Goal: Information Seeking & Learning: Learn about a topic

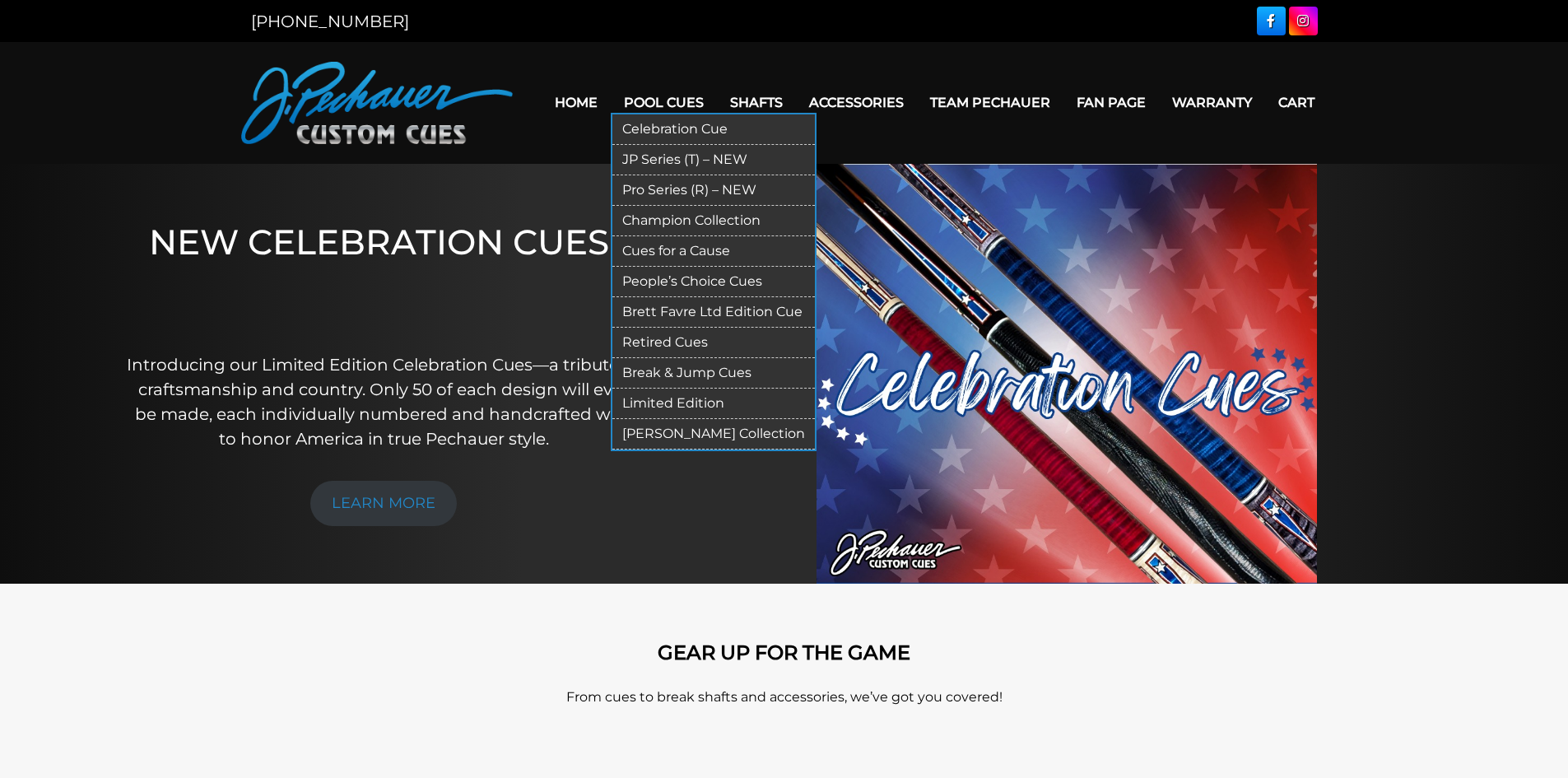
click at [656, 102] on link "Pool Cues" at bounding box center [663, 102] width 106 height 42
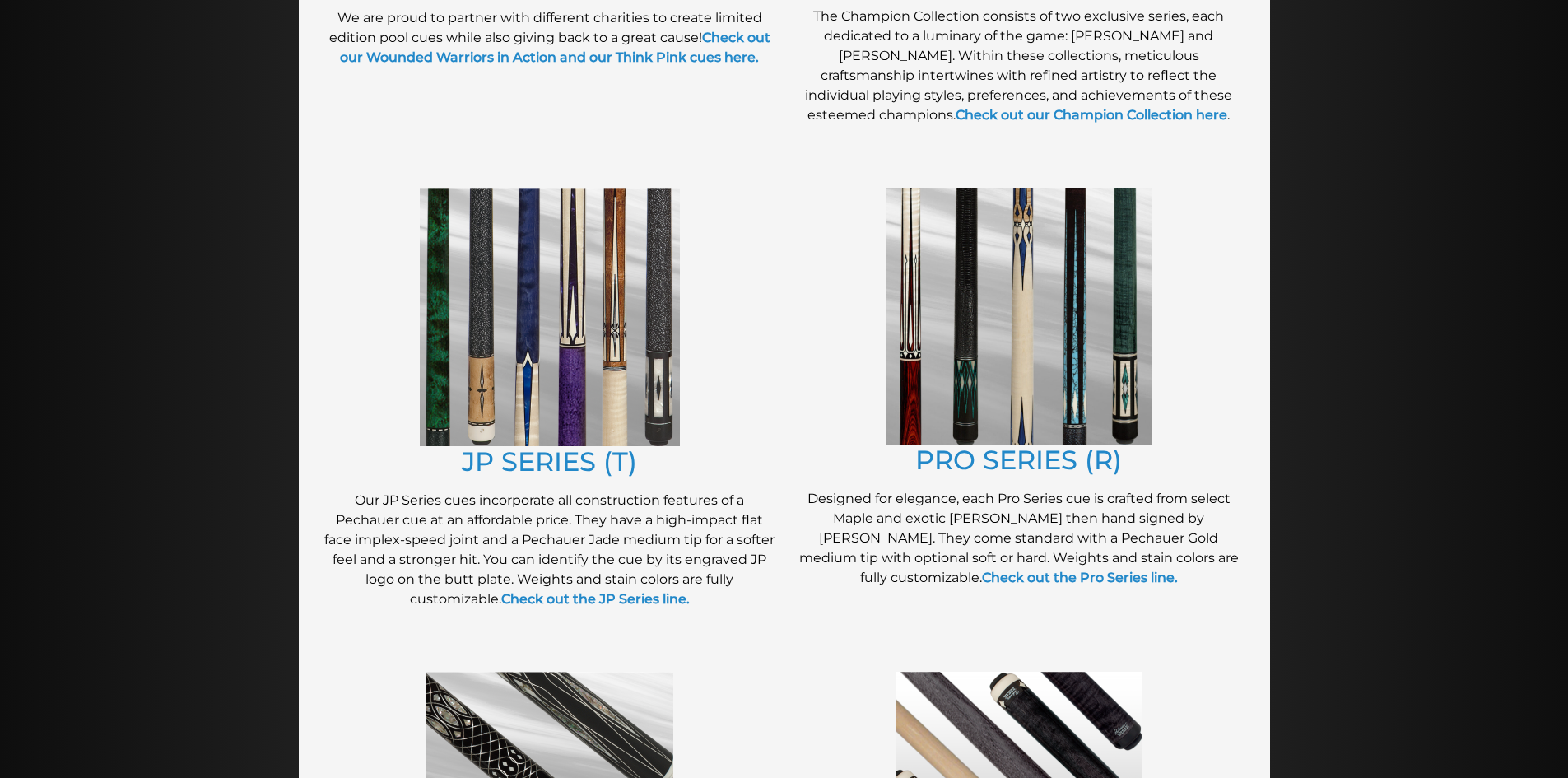
scroll to position [686, 0]
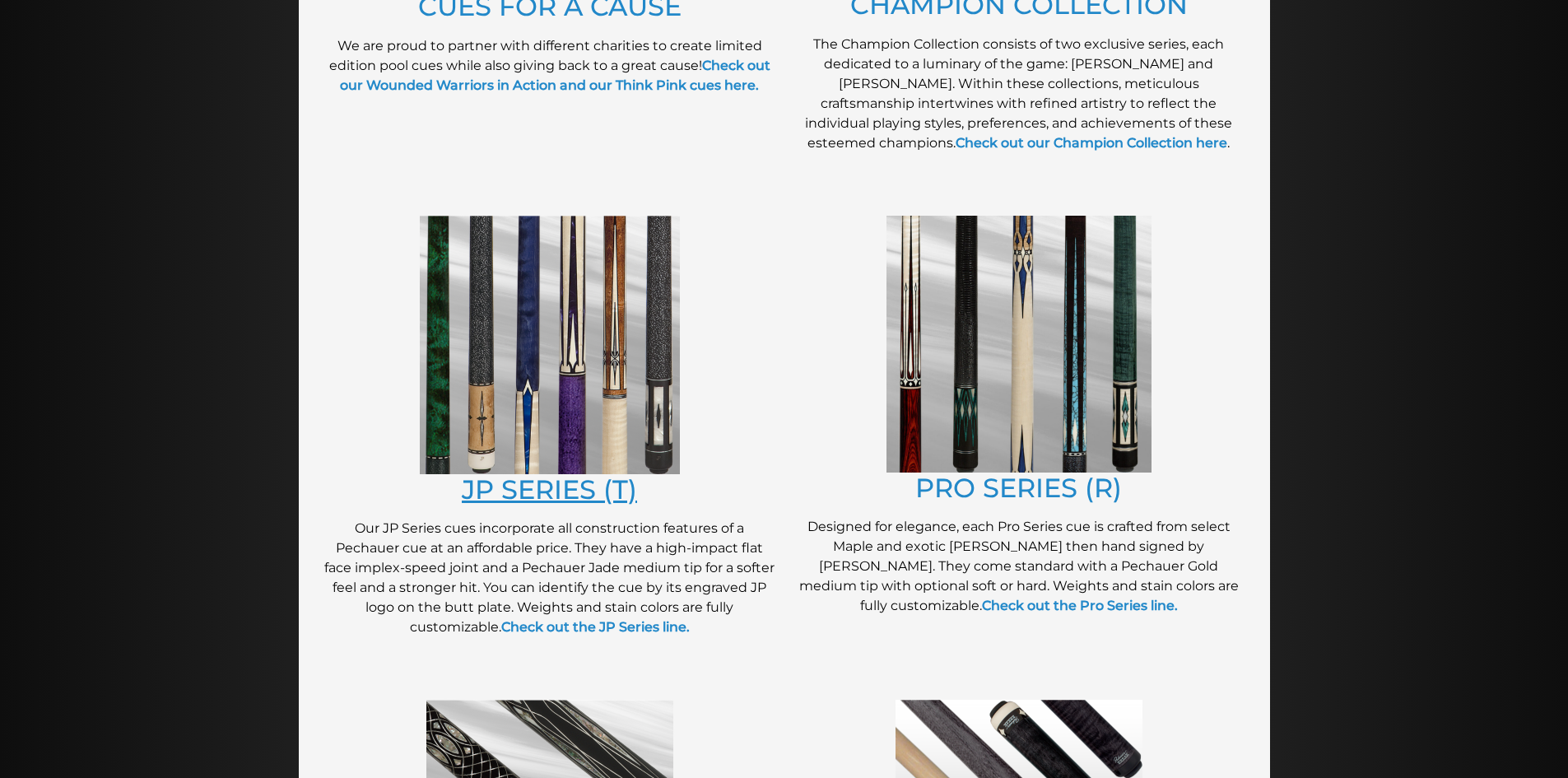
click at [576, 481] on link "JP SERIES (T)" at bounding box center [550, 489] width 176 height 32
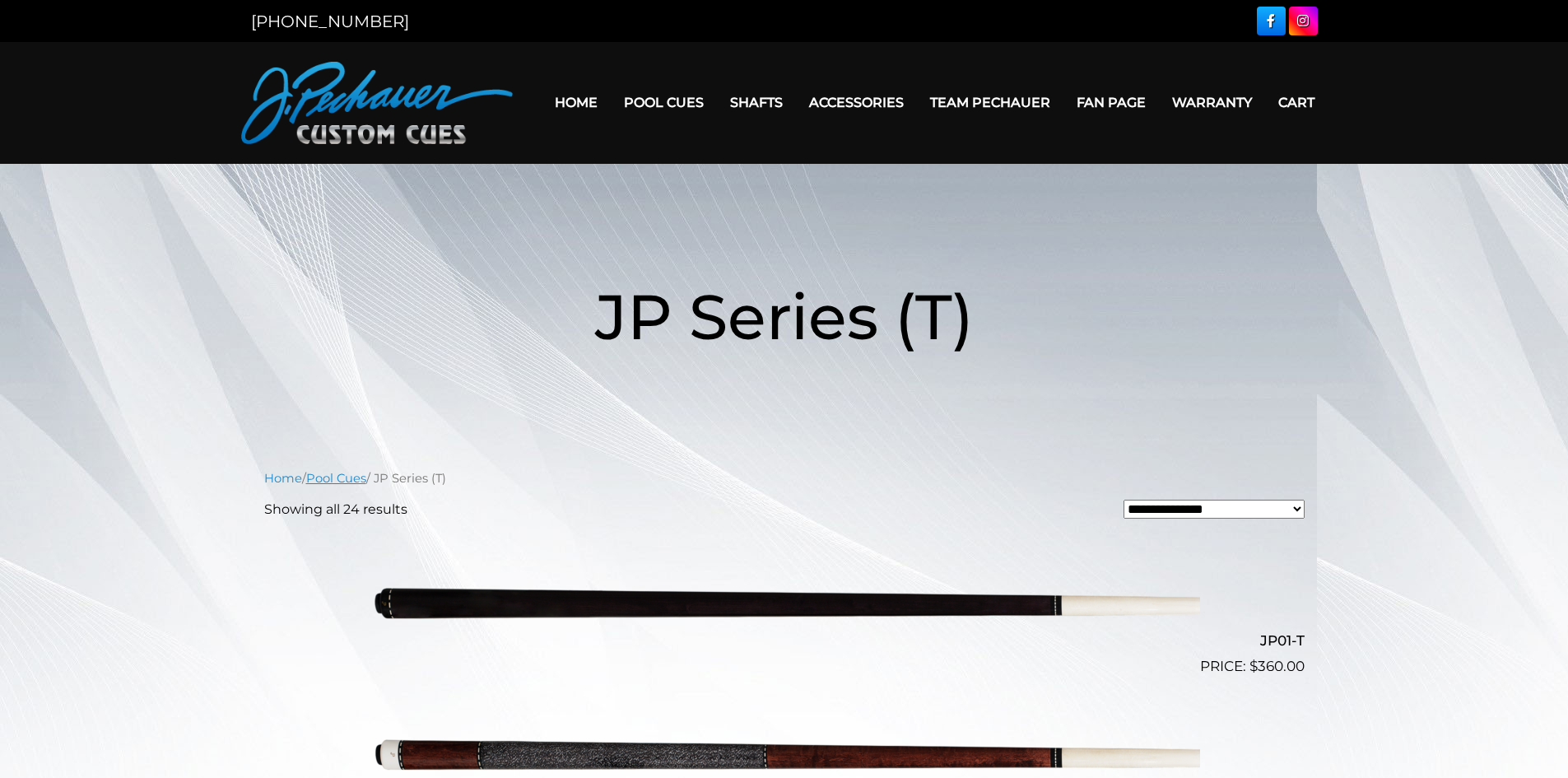
click at [351, 471] on link "Pool Cues" at bounding box center [337, 477] width 61 height 15
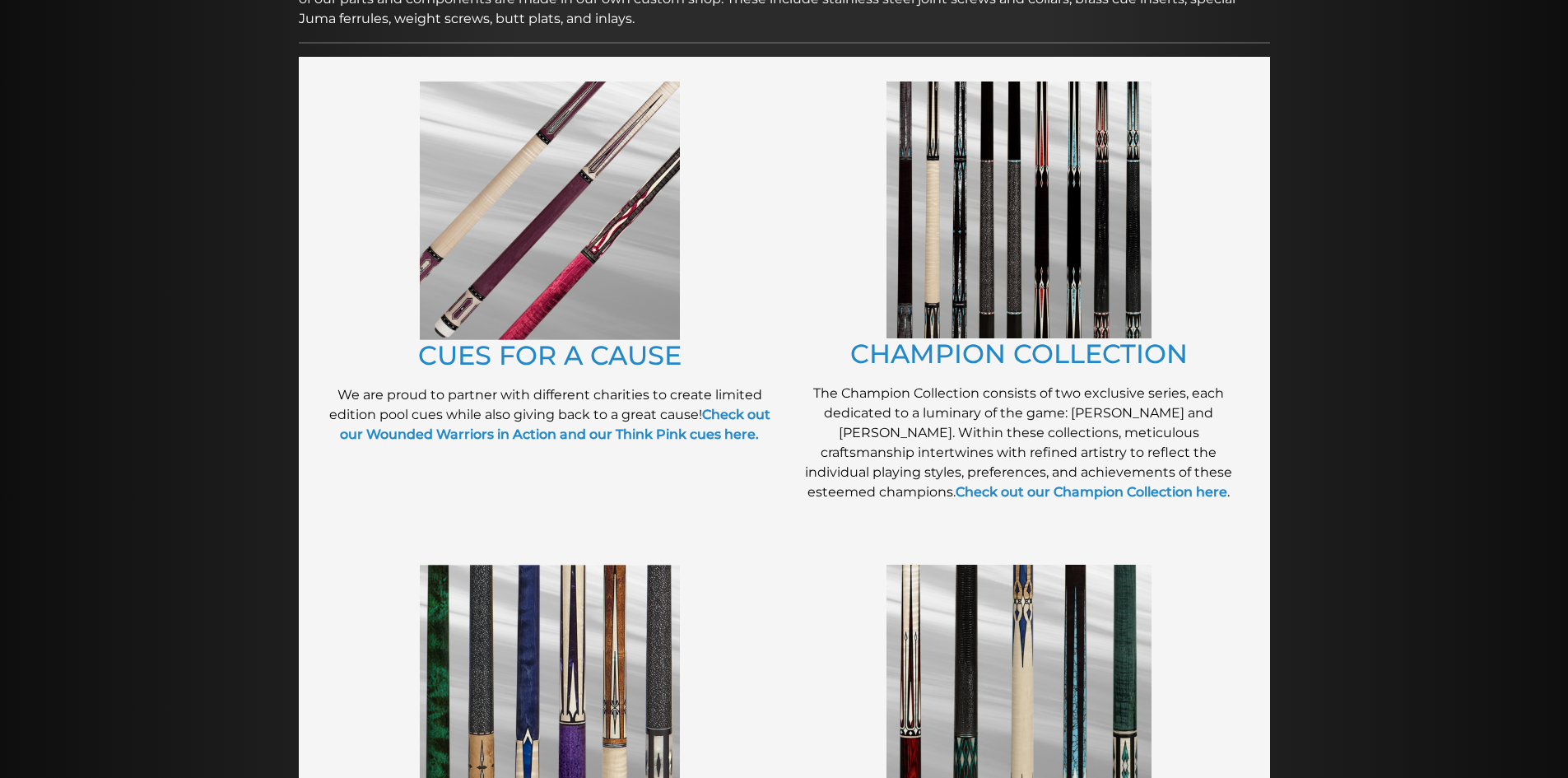
scroll to position [342, 0]
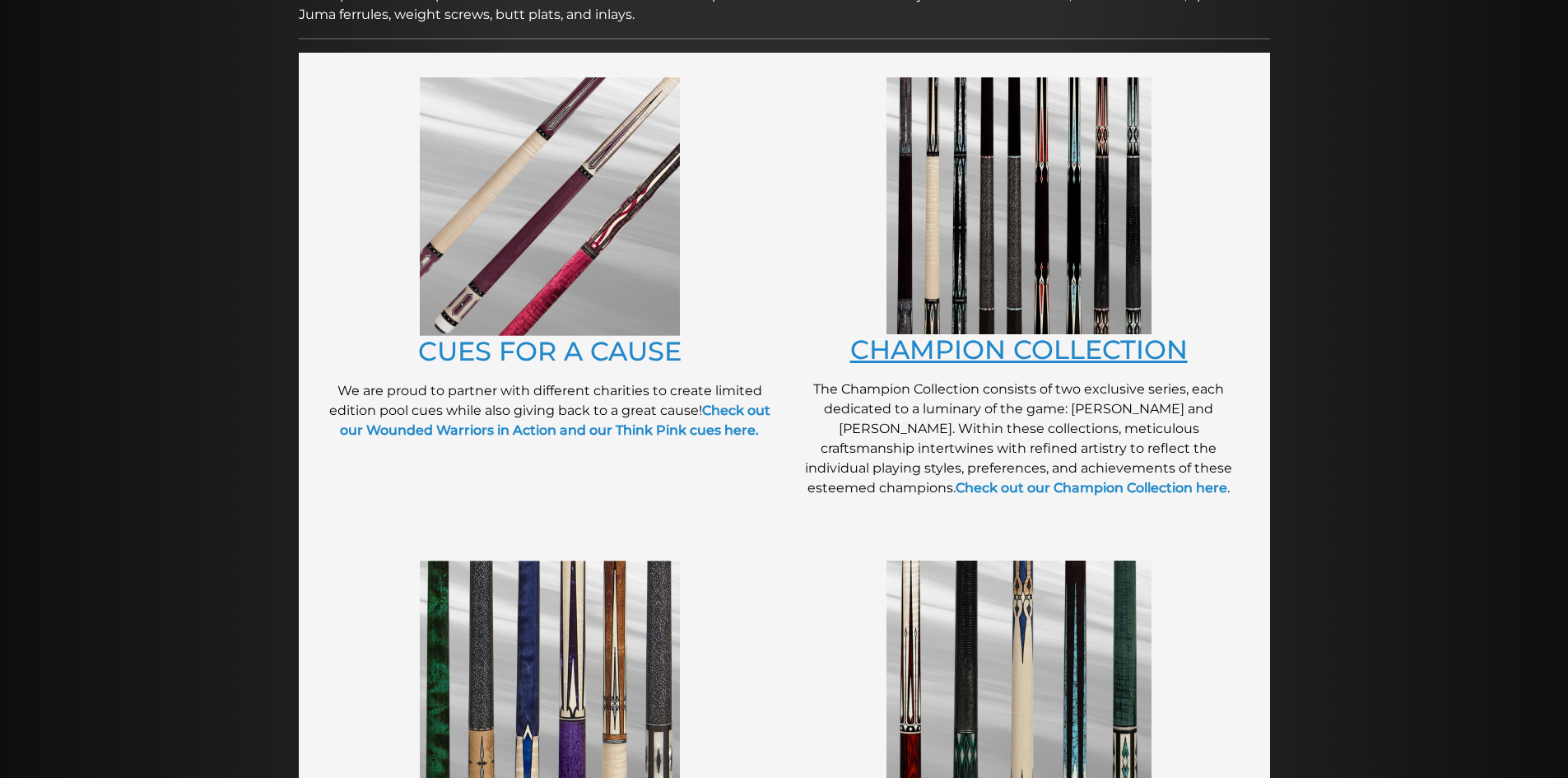
click at [998, 349] on link "CHAMPION COLLECTION" at bounding box center [1019, 348] width 338 height 32
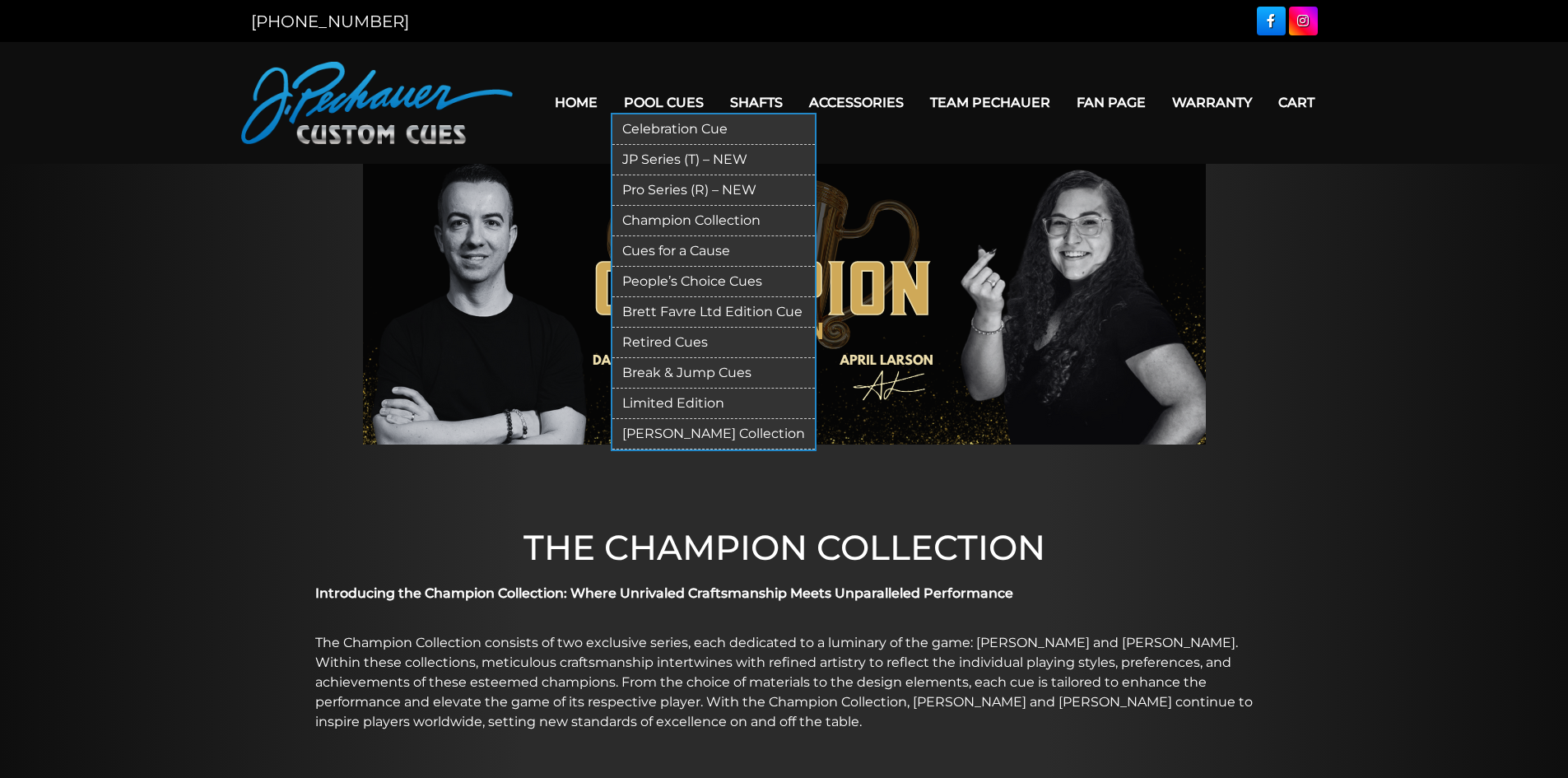
click at [649, 275] on link "People’s Choice Cues" at bounding box center [713, 281] width 202 height 30
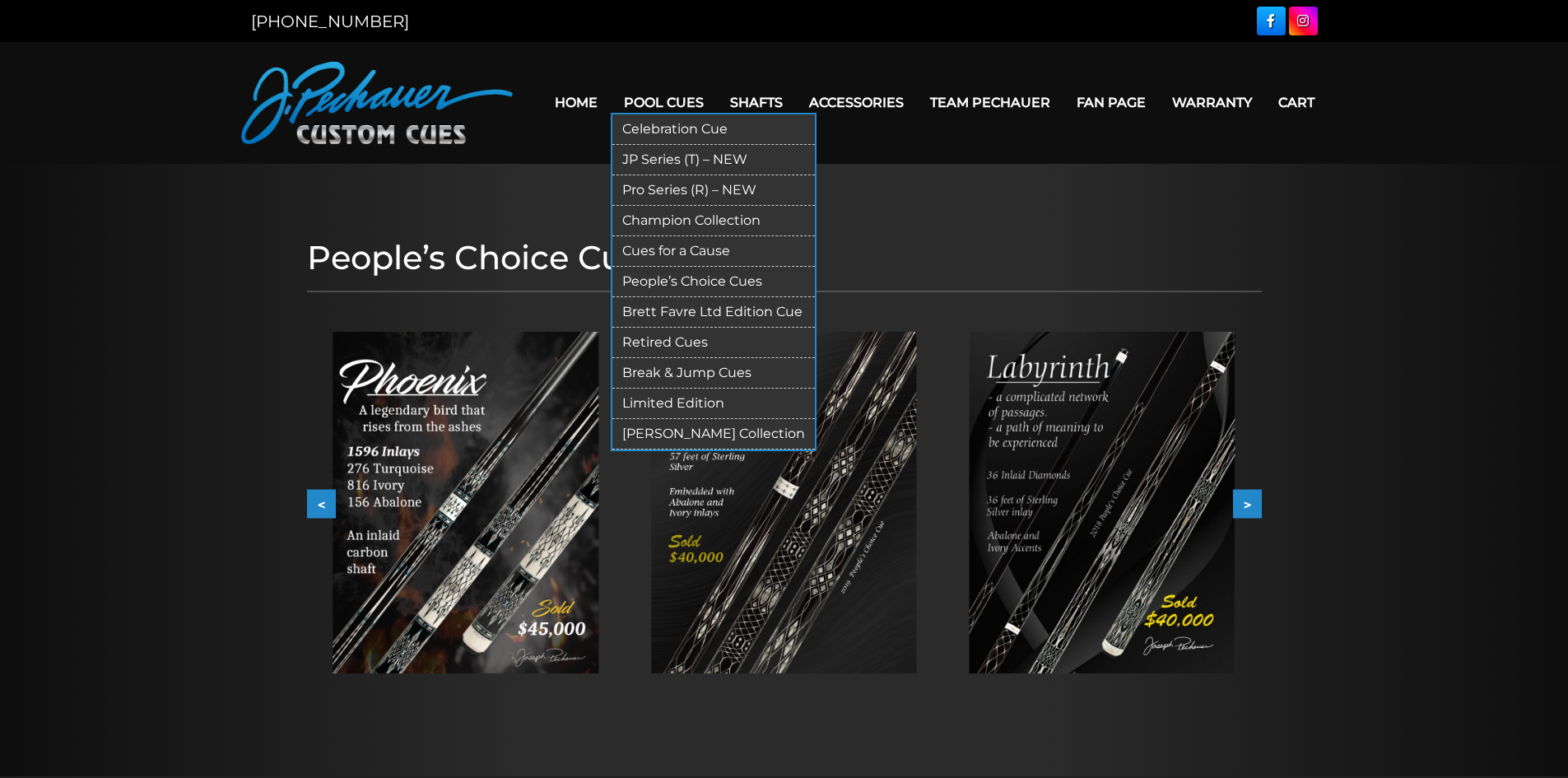
click at [691, 340] on link "Retired Cues" at bounding box center [713, 342] width 202 height 30
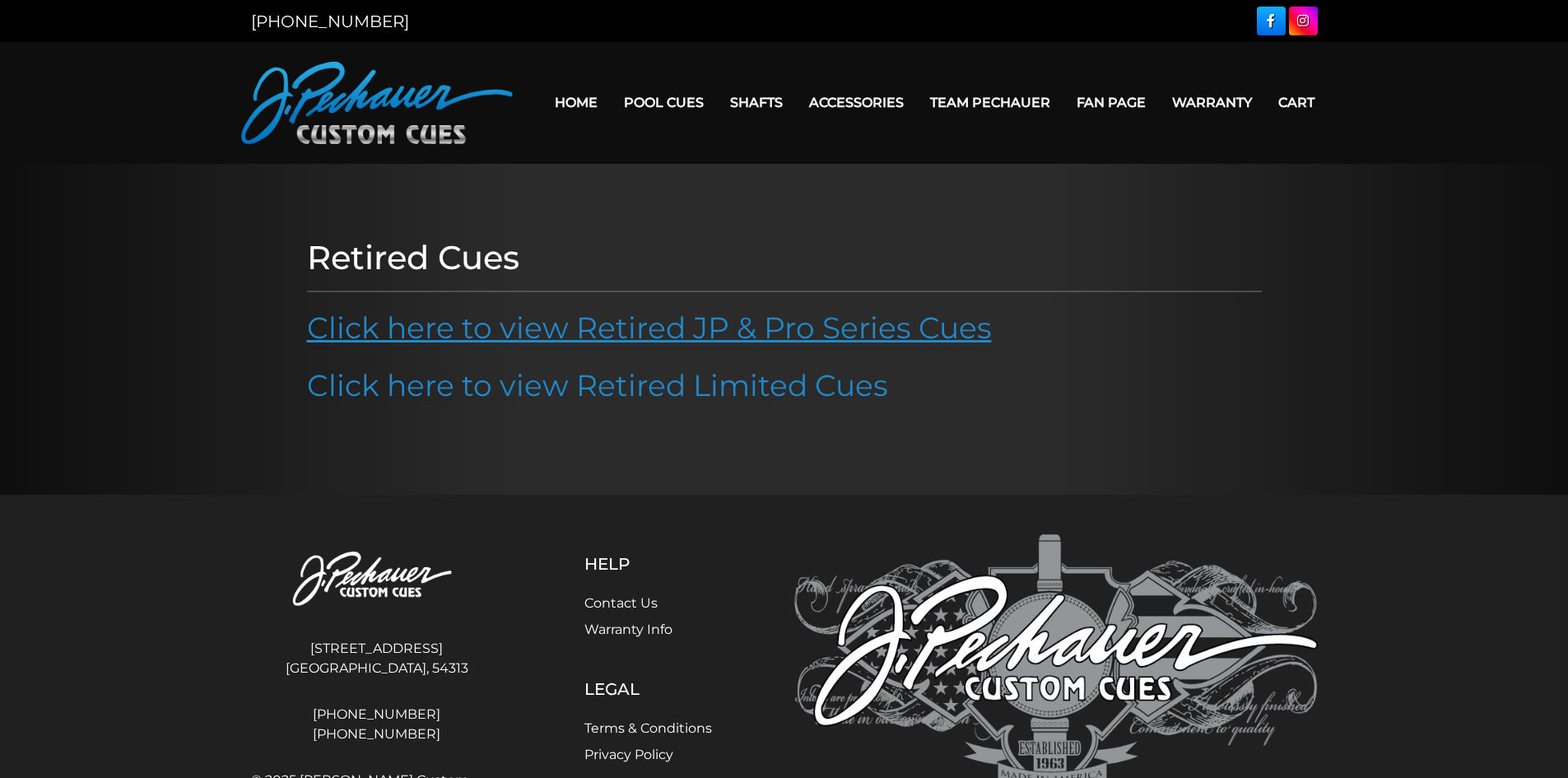
click at [928, 321] on link "Click here to view Retired JP & Pro Series Cues" at bounding box center [648, 327] width 684 height 36
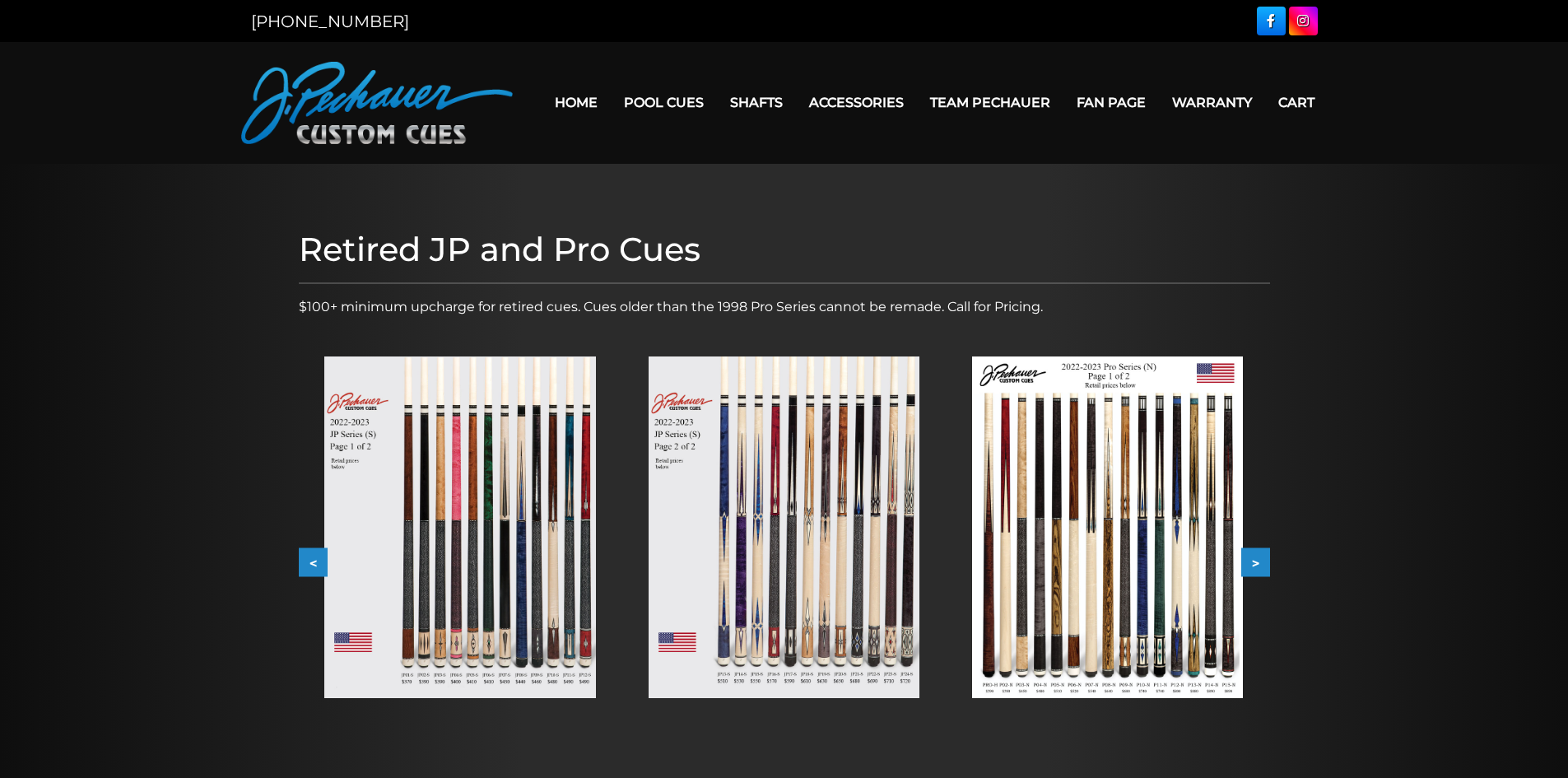
click at [521, 471] on img at bounding box center [459, 527] width 270 height 342
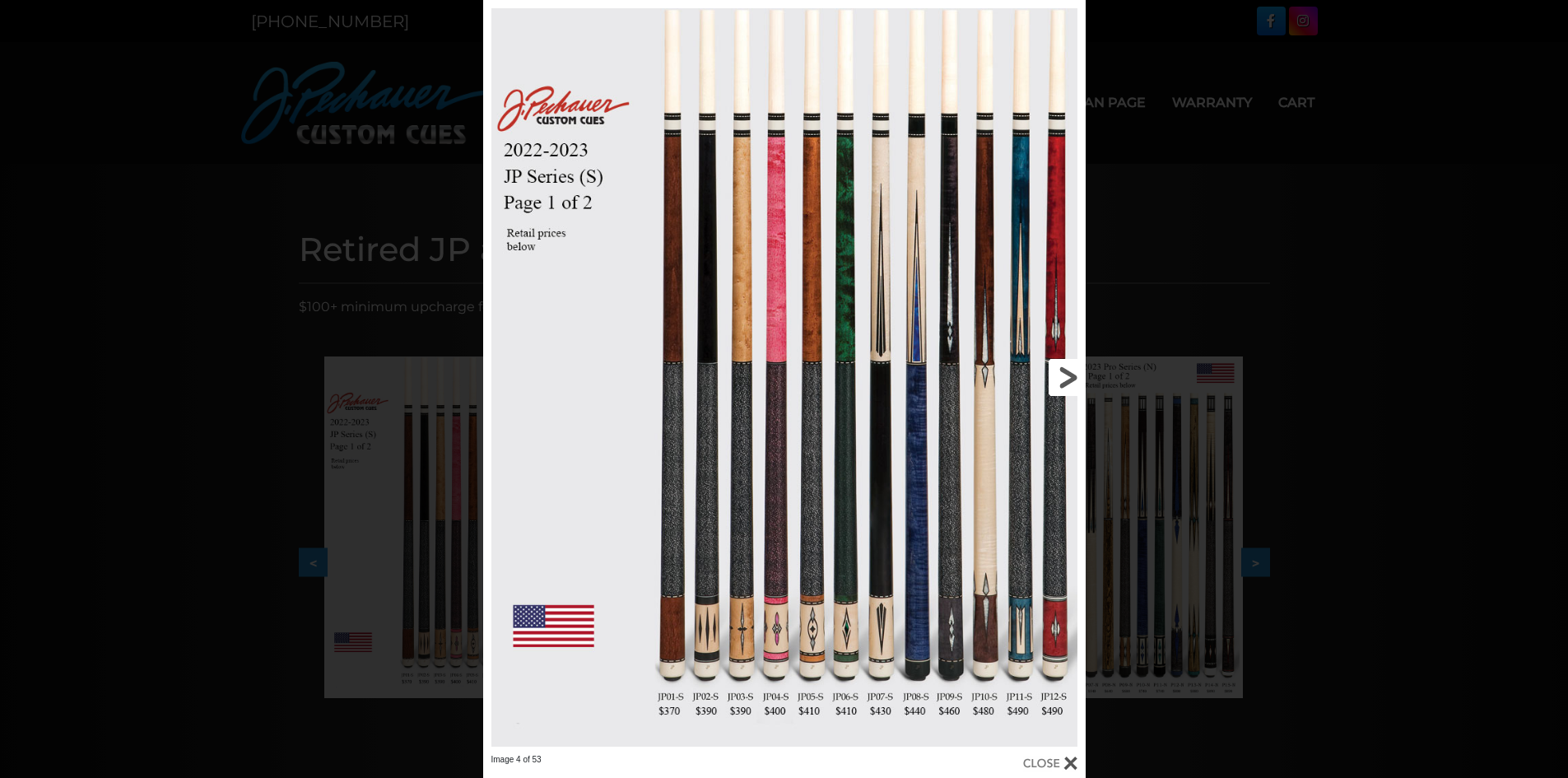
click at [1058, 382] on link at bounding box center [949, 377] width 270 height 754
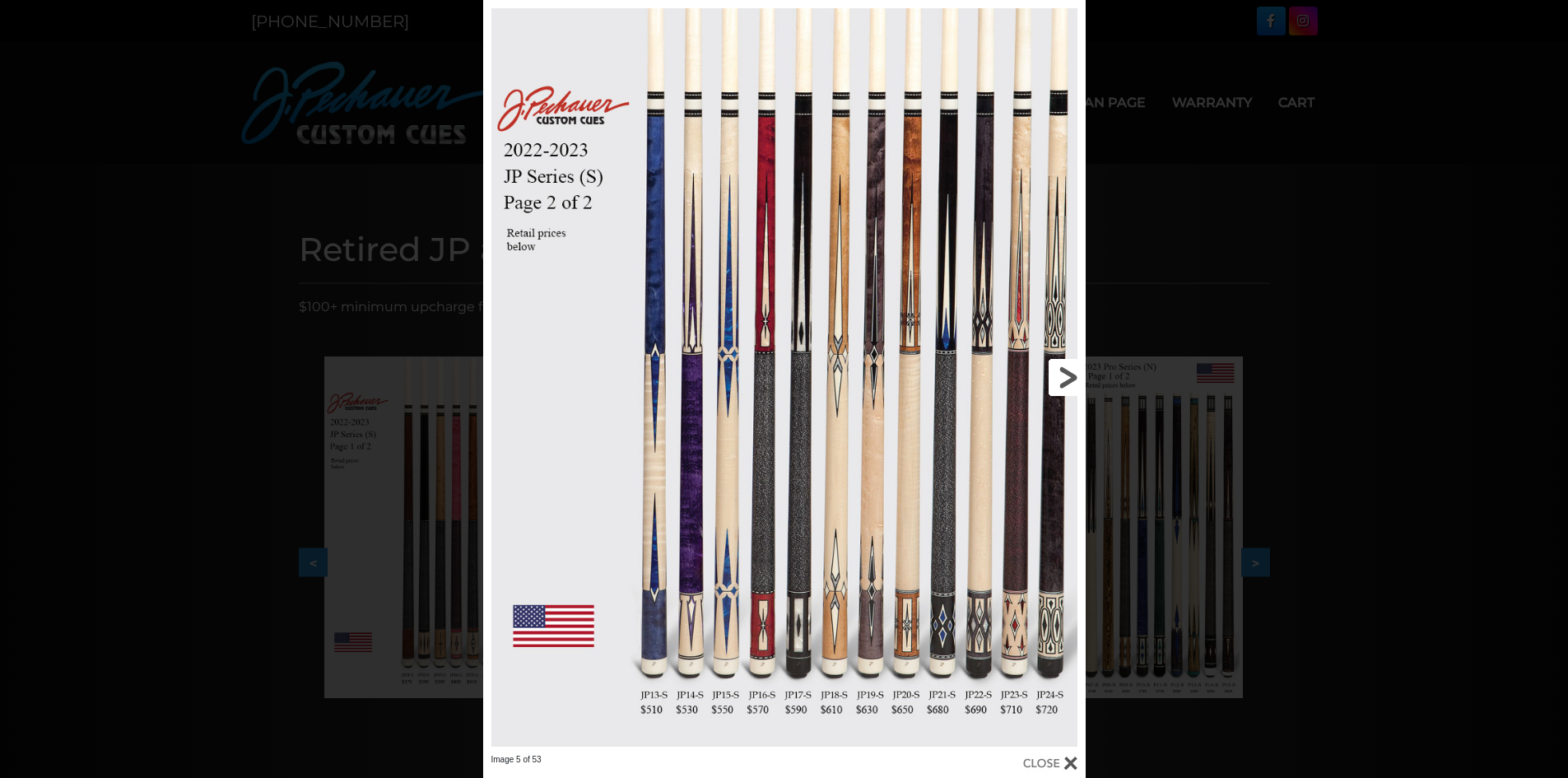
click at [1058, 382] on link at bounding box center [949, 377] width 270 height 754
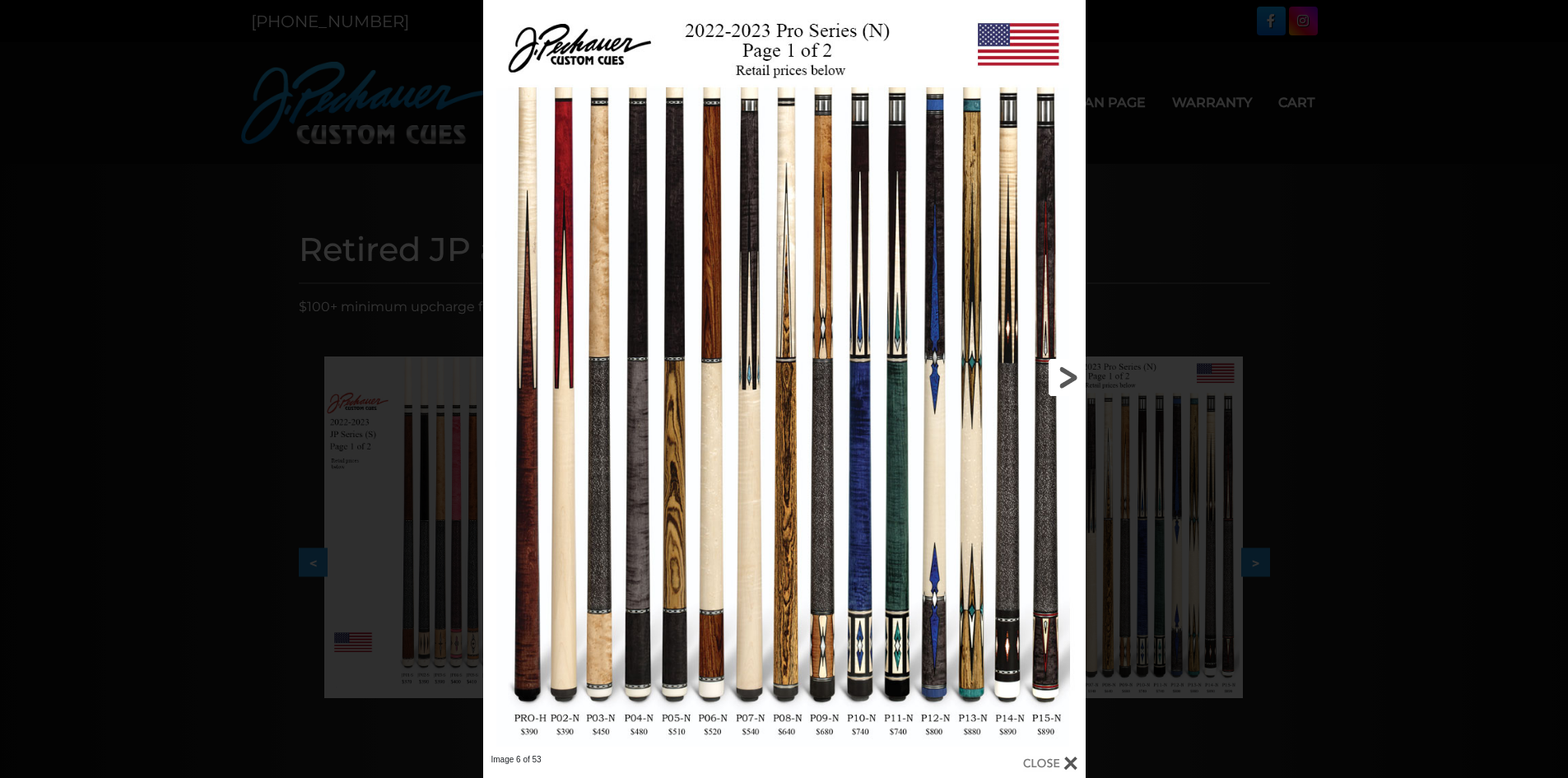
click at [1058, 382] on link at bounding box center [949, 377] width 270 height 754
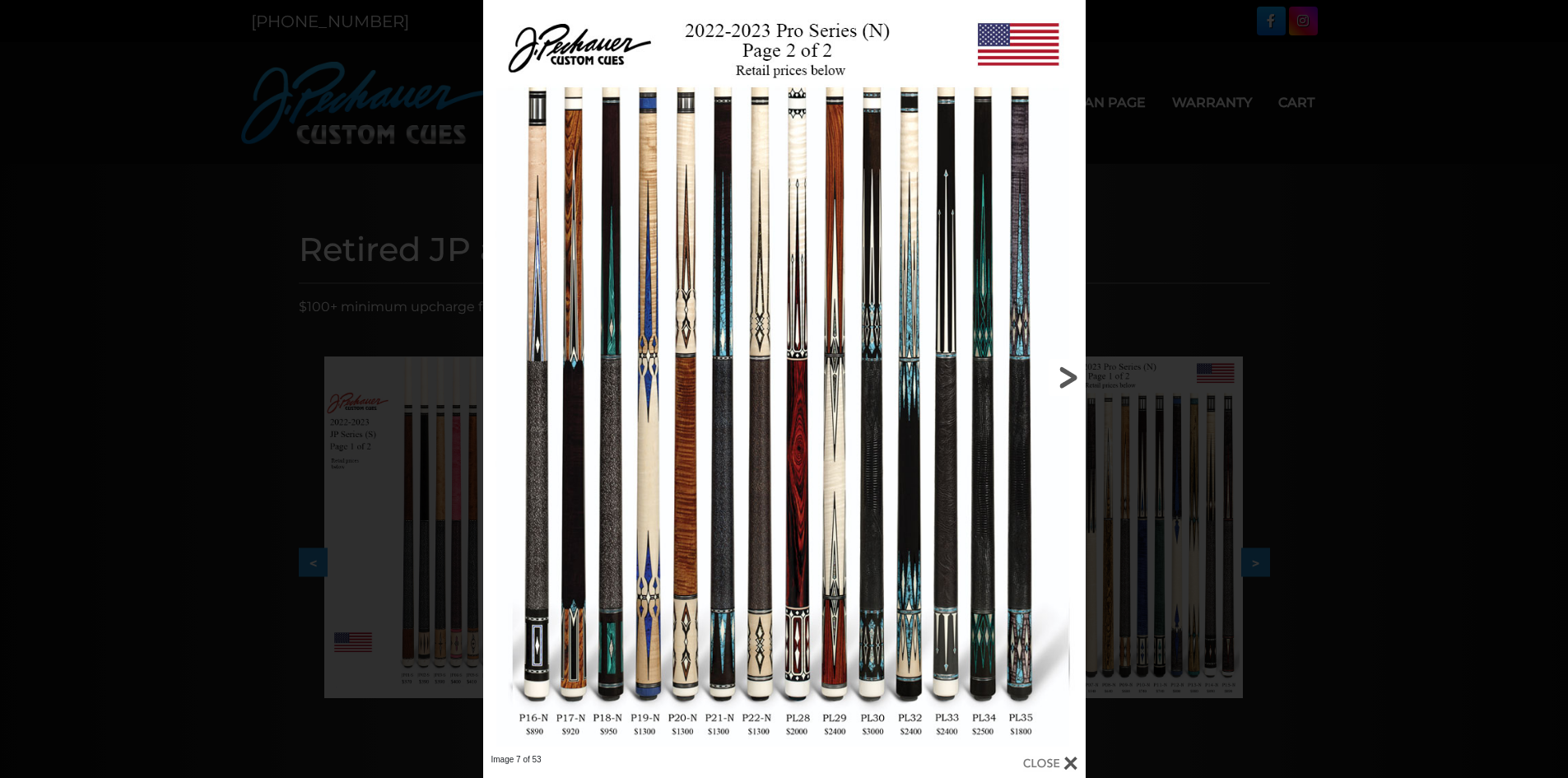
click at [1058, 382] on link at bounding box center [949, 377] width 270 height 754
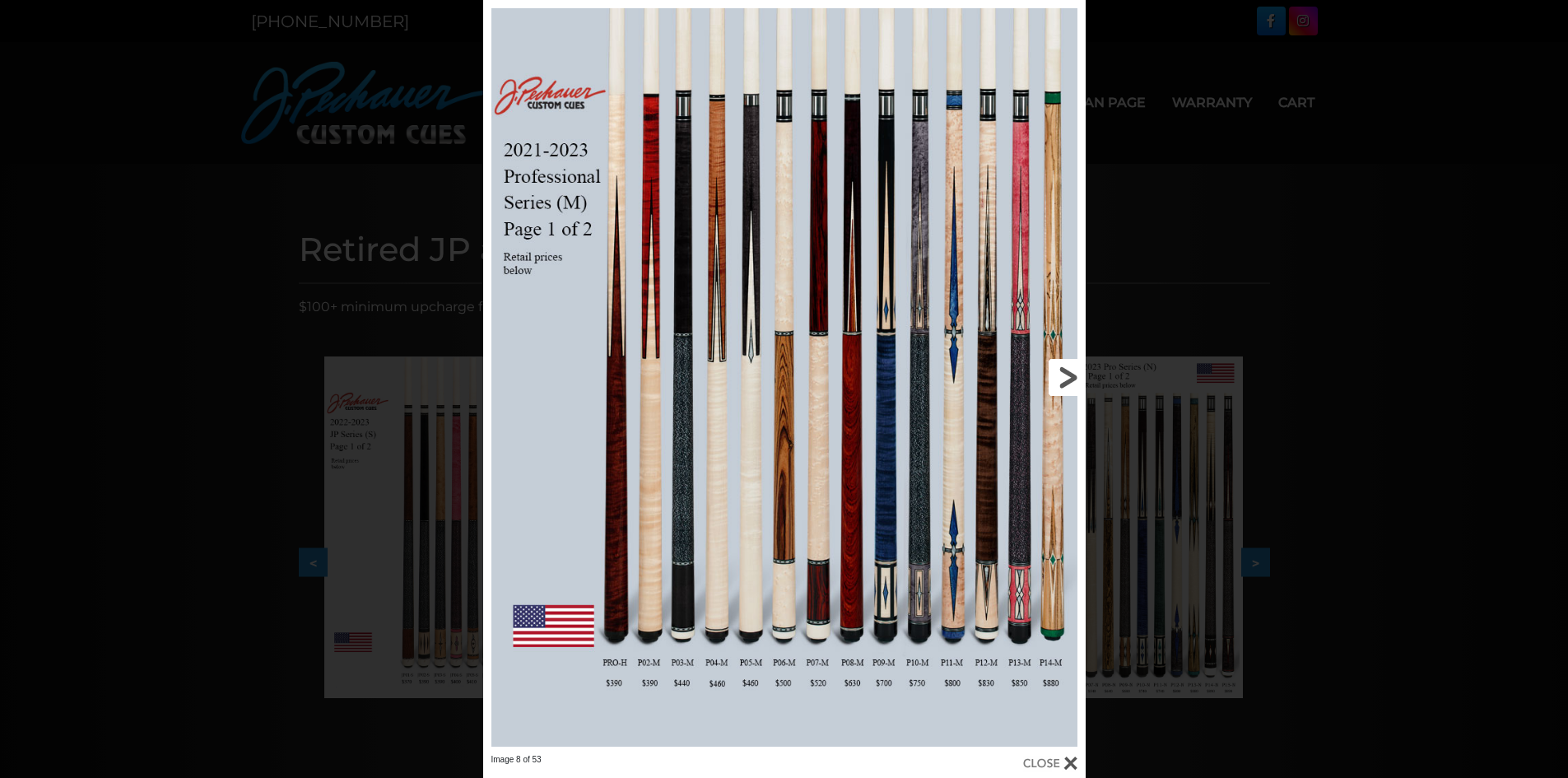
click at [1058, 382] on link at bounding box center [949, 377] width 270 height 754
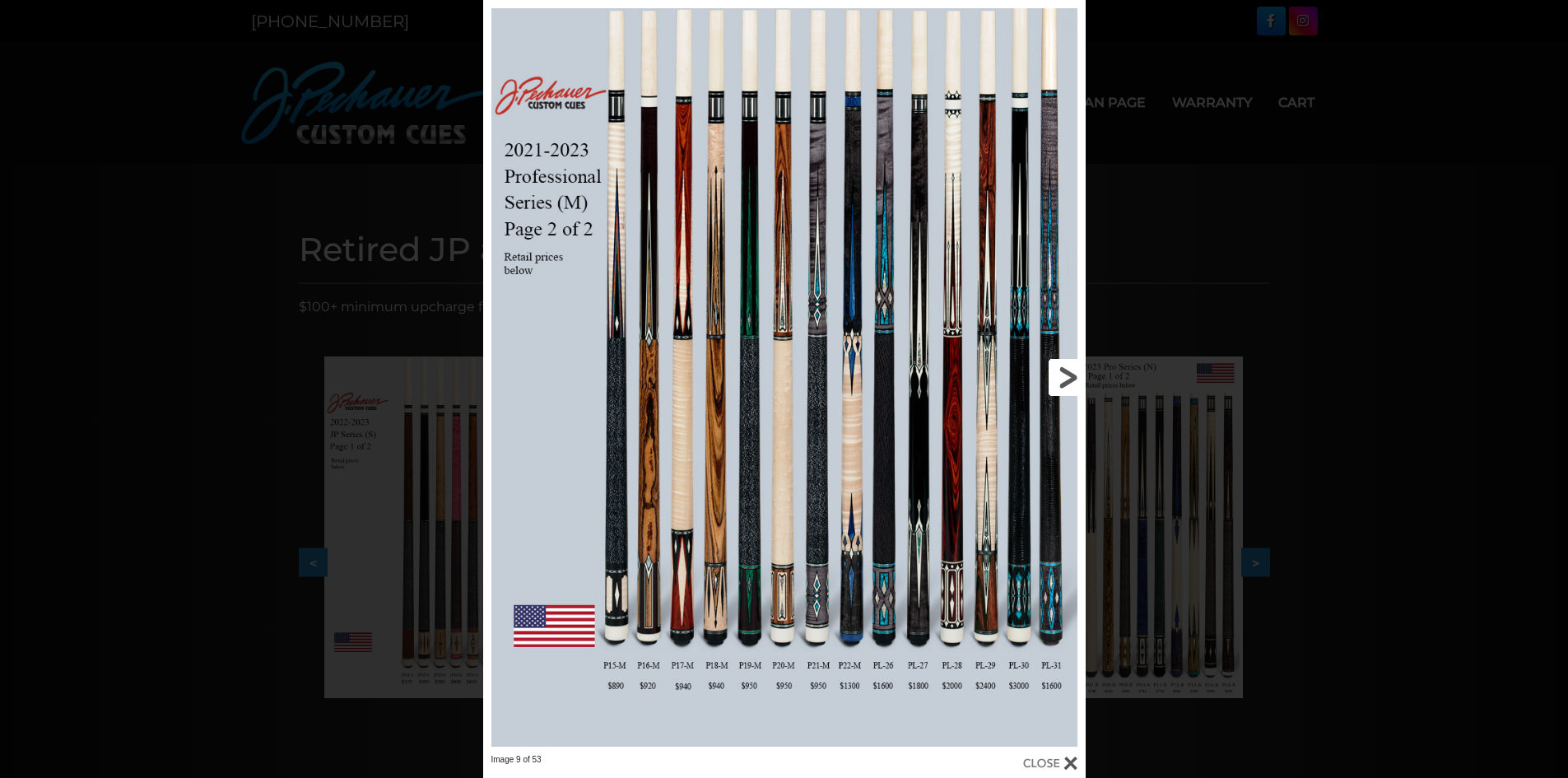
click at [1058, 382] on link at bounding box center [949, 377] width 270 height 754
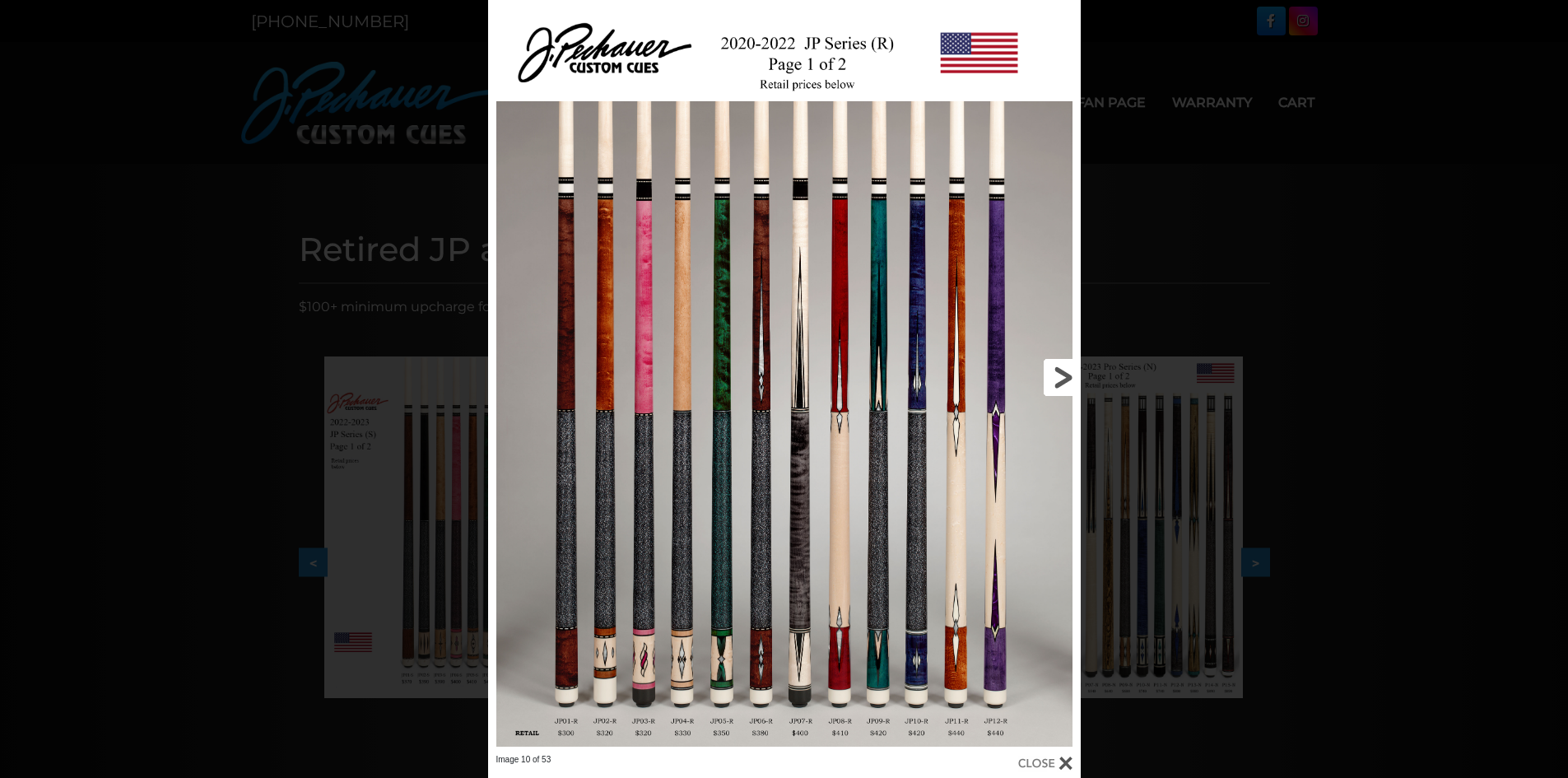
click at [1058, 382] on link at bounding box center [947, 377] width 267 height 754
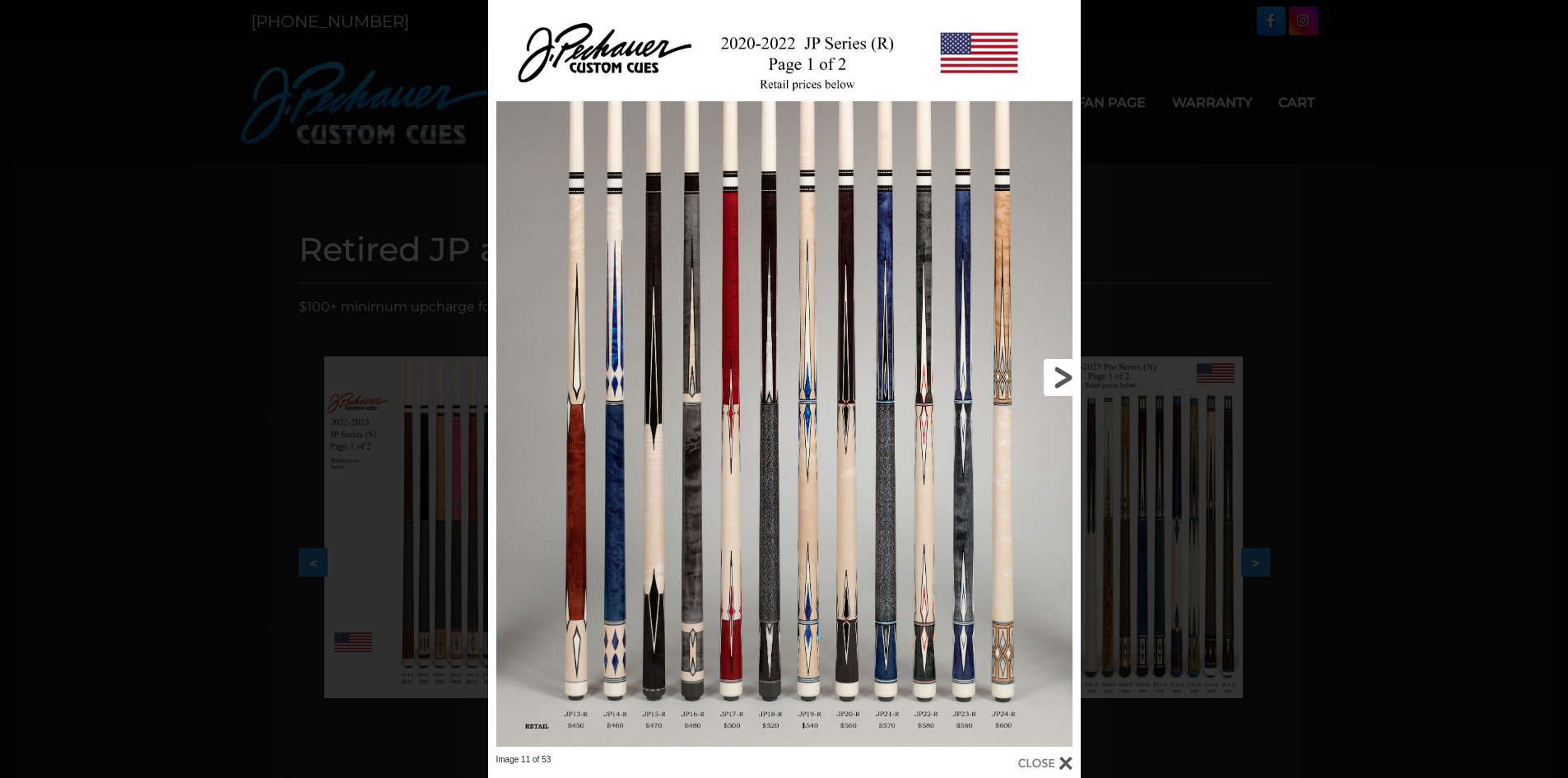
click at [1058, 382] on link at bounding box center [947, 377] width 267 height 754
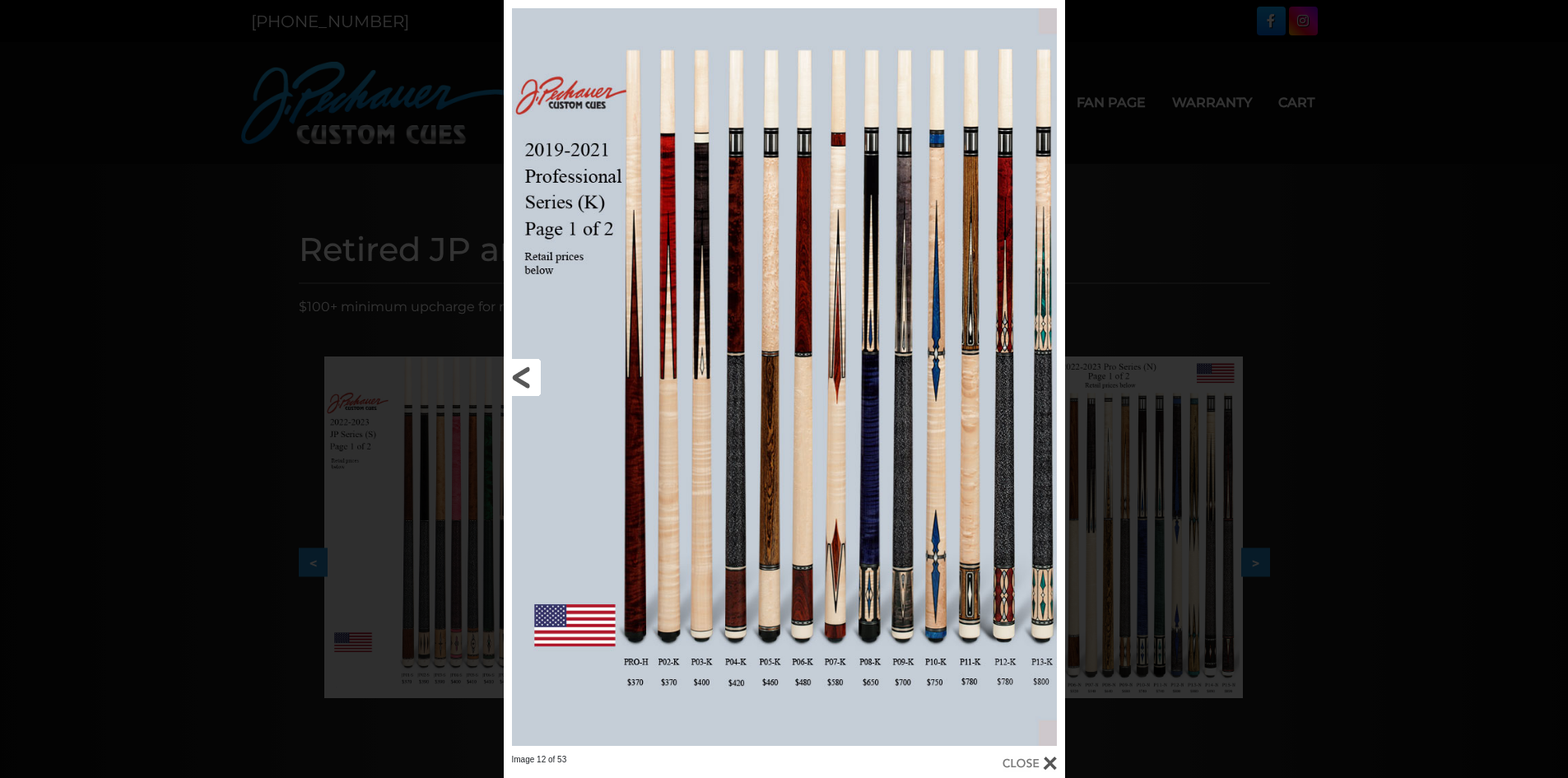
click at [523, 373] on link at bounding box center [630, 377] width 253 height 754
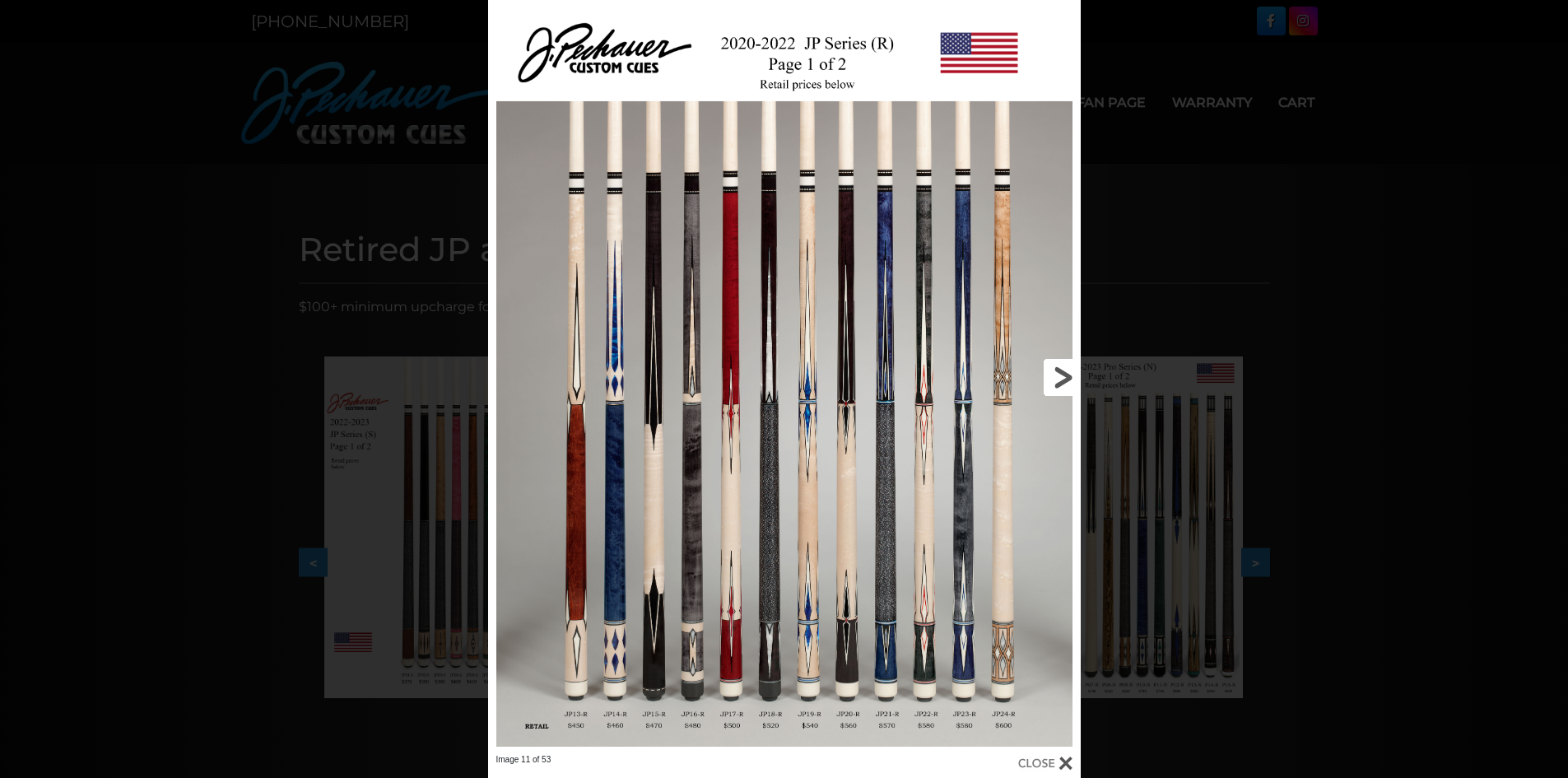
click at [1052, 376] on link at bounding box center [947, 377] width 267 height 754
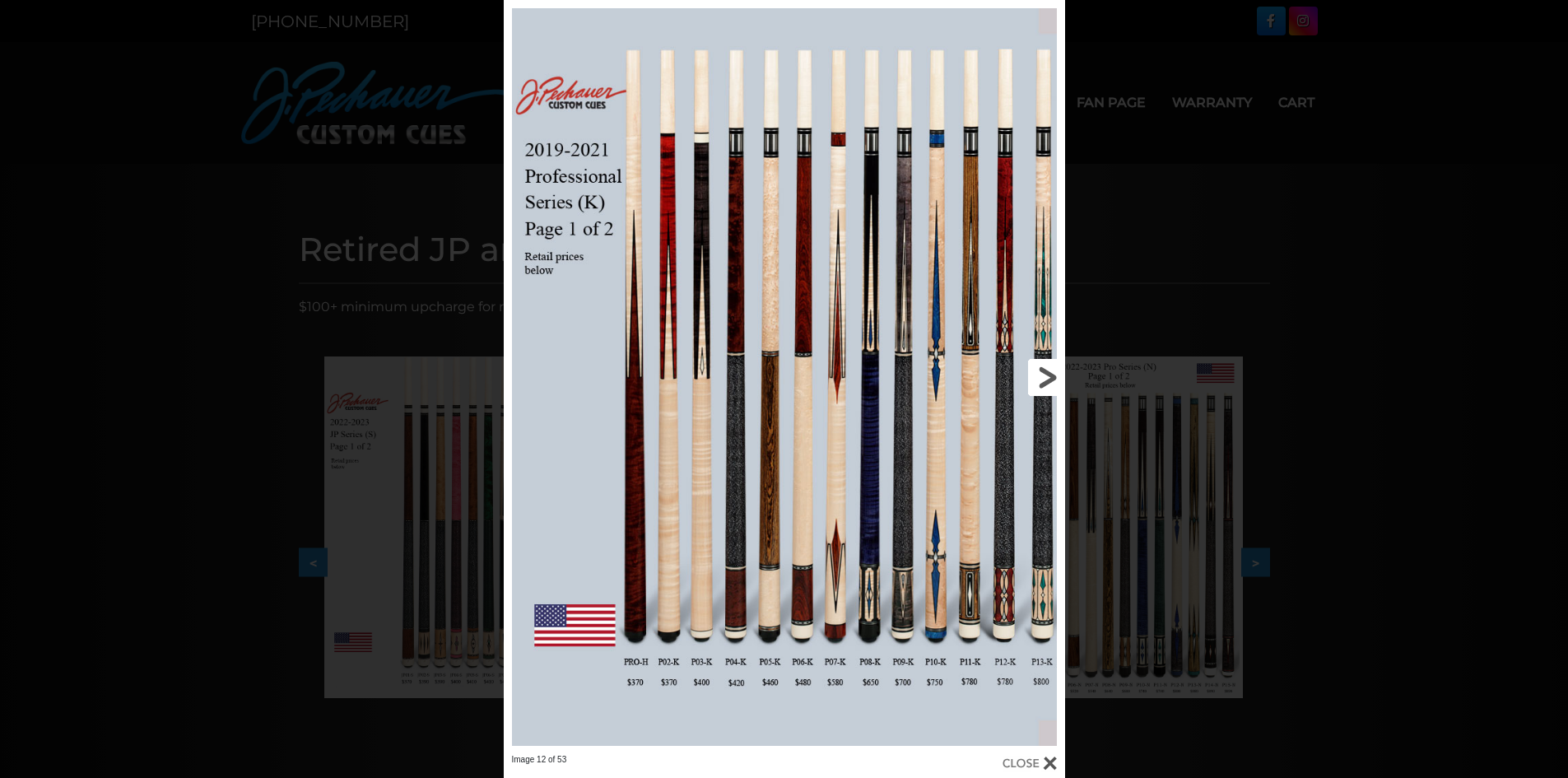
click at [1052, 376] on link at bounding box center [938, 377] width 253 height 754
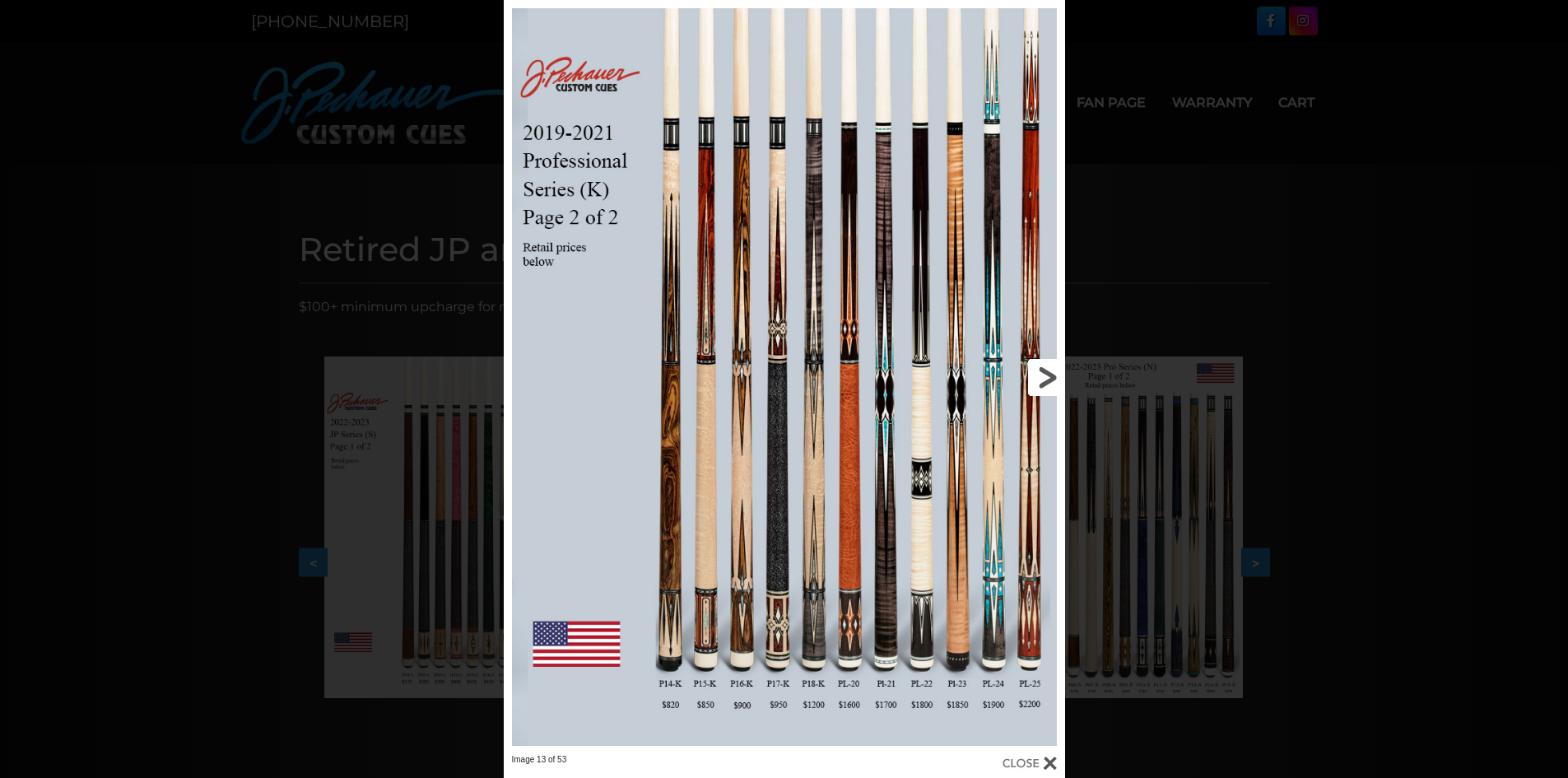
click at [1052, 376] on link at bounding box center [938, 377] width 253 height 754
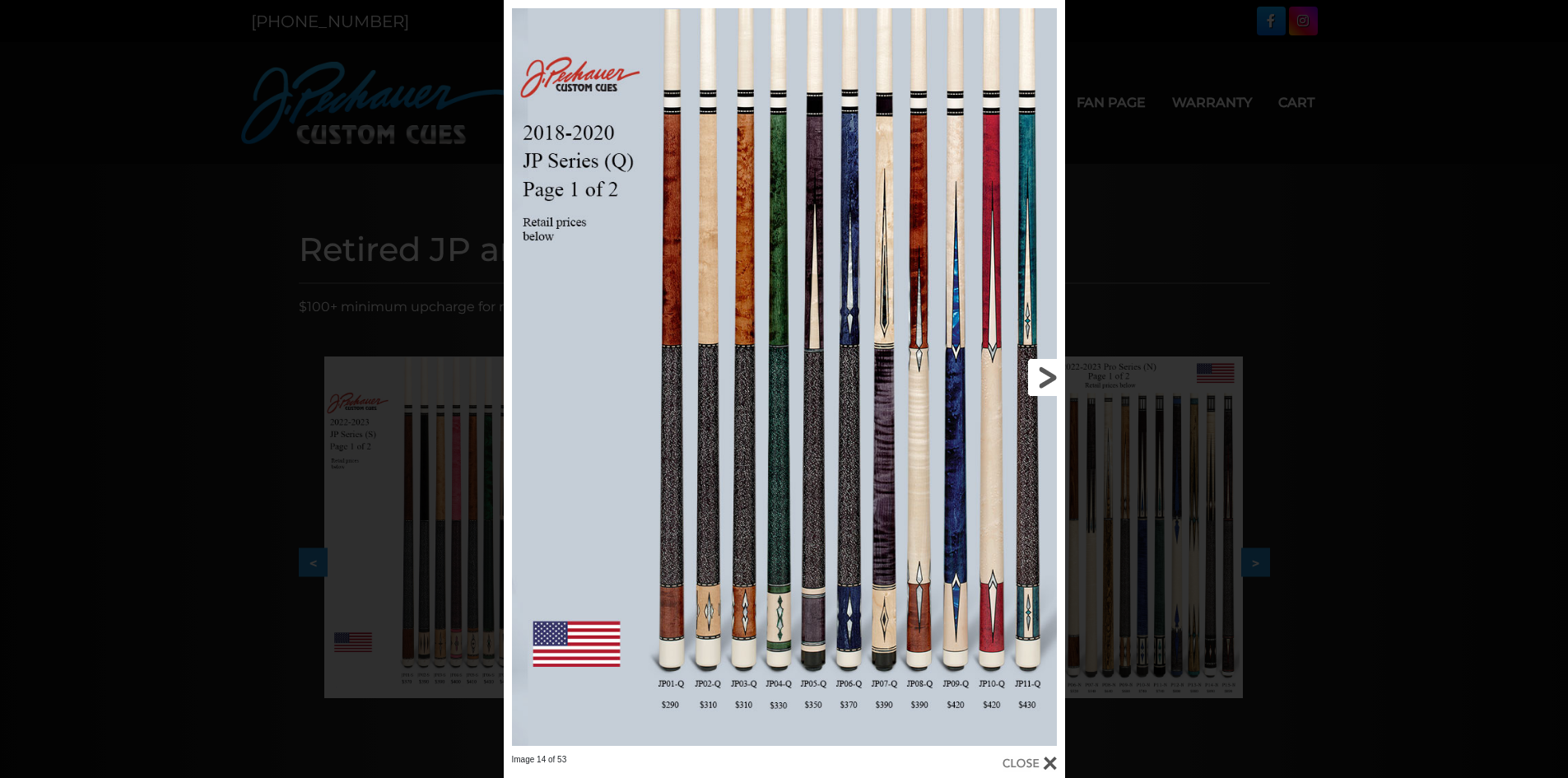
click at [1052, 376] on link at bounding box center [938, 377] width 253 height 754
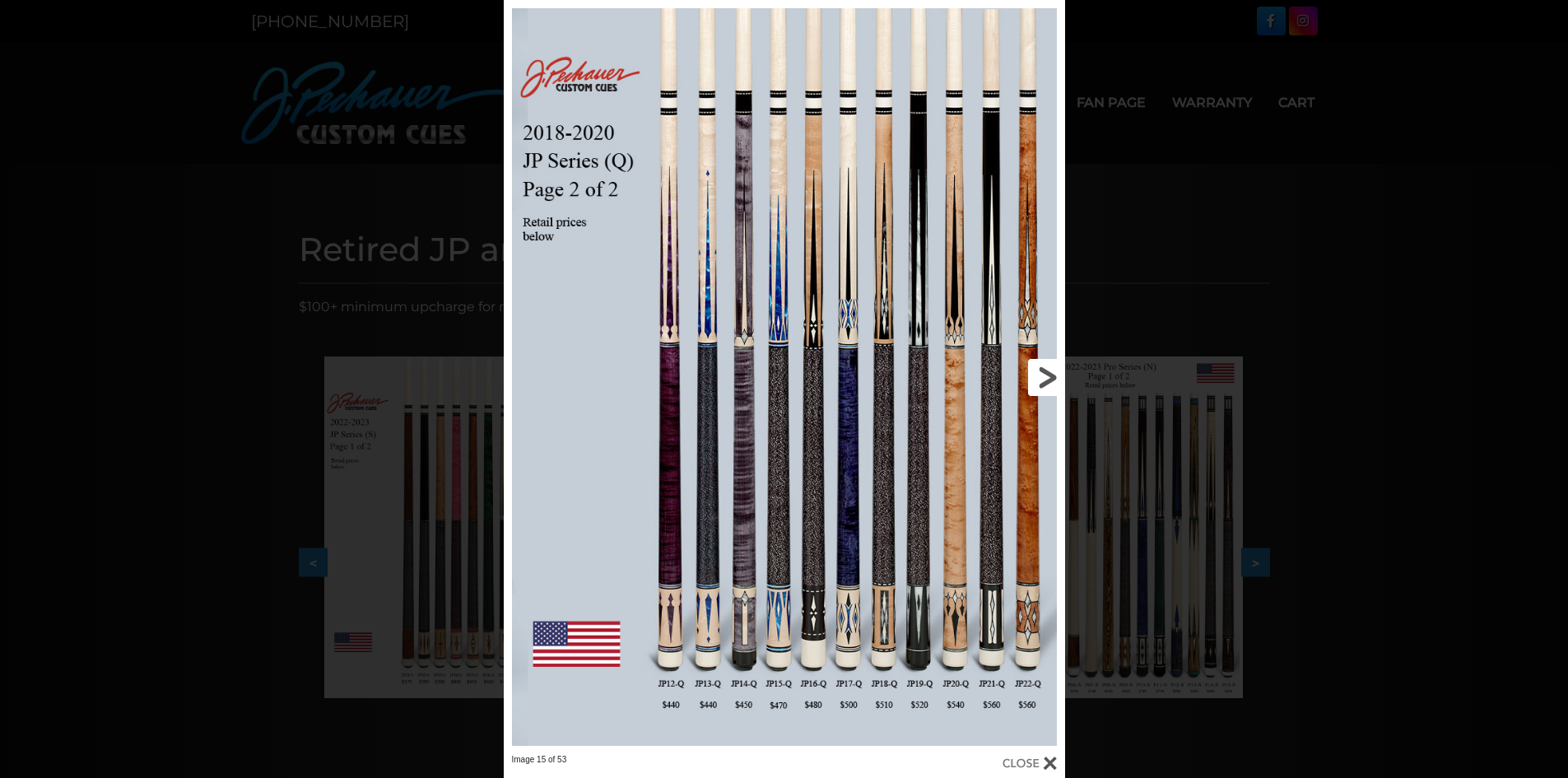
click at [1041, 370] on link at bounding box center [938, 377] width 253 height 754
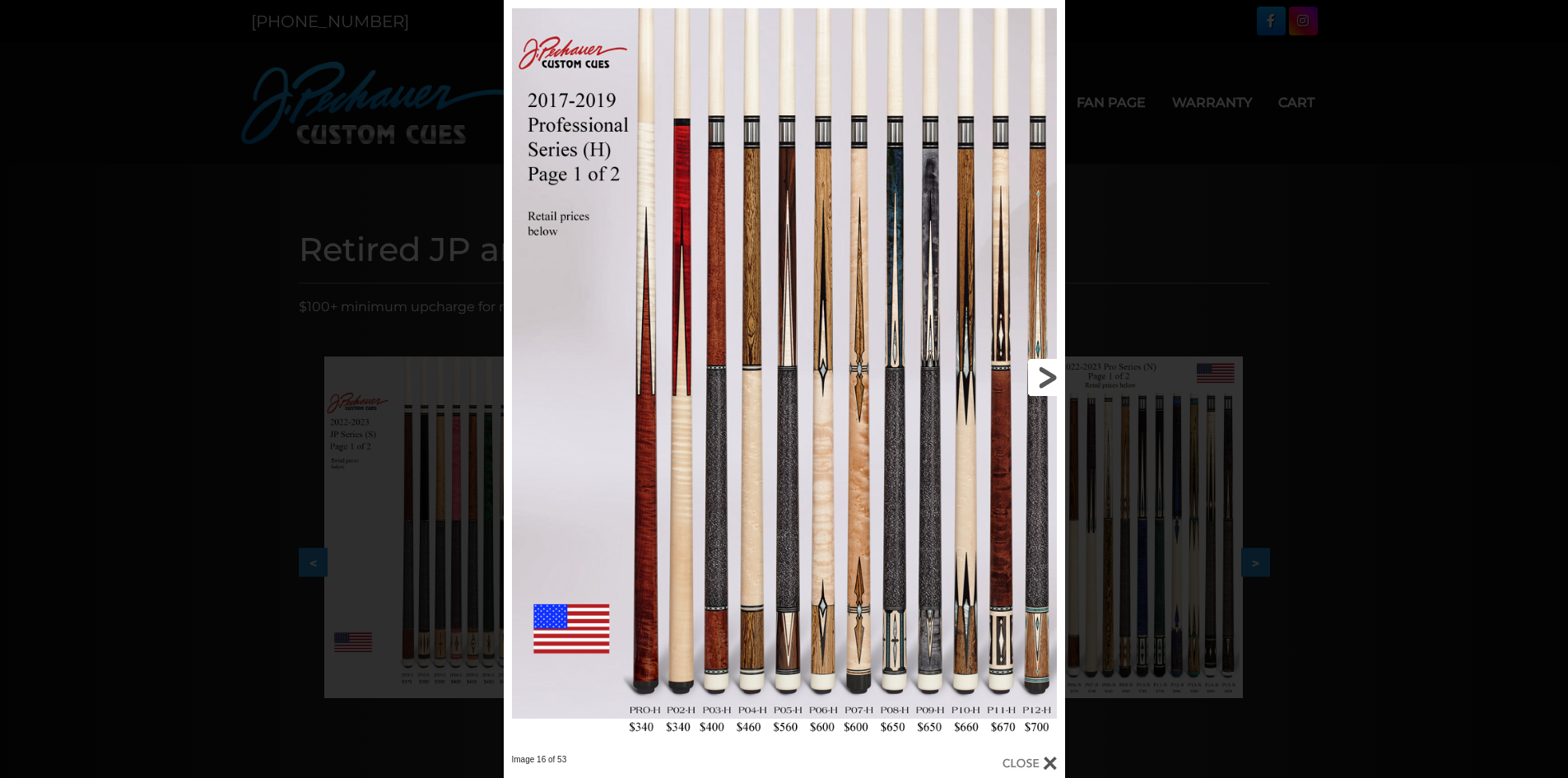
click at [1041, 370] on link at bounding box center [938, 377] width 253 height 754
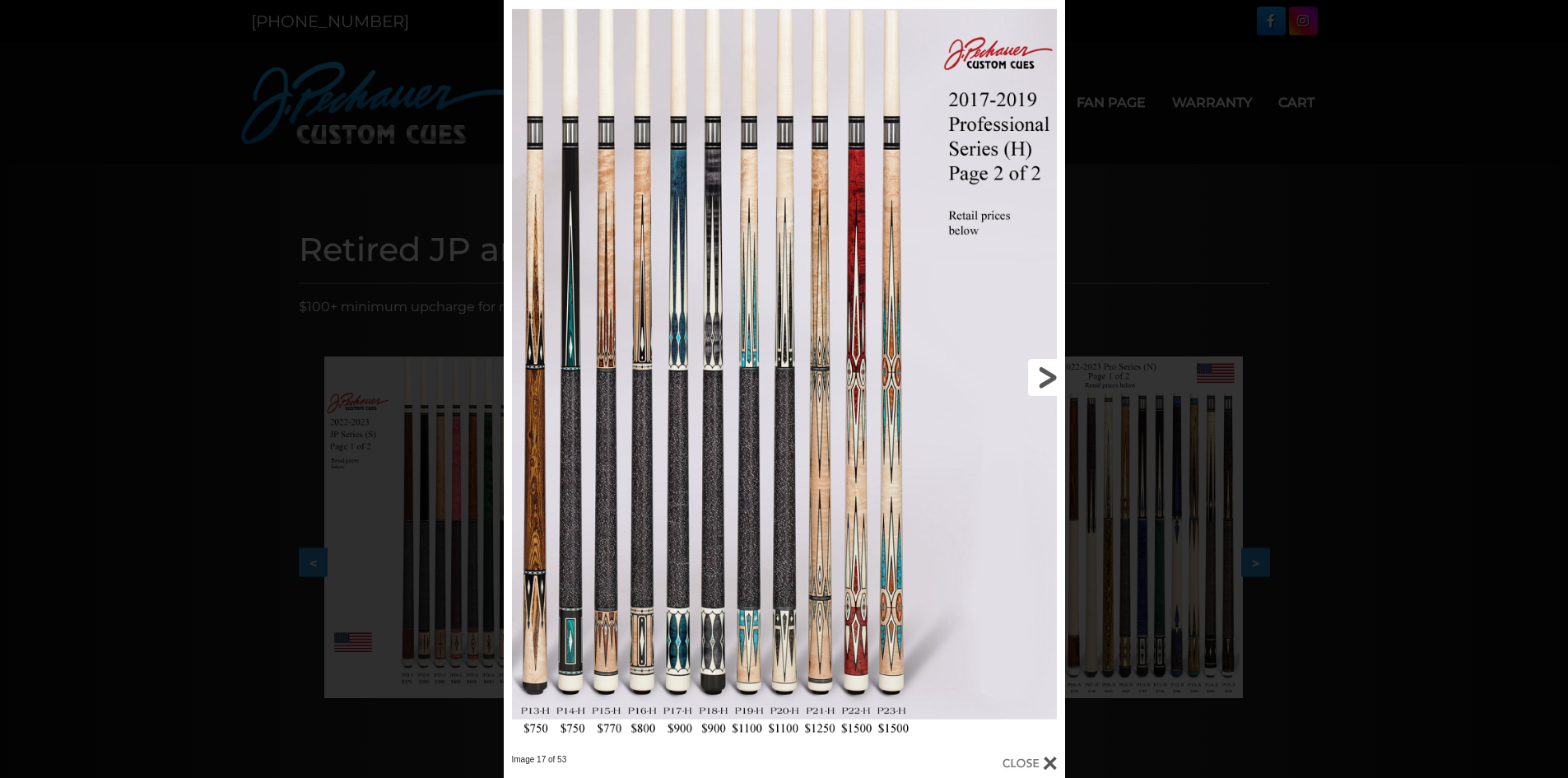
click at [1041, 370] on link at bounding box center [938, 377] width 253 height 754
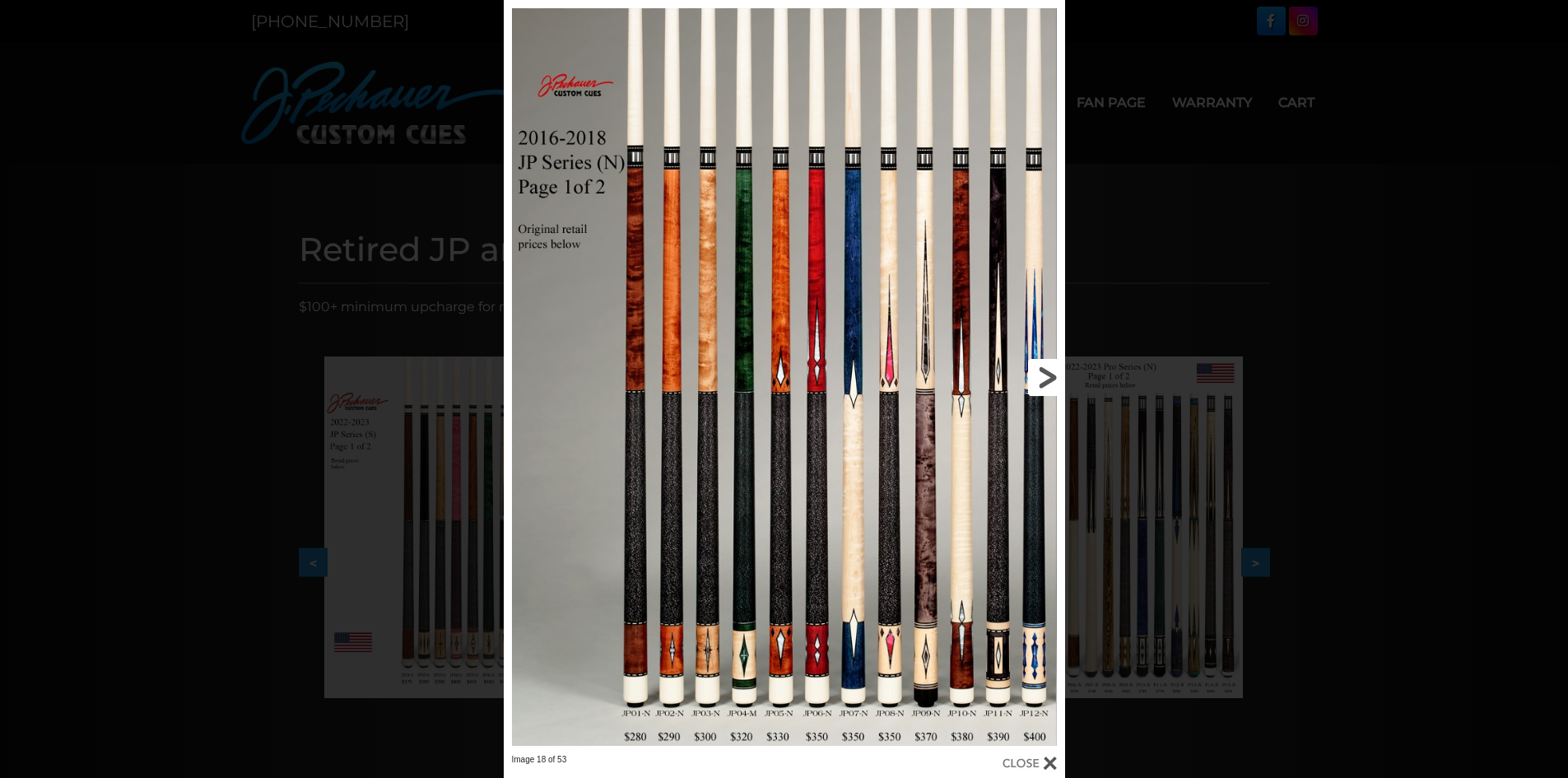
click at [1041, 370] on link at bounding box center [938, 377] width 253 height 754
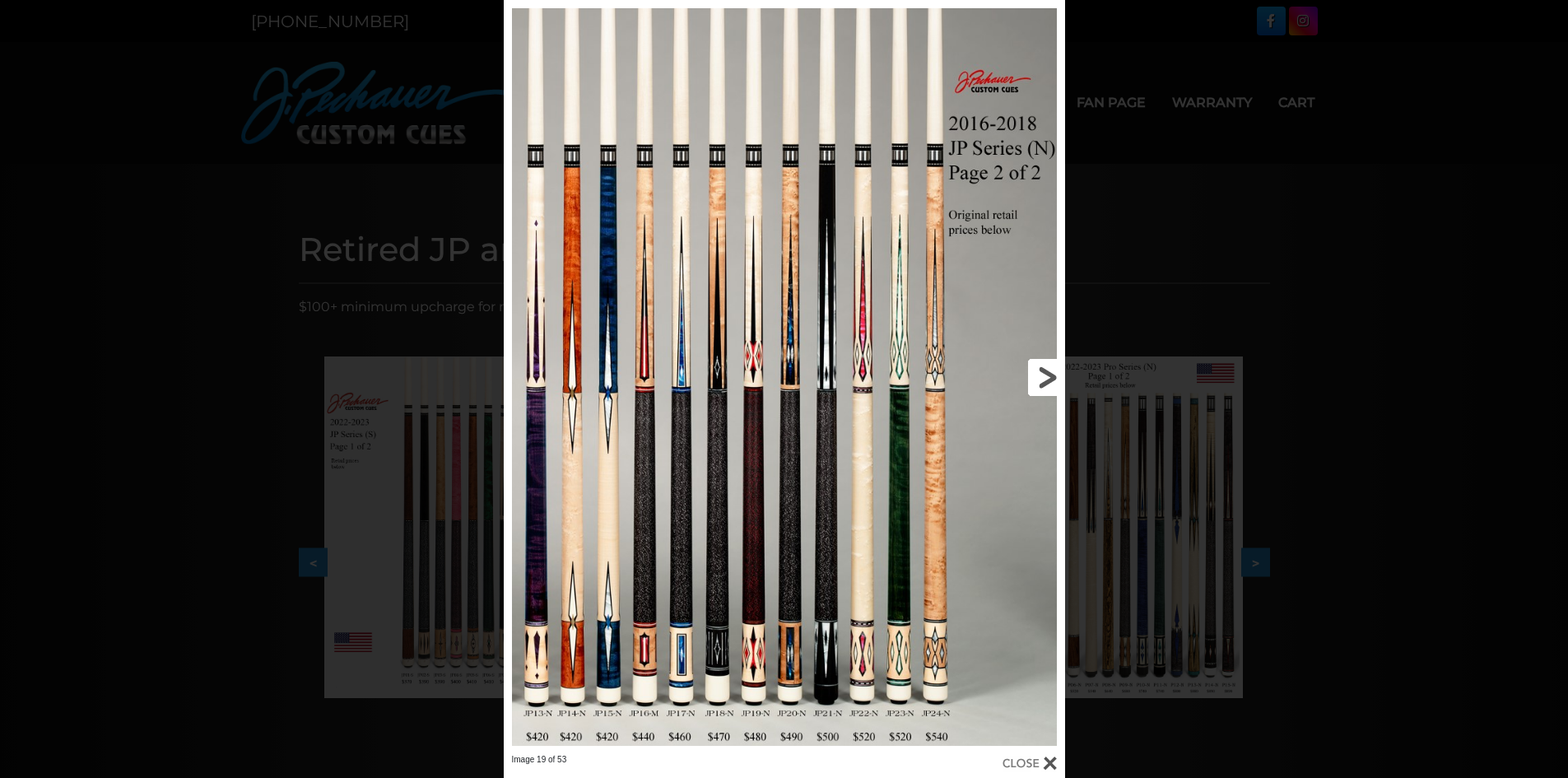
click at [1041, 370] on link at bounding box center [938, 377] width 253 height 754
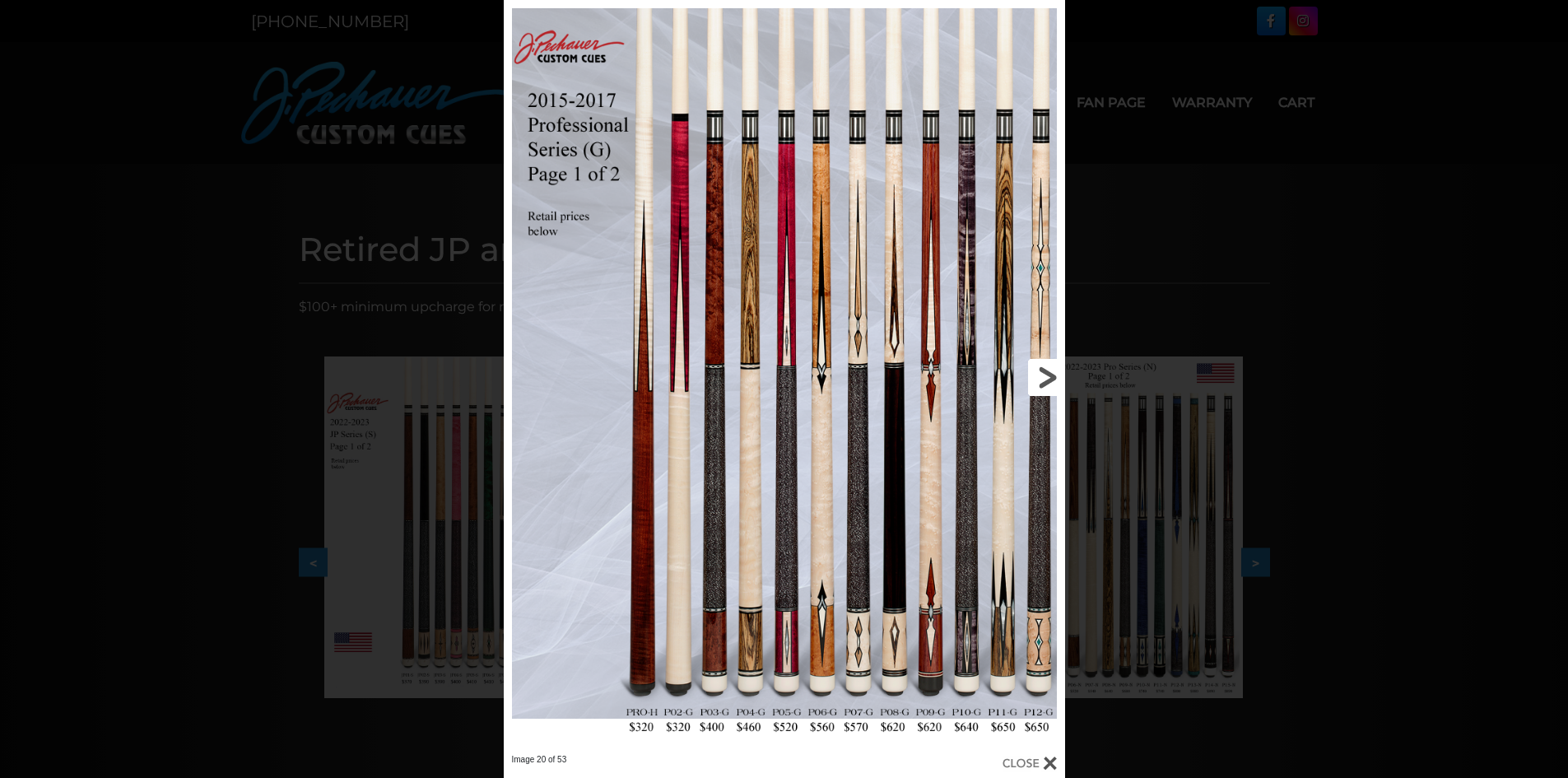
click at [1041, 370] on link at bounding box center [938, 377] width 253 height 754
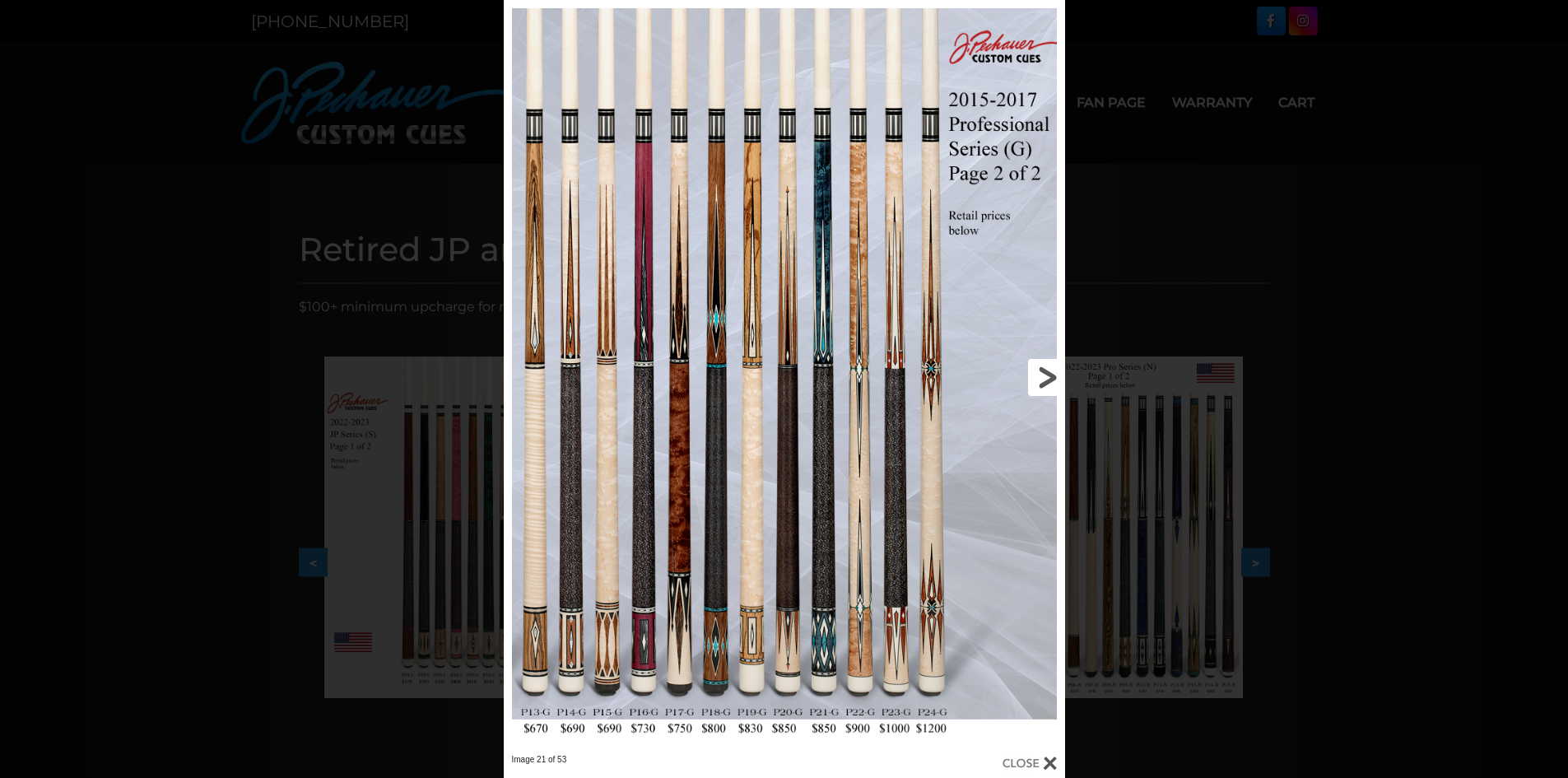
click at [1041, 370] on link at bounding box center [938, 377] width 253 height 754
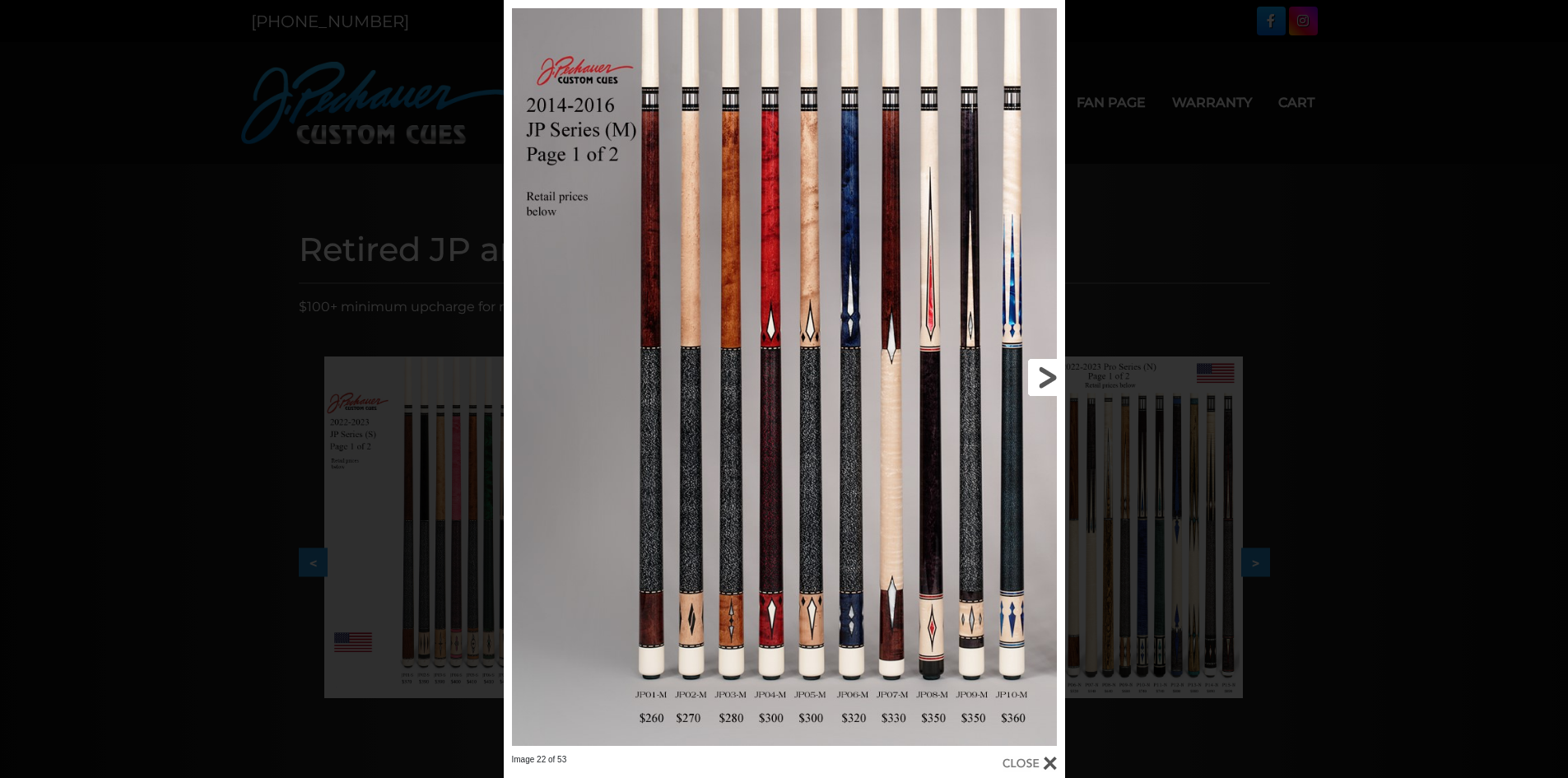
click at [1041, 370] on link at bounding box center [938, 377] width 253 height 754
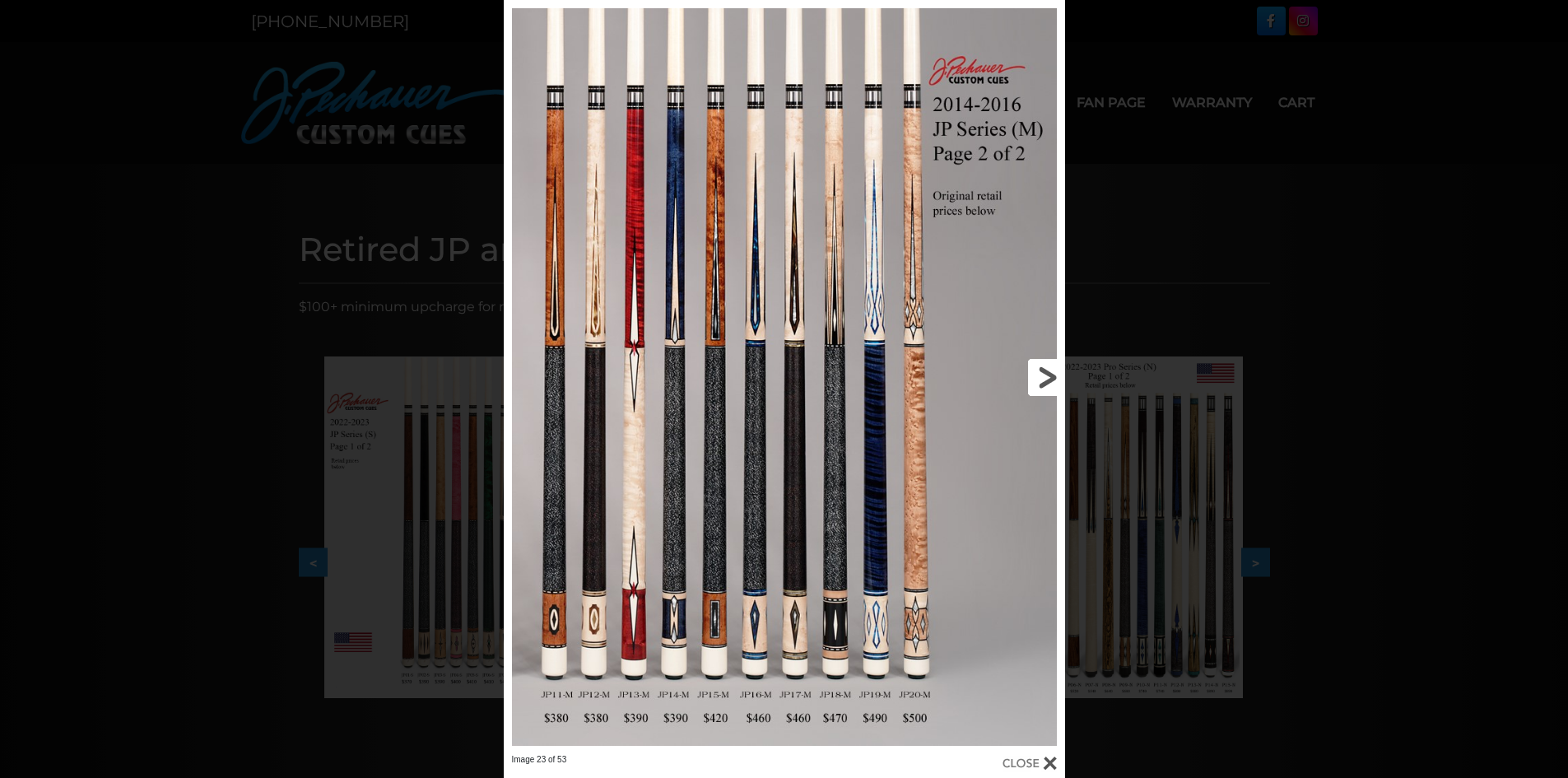
click at [1041, 370] on link at bounding box center [938, 377] width 253 height 754
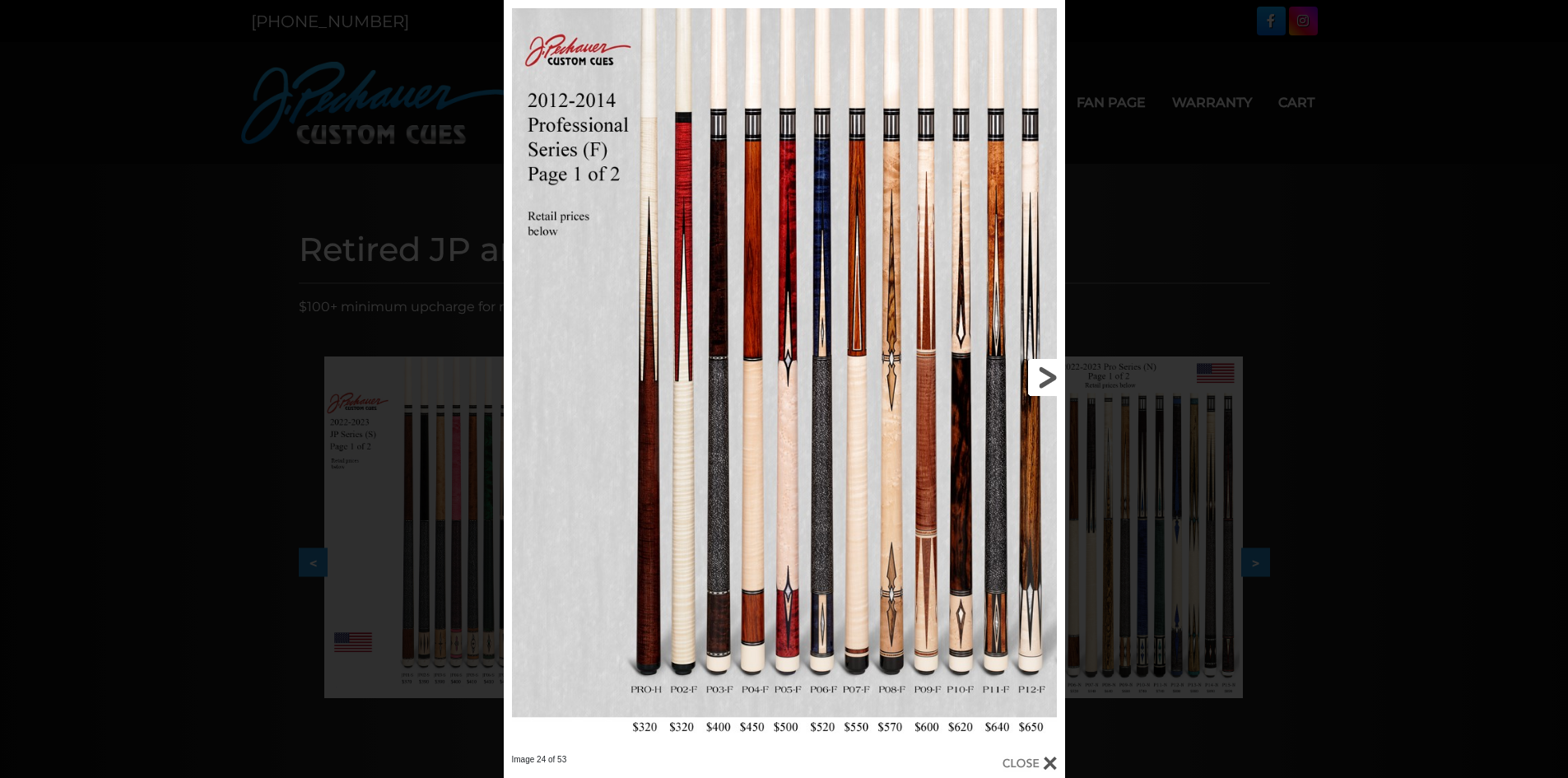
click at [1041, 370] on link at bounding box center [938, 377] width 253 height 754
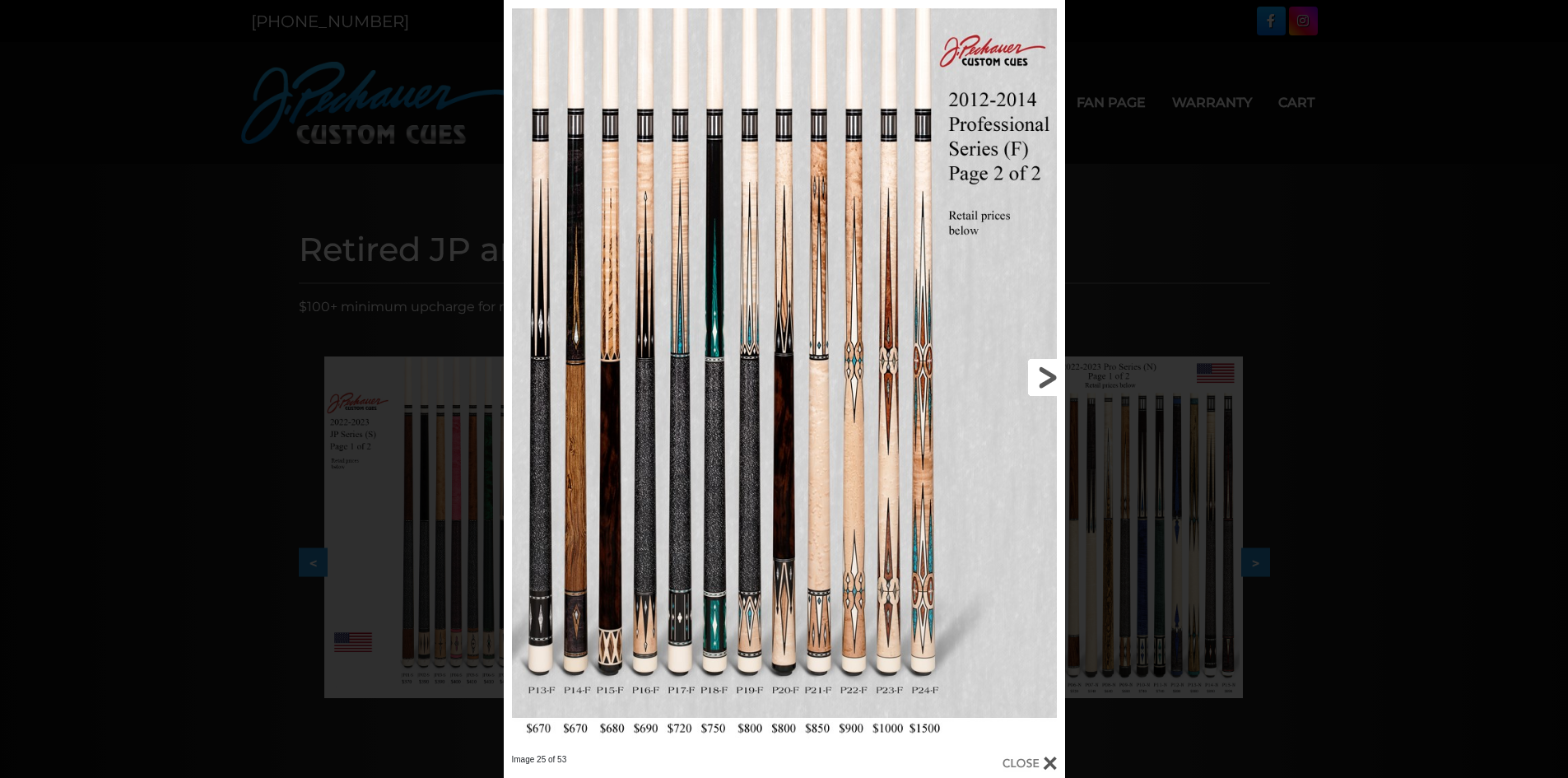
click at [1041, 370] on link at bounding box center [938, 377] width 253 height 754
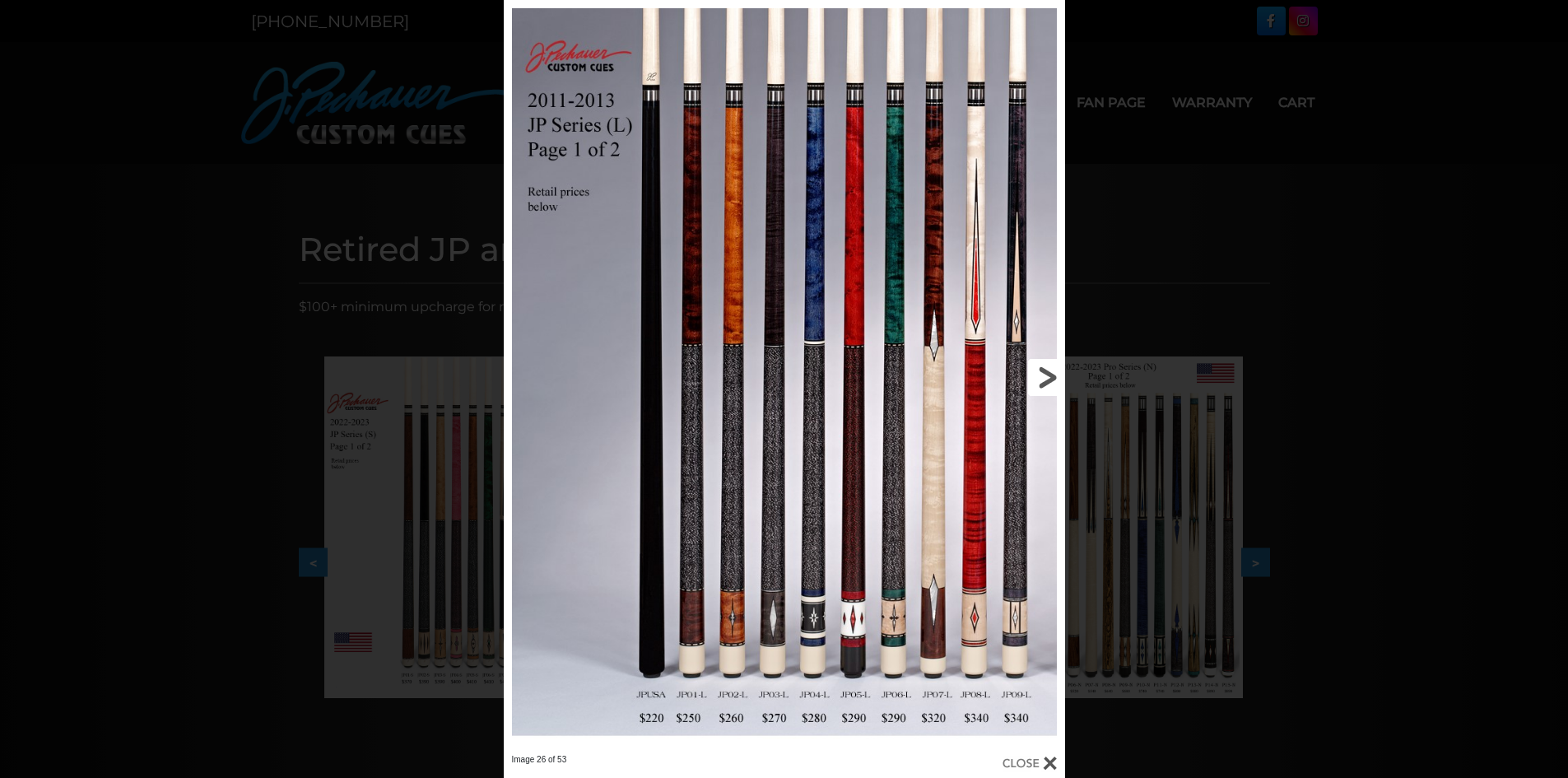
click at [1041, 370] on link at bounding box center [938, 377] width 253 height 754
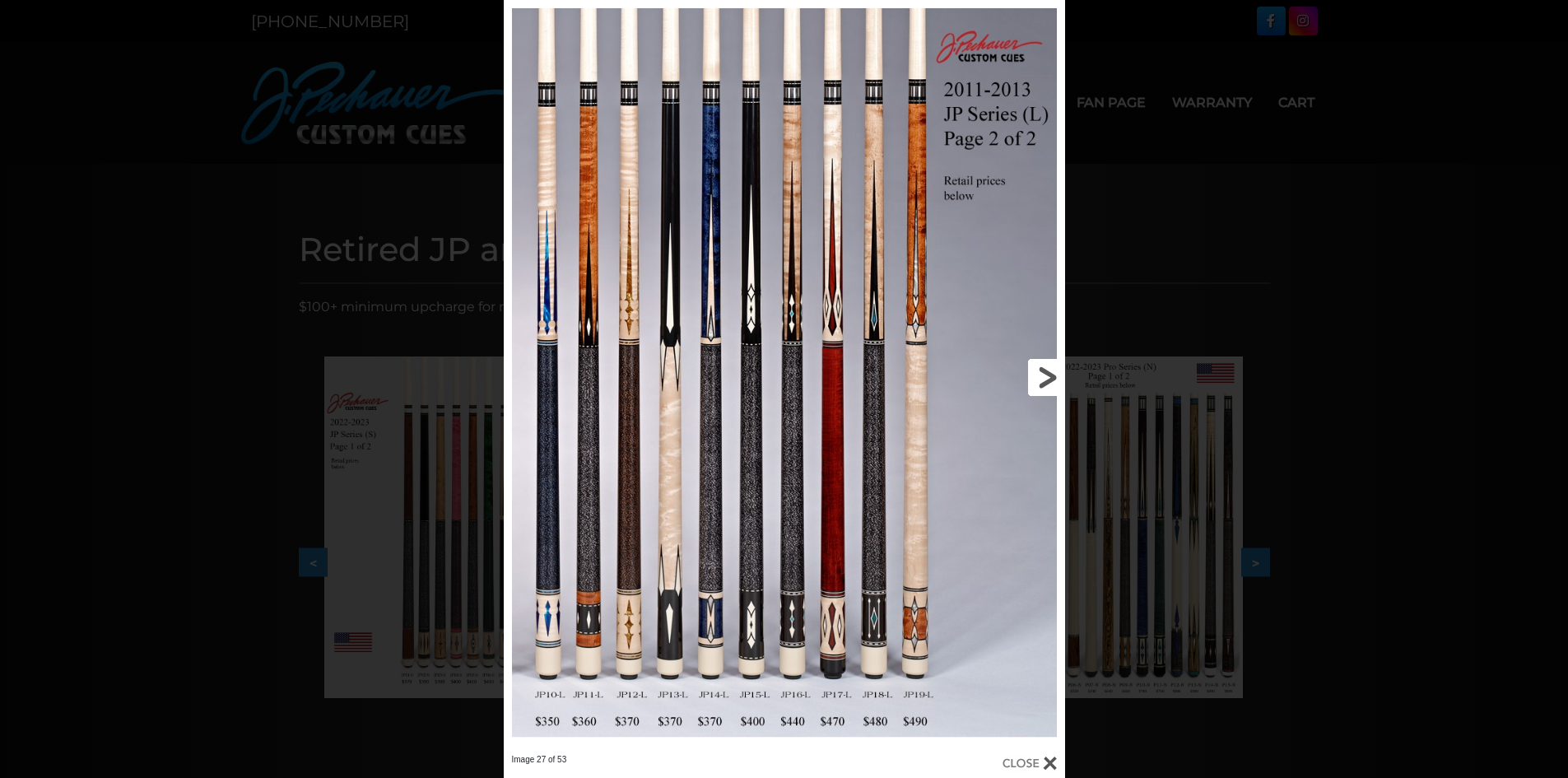
click at [1041, 370] on link at bounding box center [938, 377] width 253 height 754
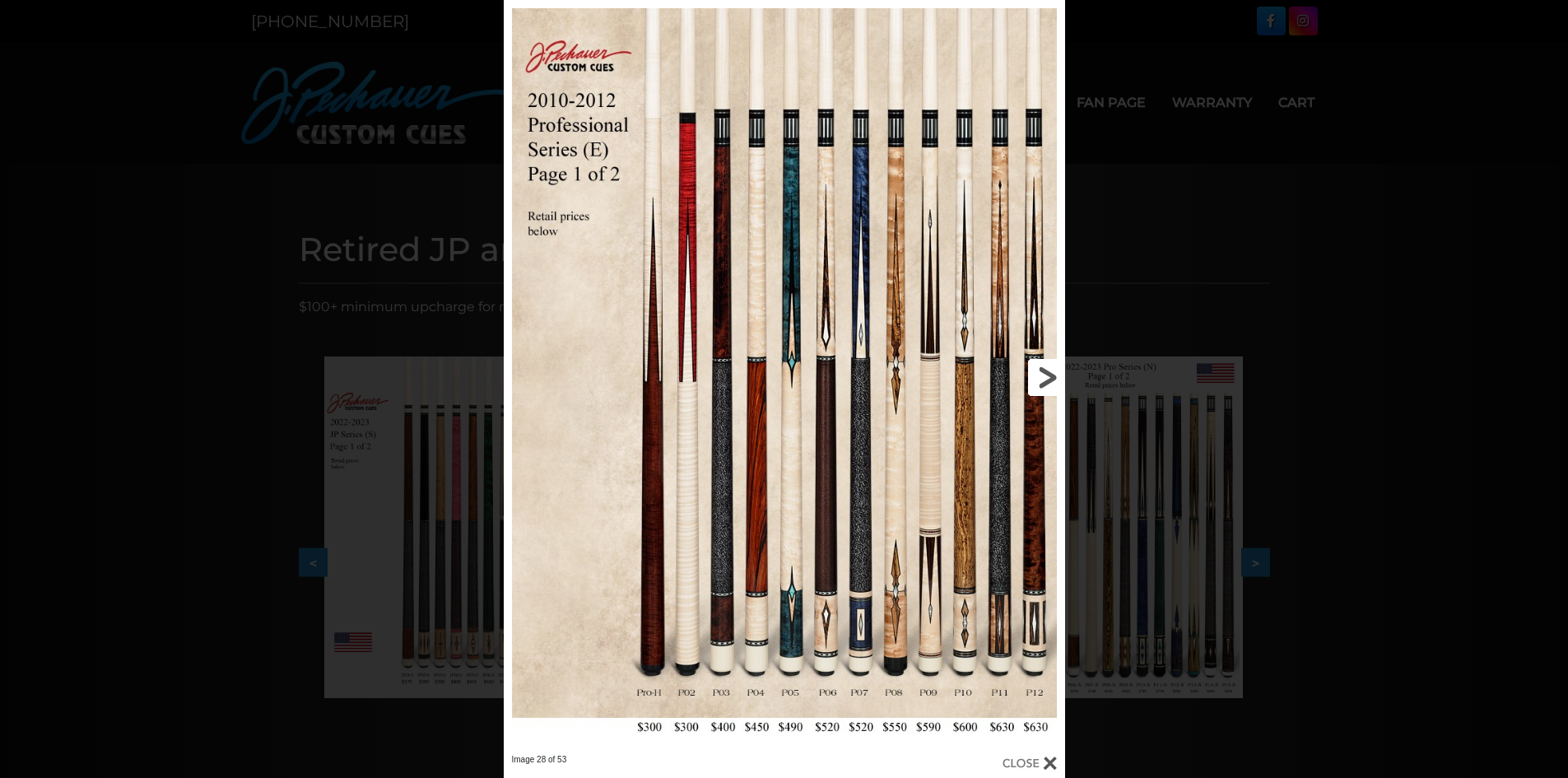
click at [1041, 370] on link at bounding box center [938, 377] width 253 height 754
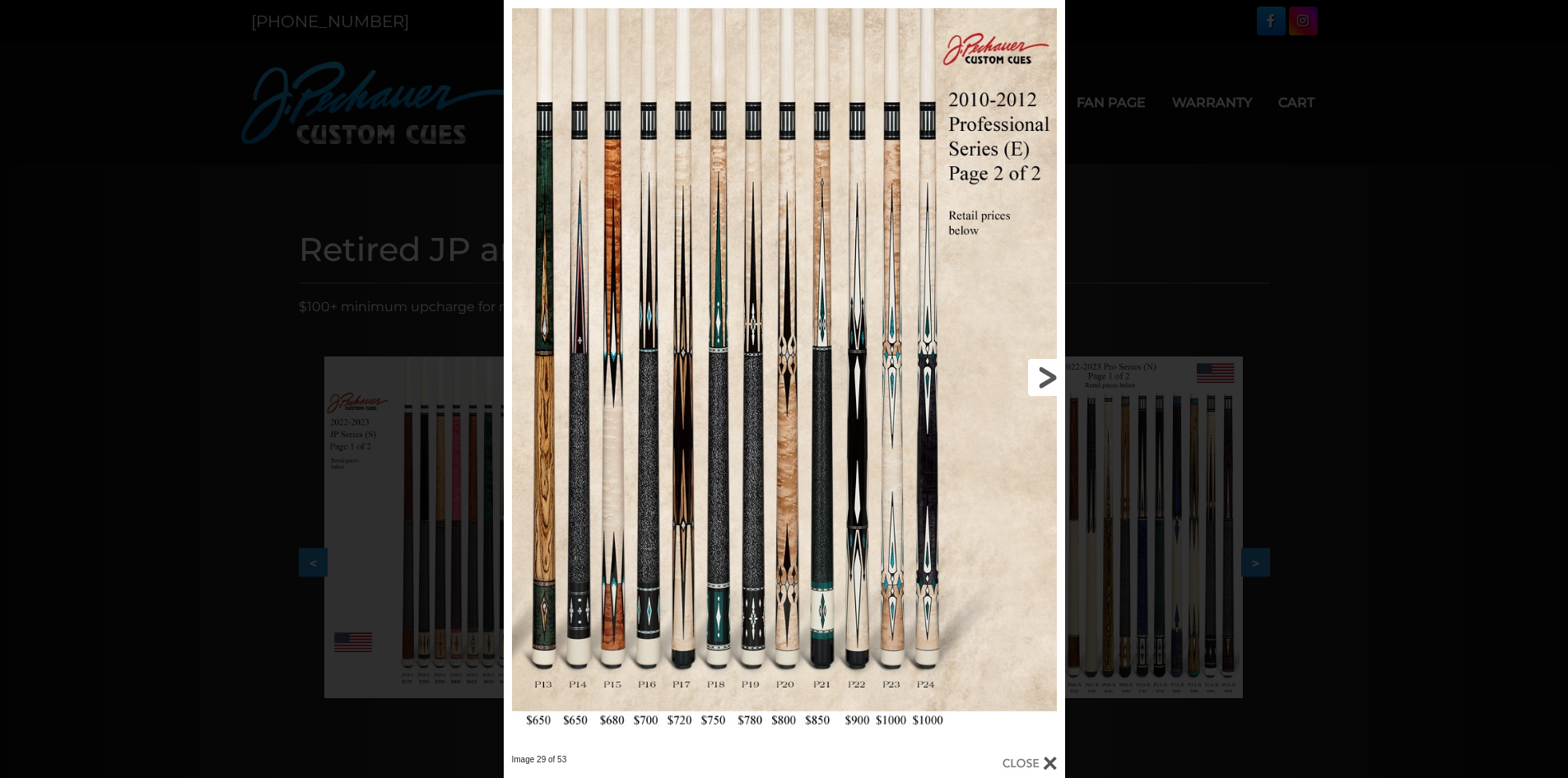
click at [1041, 370] on link at bounding box center [938, 377] width 253 height 754
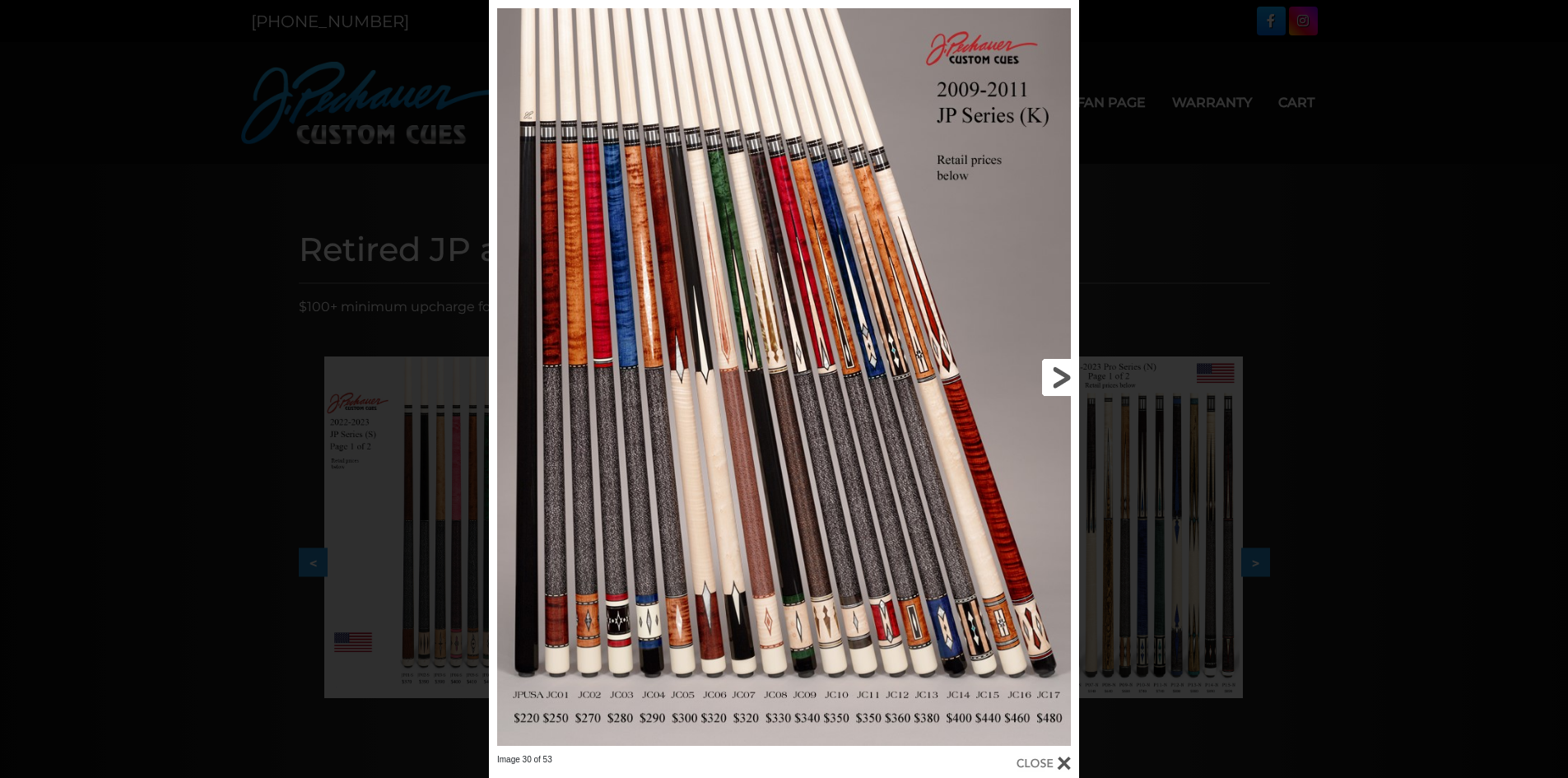
click at [1041, 370] on link at bounding box center [946, 377] width 266 height 754
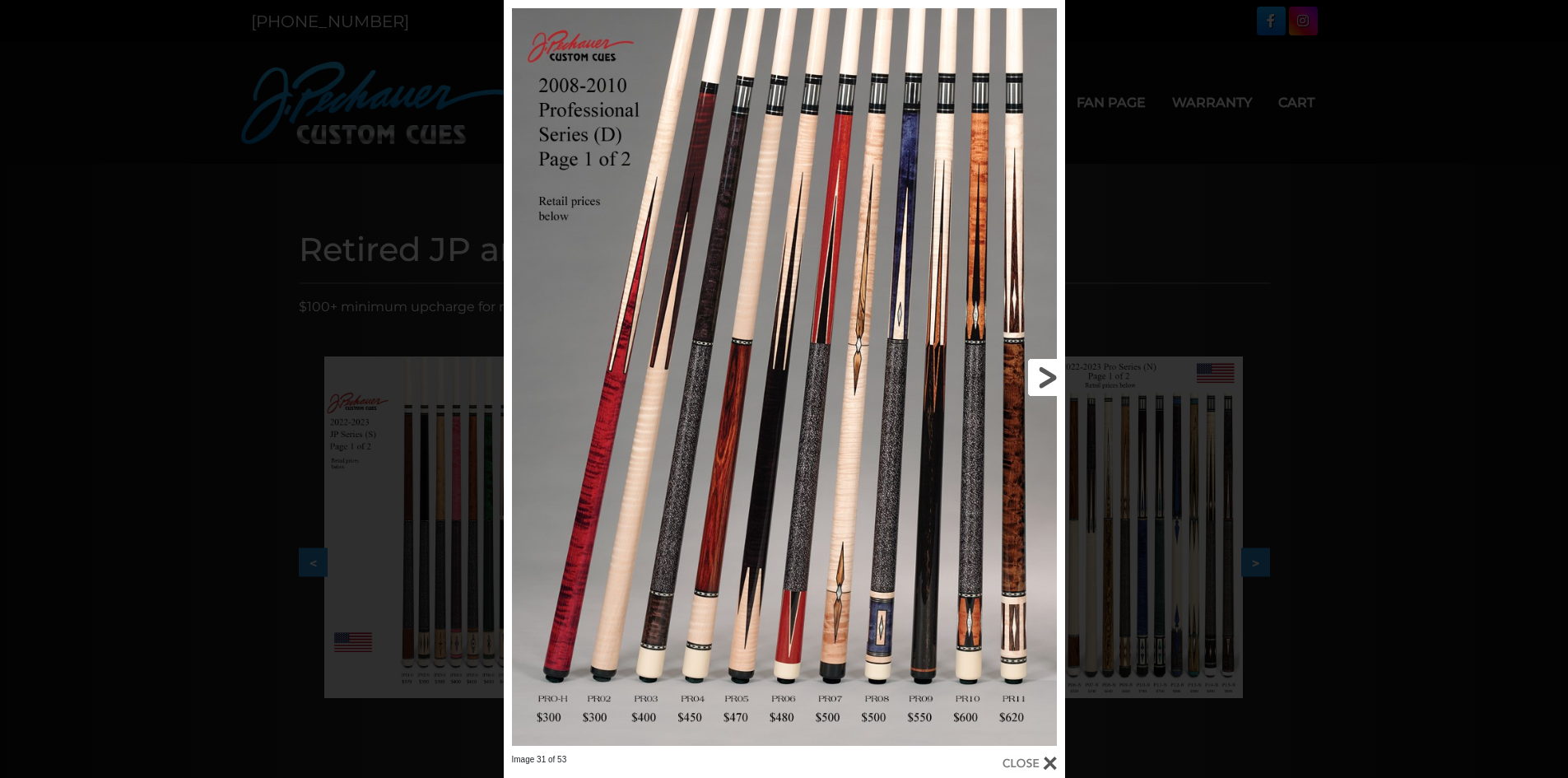
click at [1041, 370] on link at bounding box center [938, 377] width 253 height 754
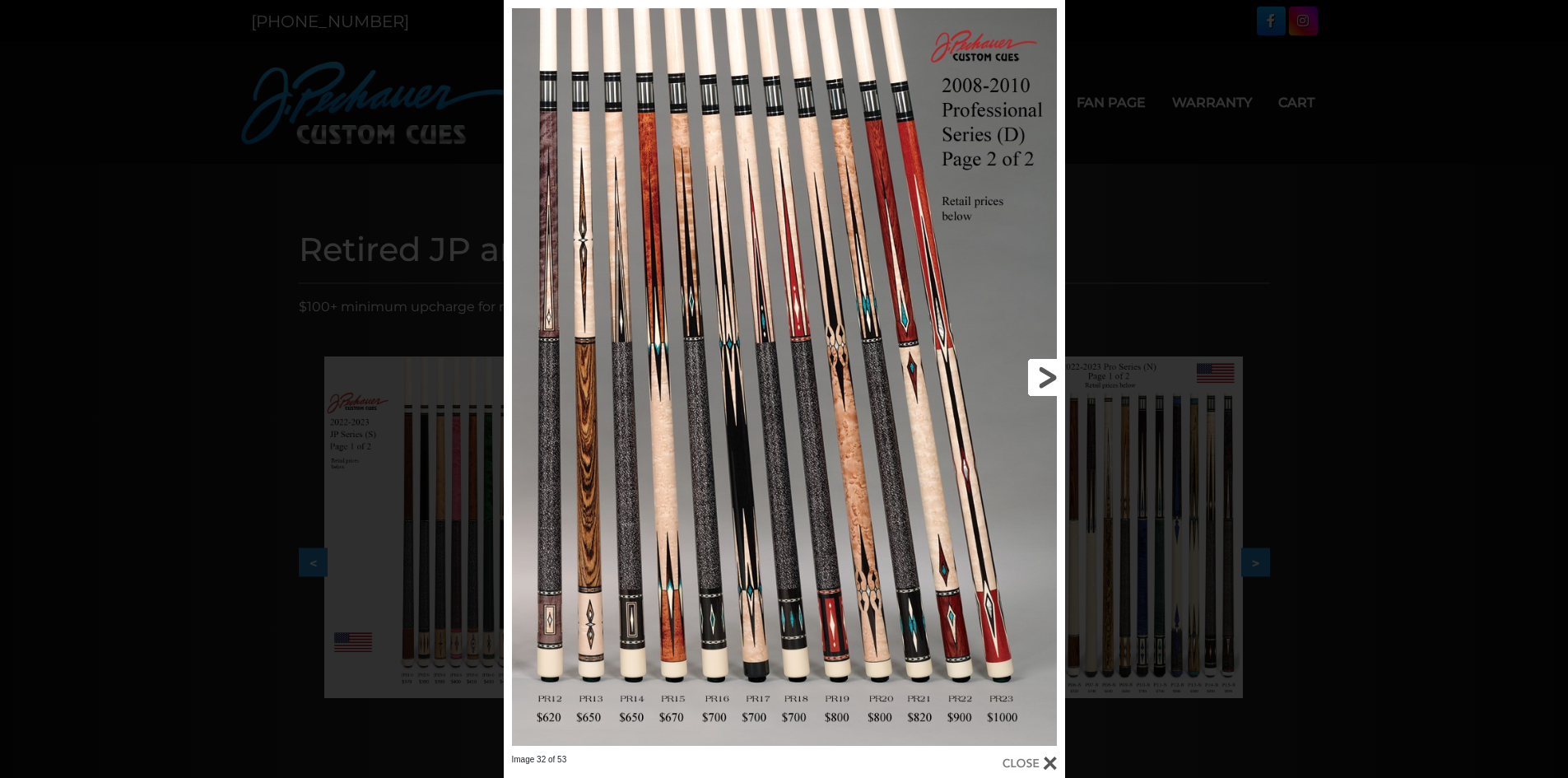
click at [1041, 370] on link at bounding box center [938, 377] width 253 height 754
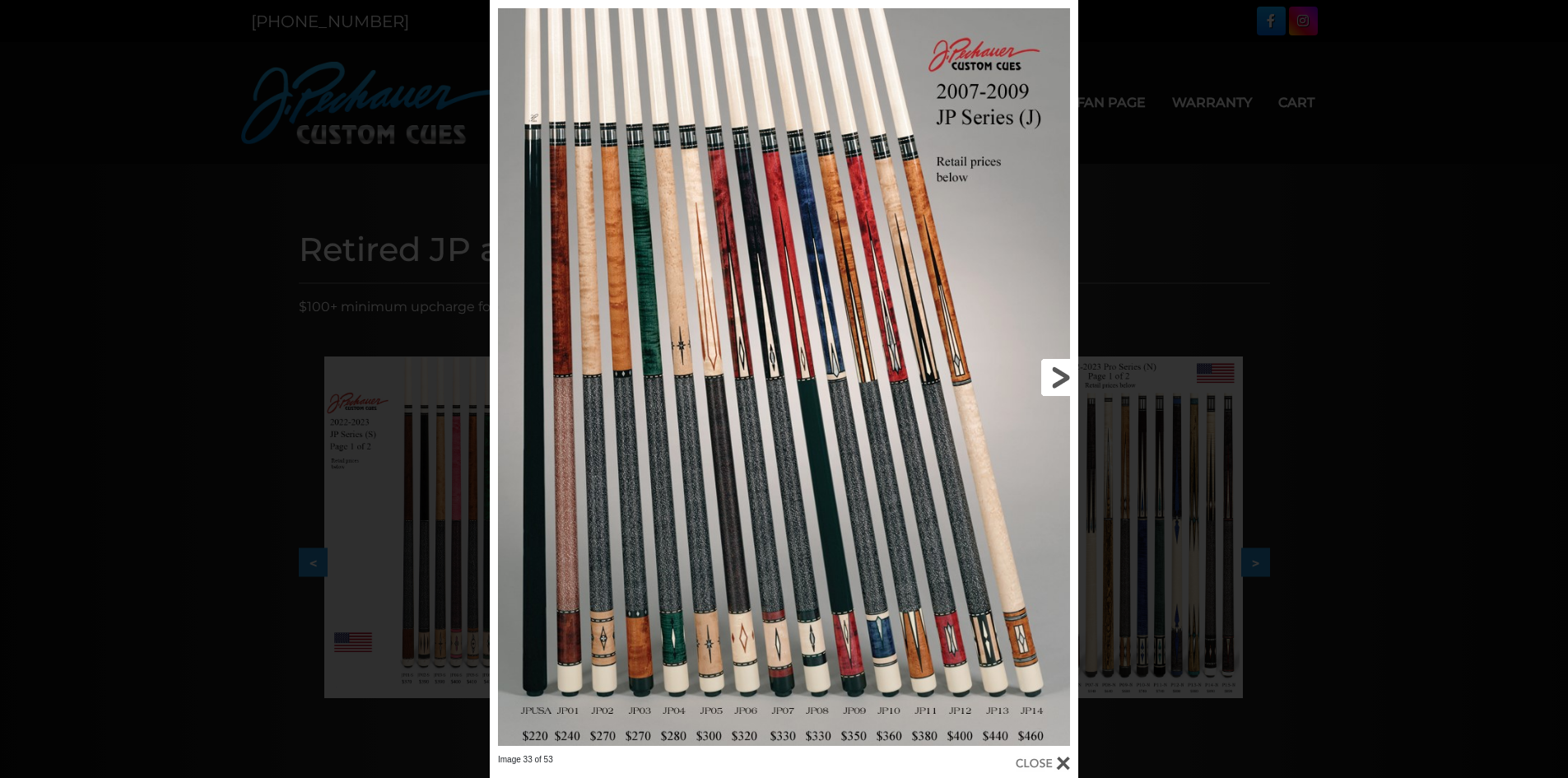
click at [1041, 370] on link at bounding box center [945, 377] width 265 height 754
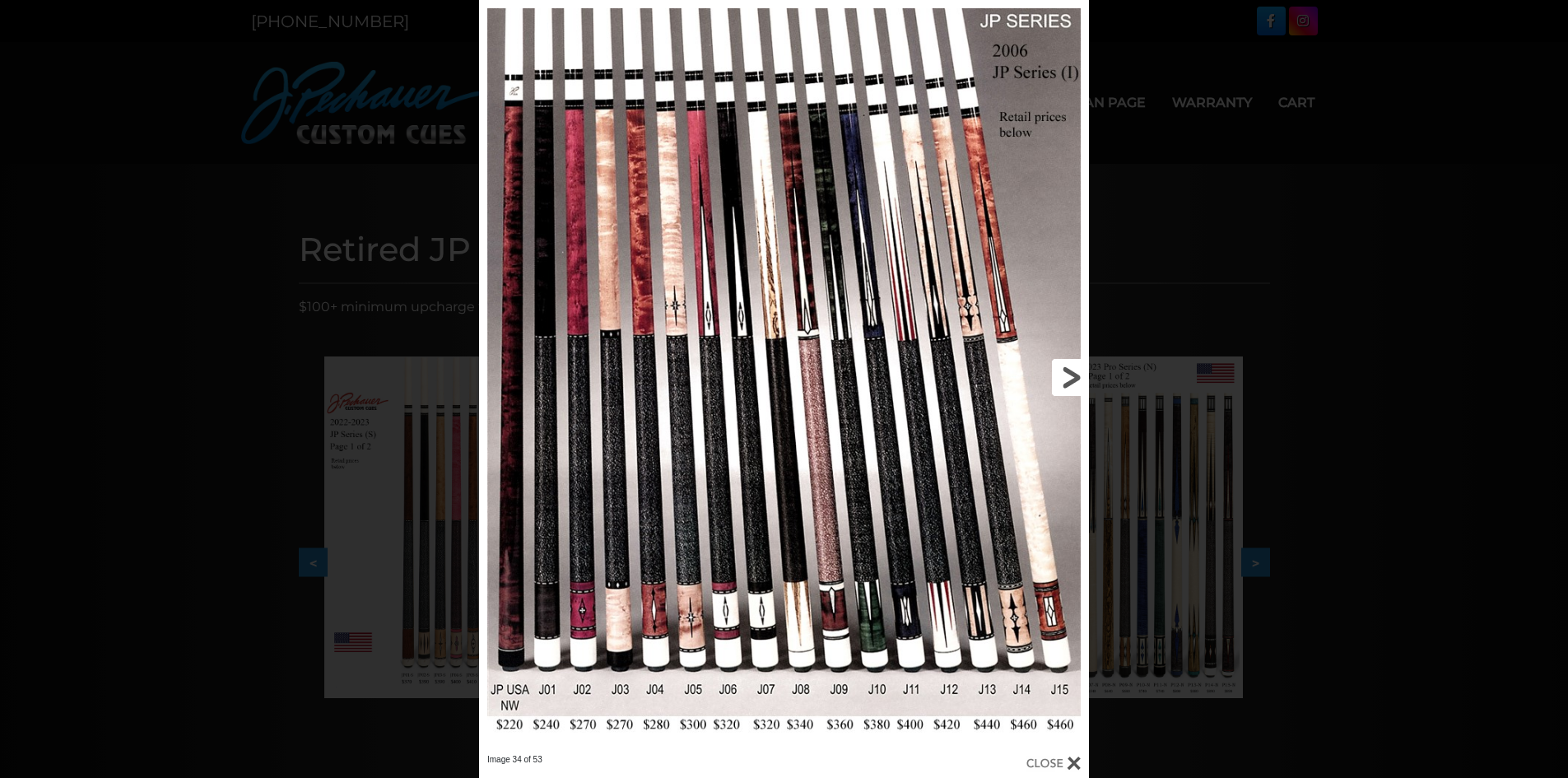
click at [1041, 370] on link at bounding box center [951, 377] width 274 height 754
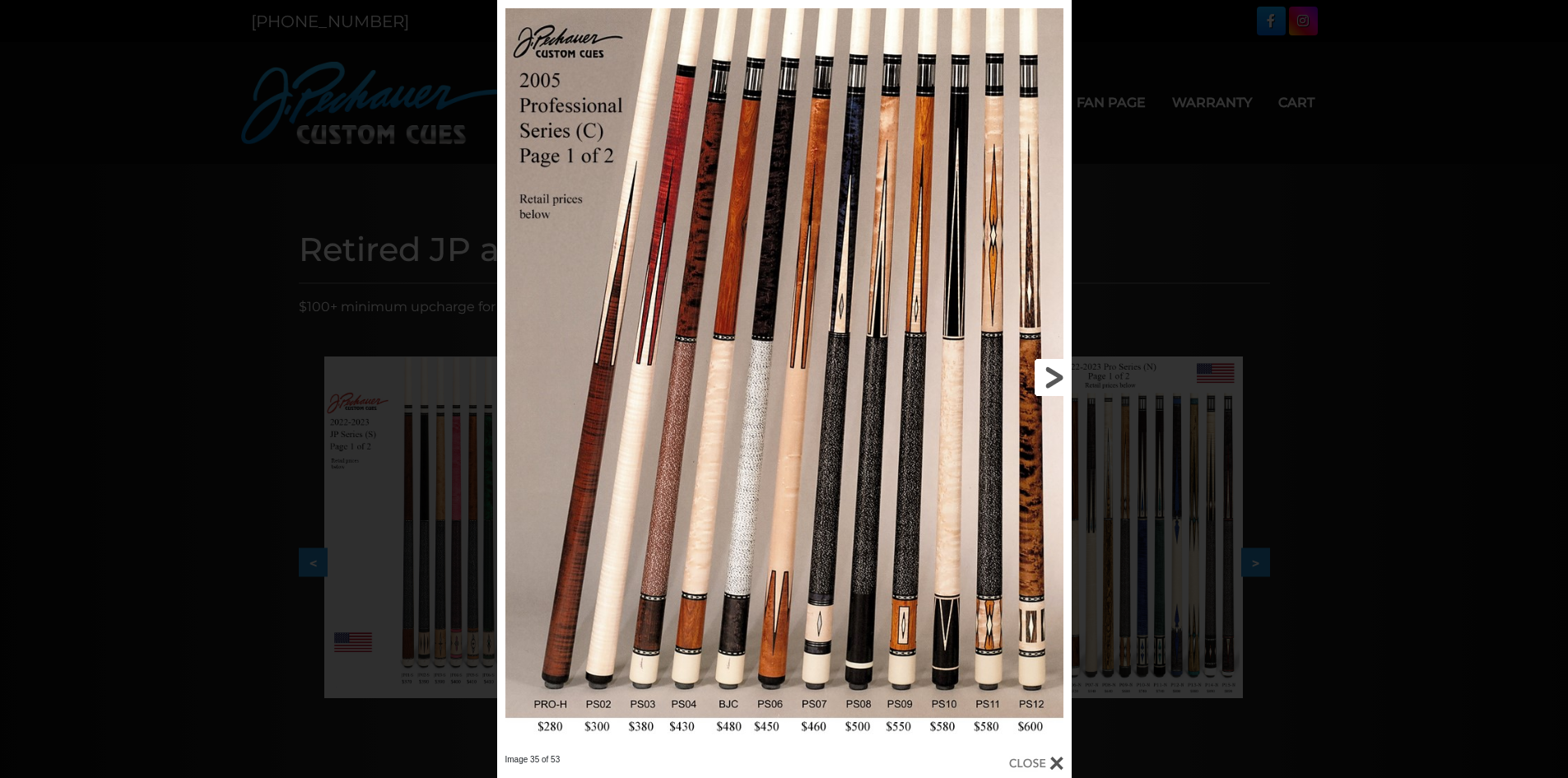
click at [1041, 370] on link at bounding box center [941, 377] width 259 height 754
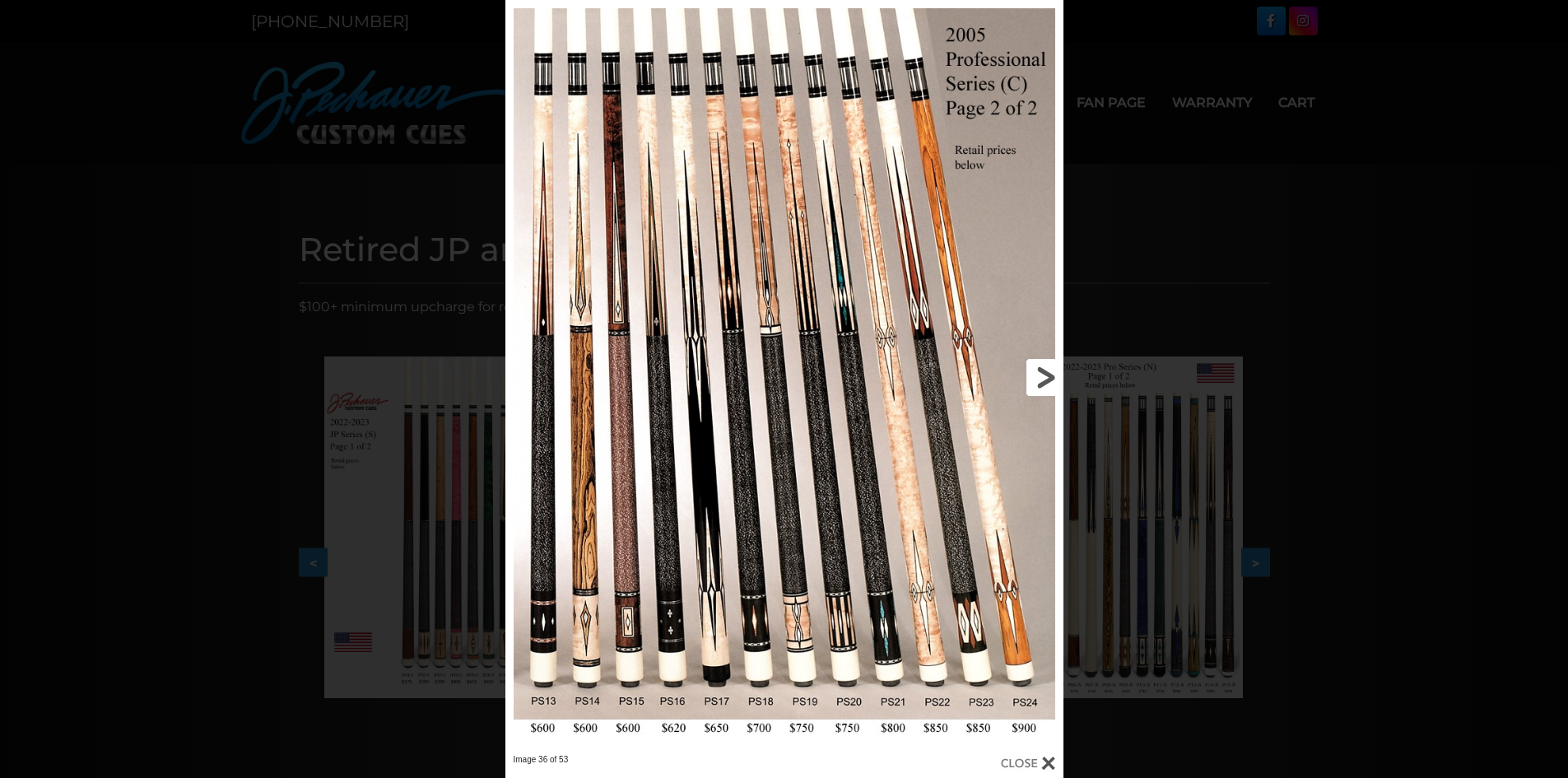
click at [1041, 370] on link at bounding box center [936, 377] width 251 height 754
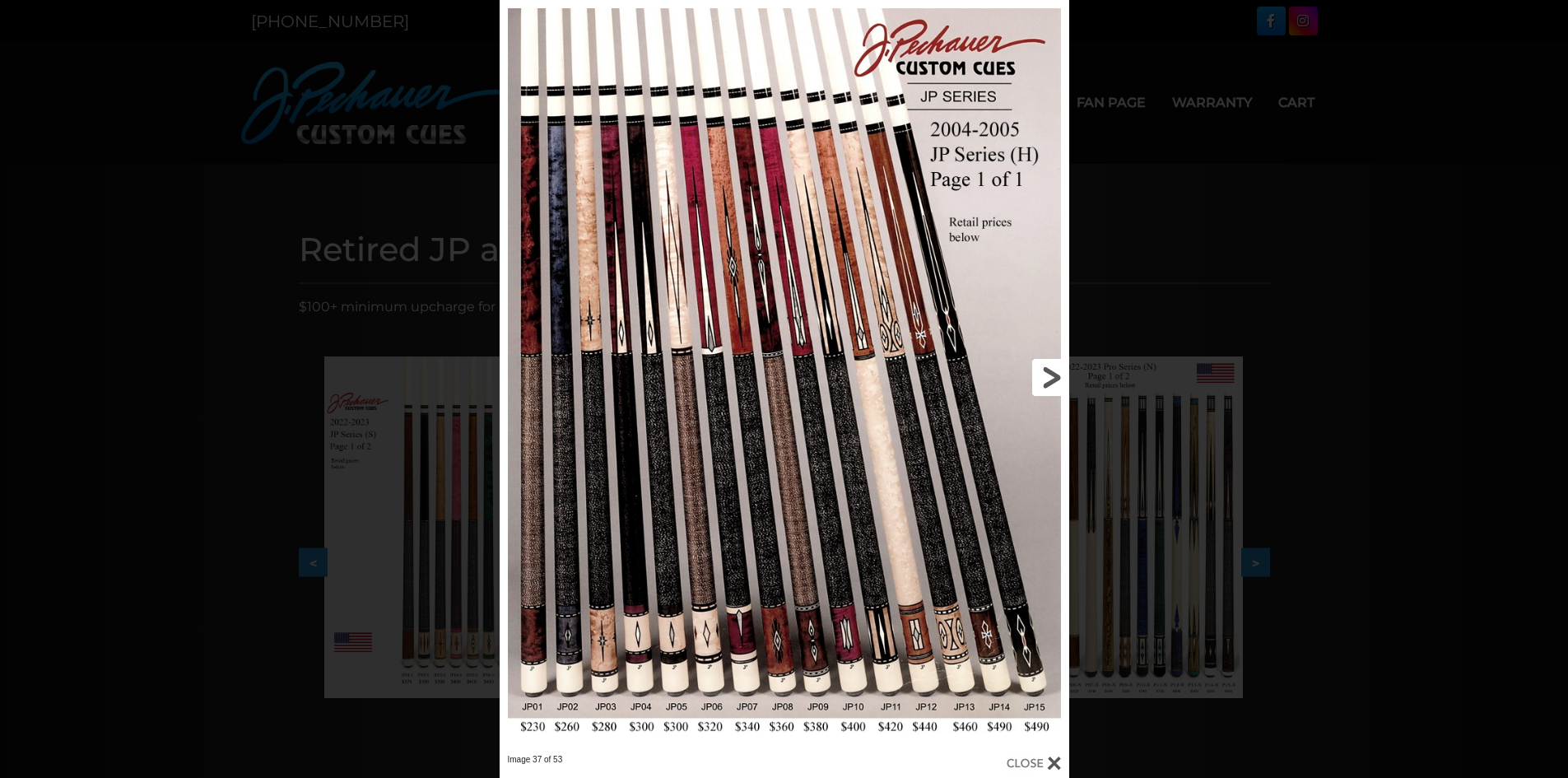
click at [1041, 370] on link at bounding box center [940, 377] width 256 height 754
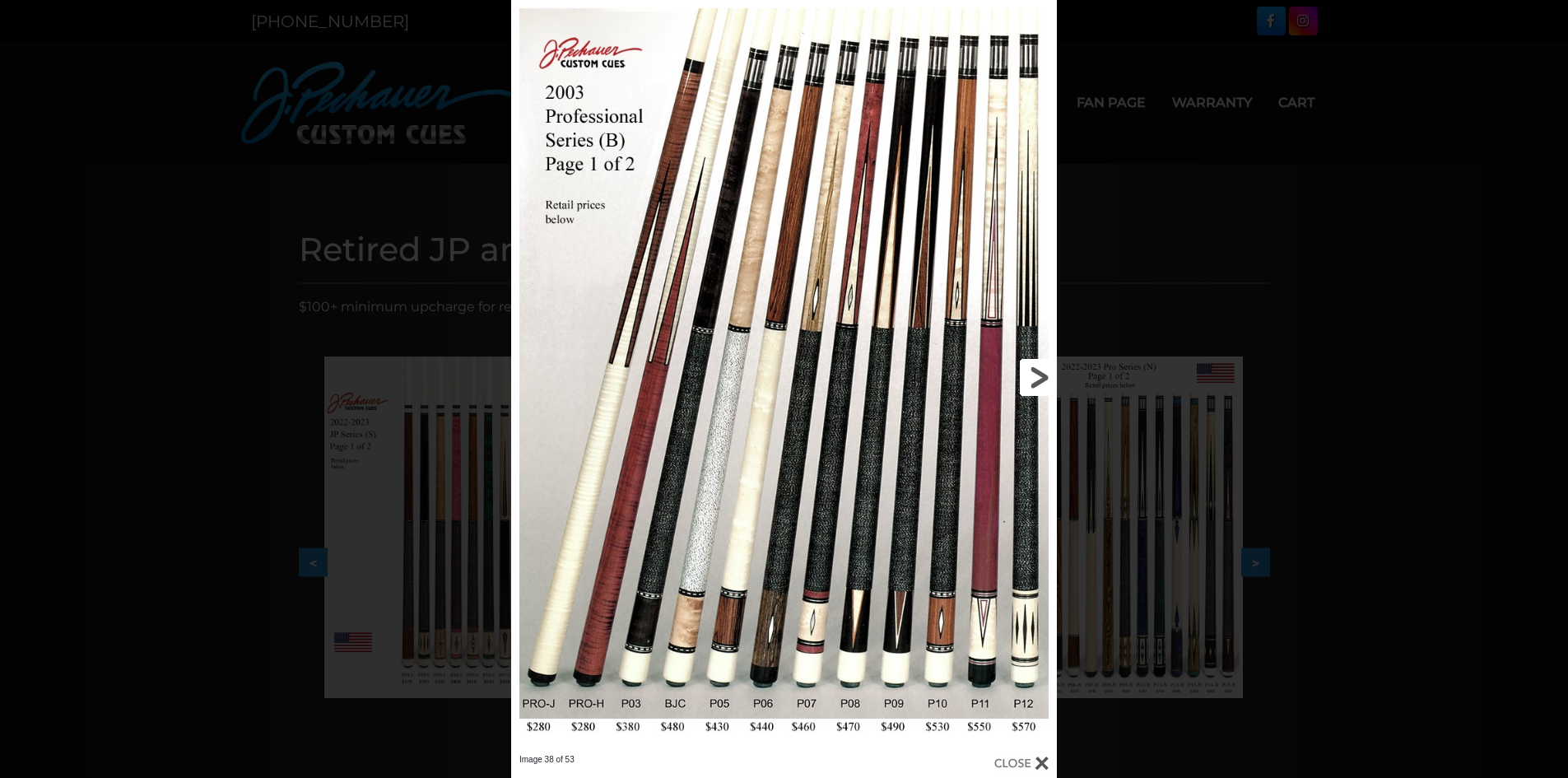
click at [1041, 370] on link at bounding box center [933, 377] width 245 height 754
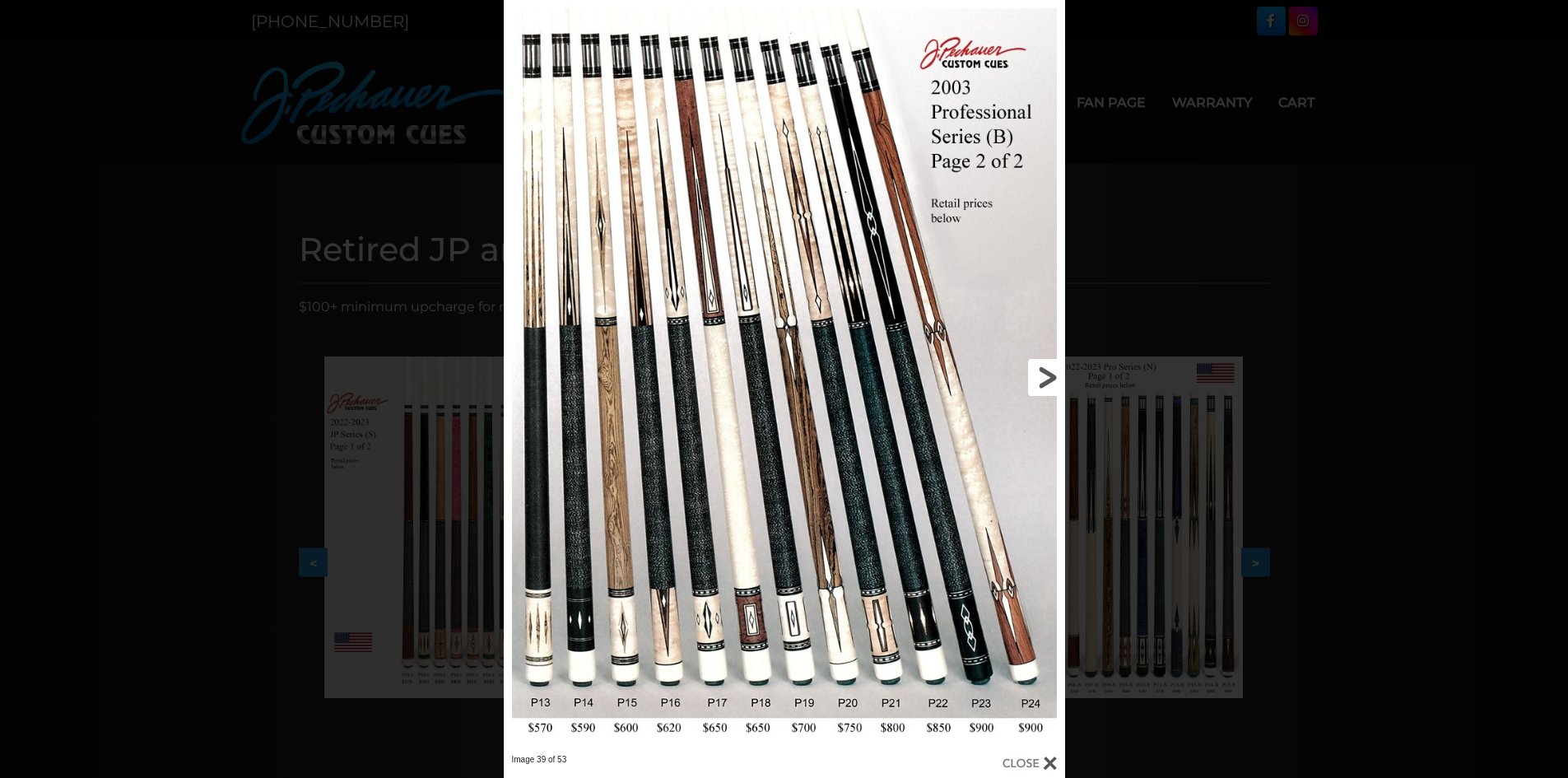
click at [1041, 370] on link at bounding box center [938, 377] width 253 height 754
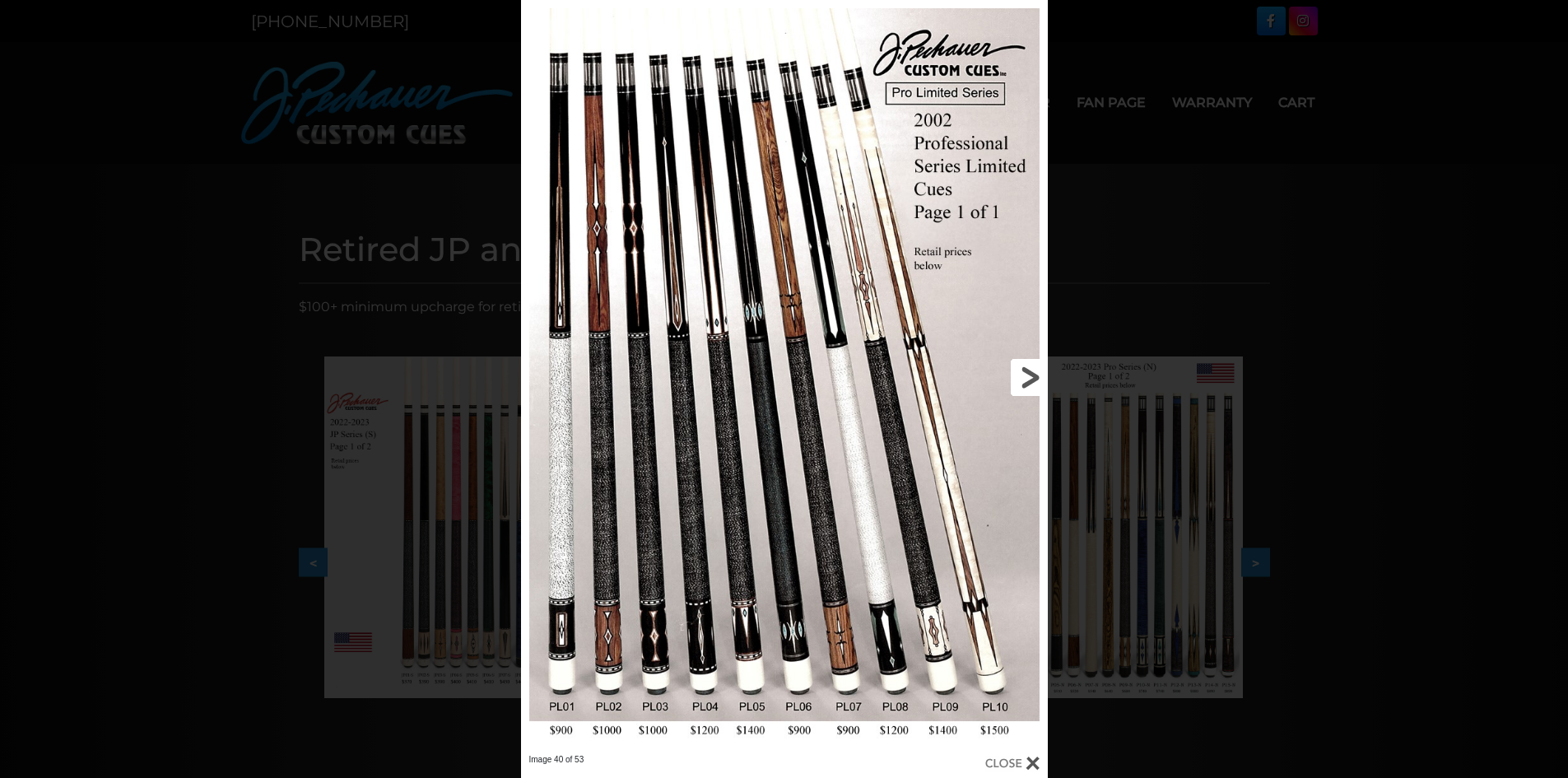
click at [1041, 370] on link at bounding box center [928, 377] width 237 height 754
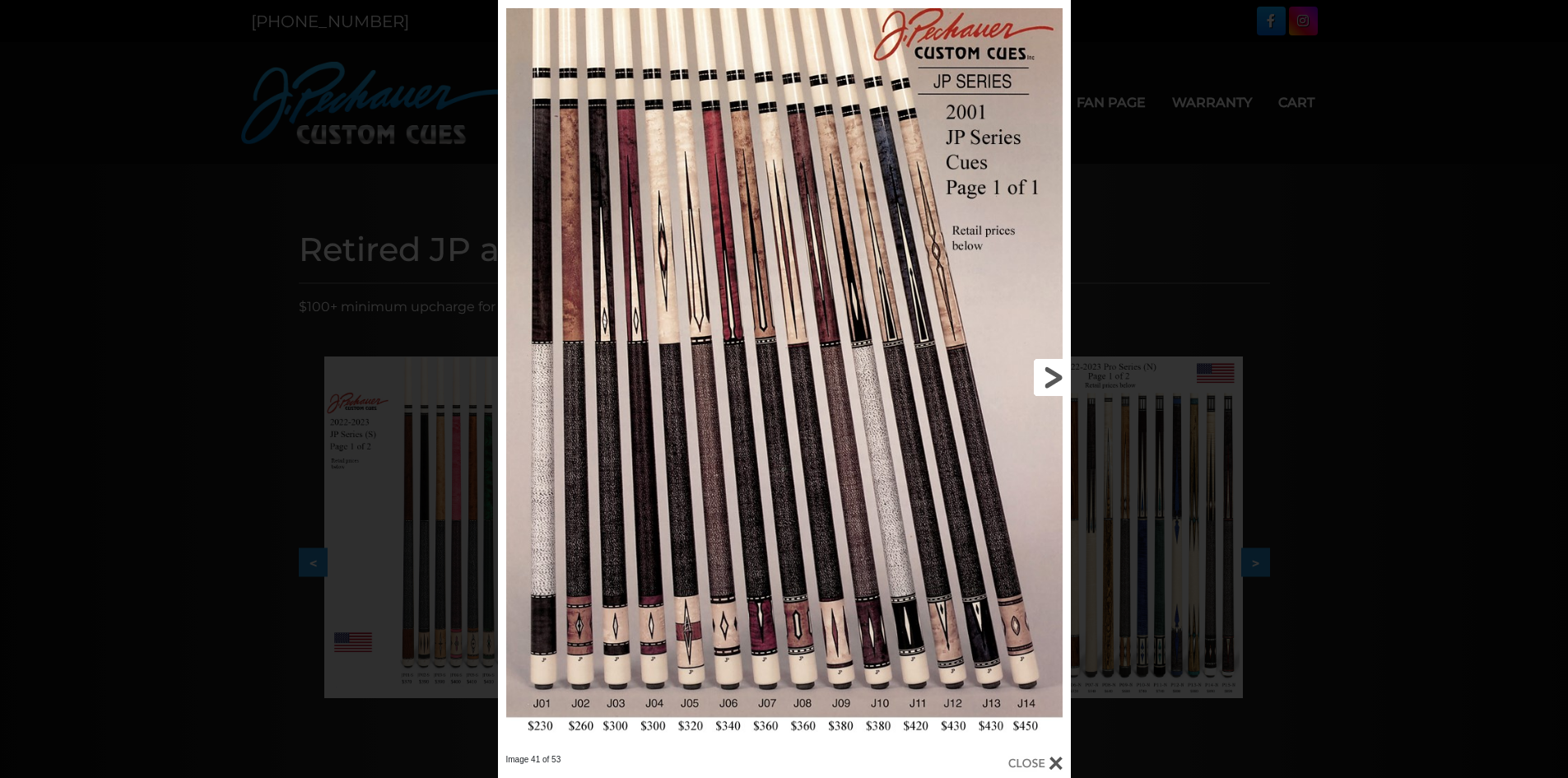
click at [1041, 370] on link at bounding box center [941, 377] width 258 height 754
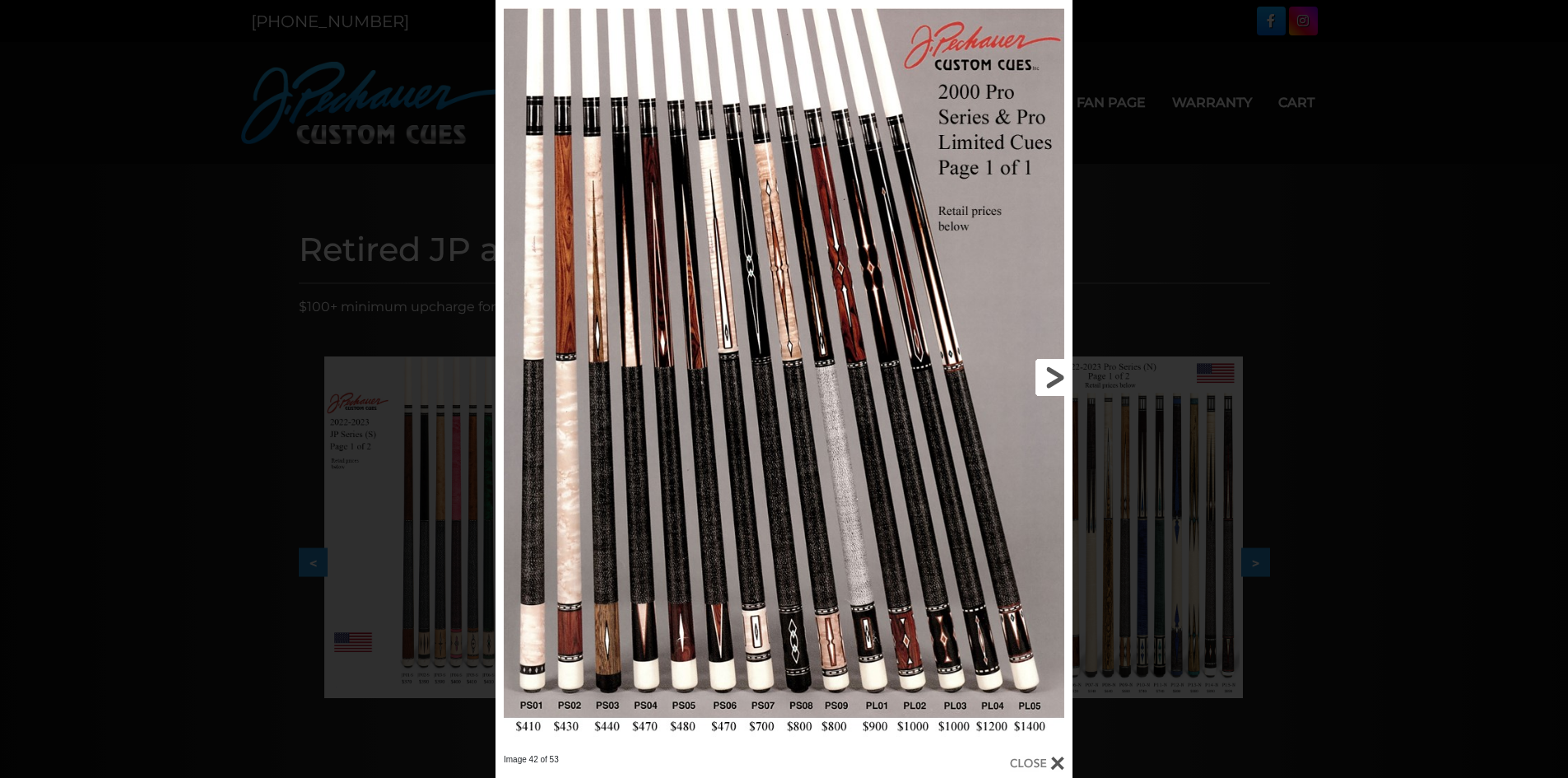
click at [1041, 370] on link at bounding box center [943, 377] width 260 height 754
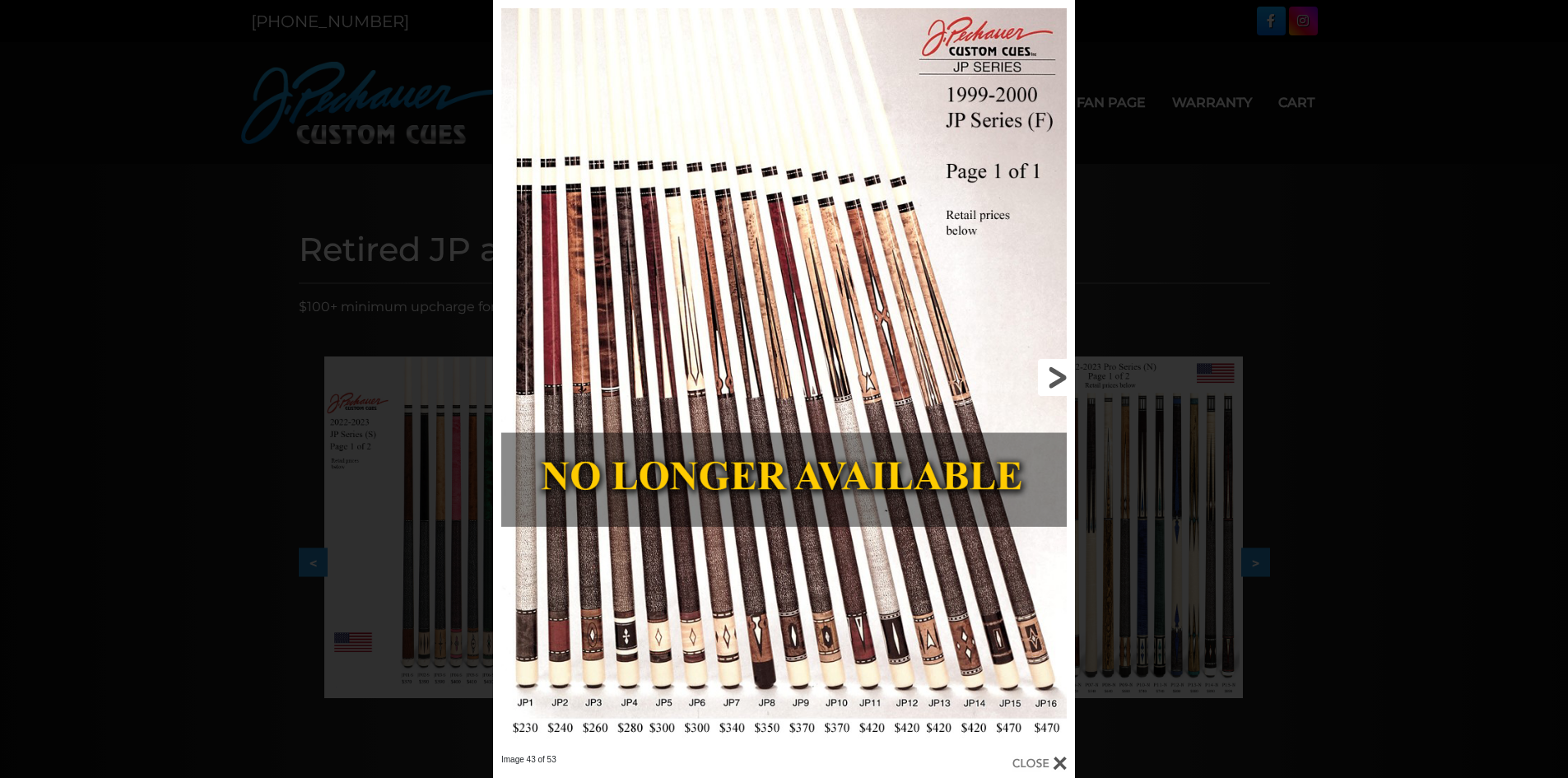
click at [1041, 370] on link at bounding box center [944, 377] width 262 height 754
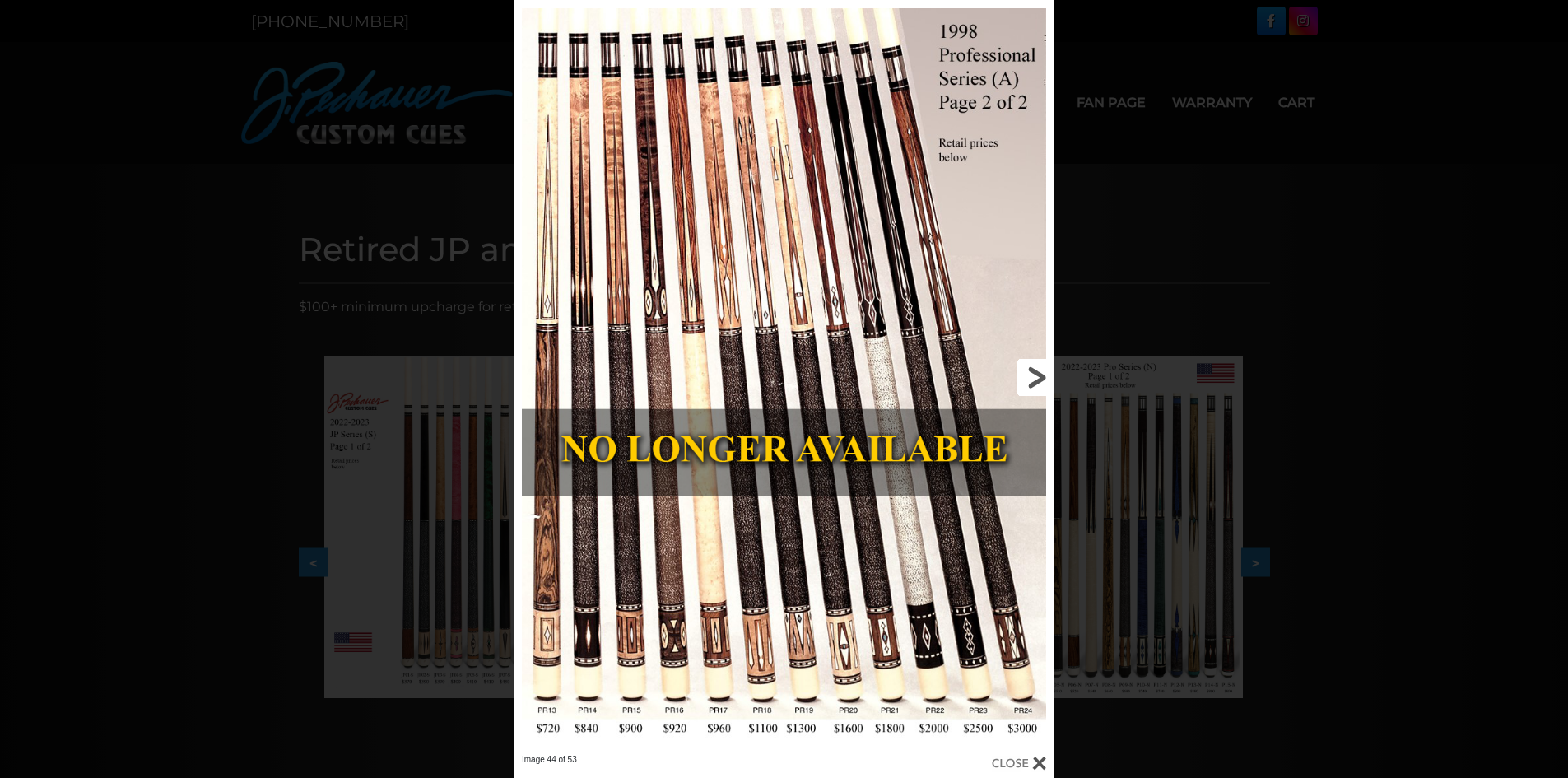
click at [1041, 370] on link at bounding box center [931, 377] width 243 height 754
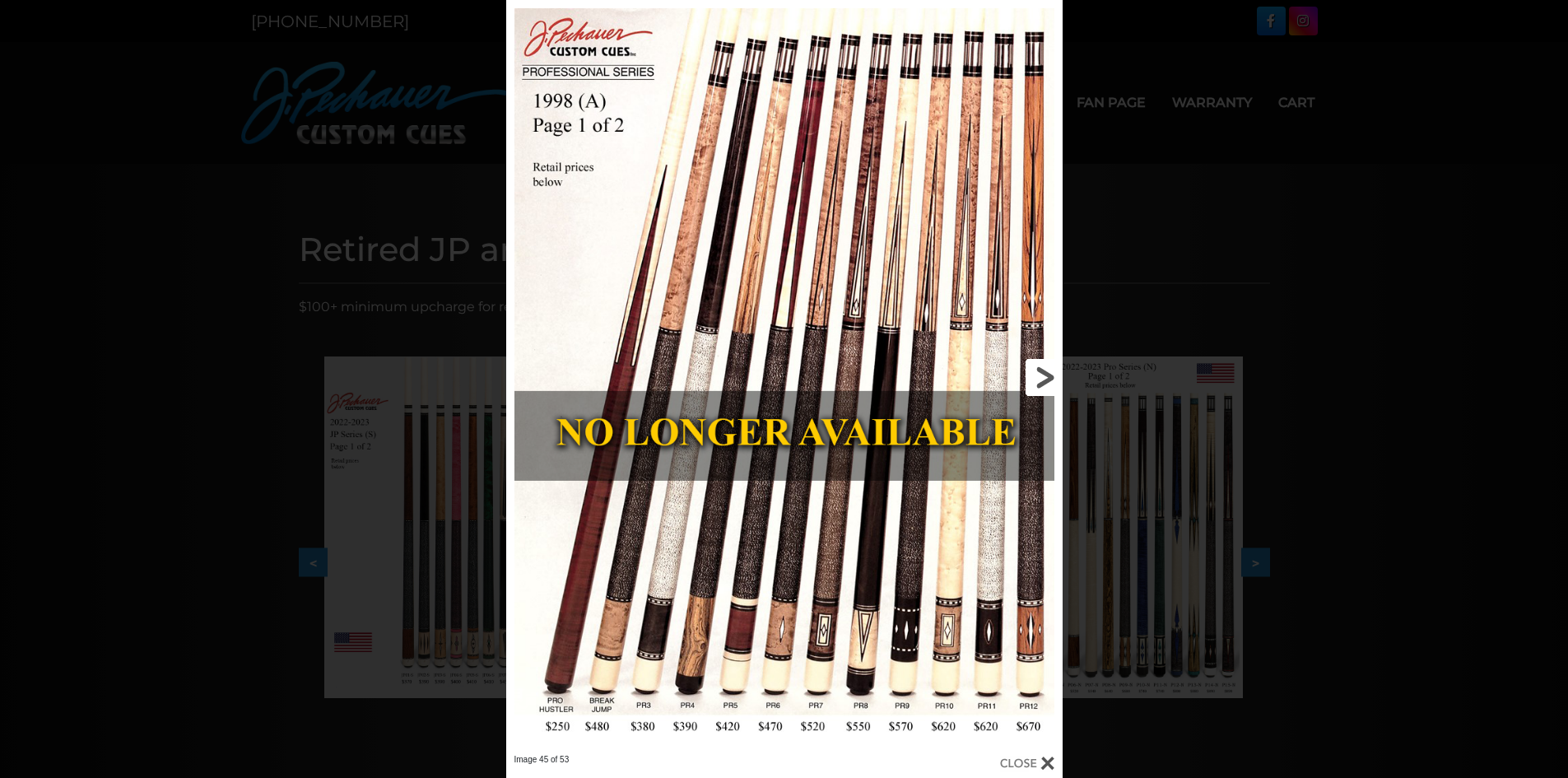
click at [1041, 370] on link at bounding box center [936, 377] width 250 height 754
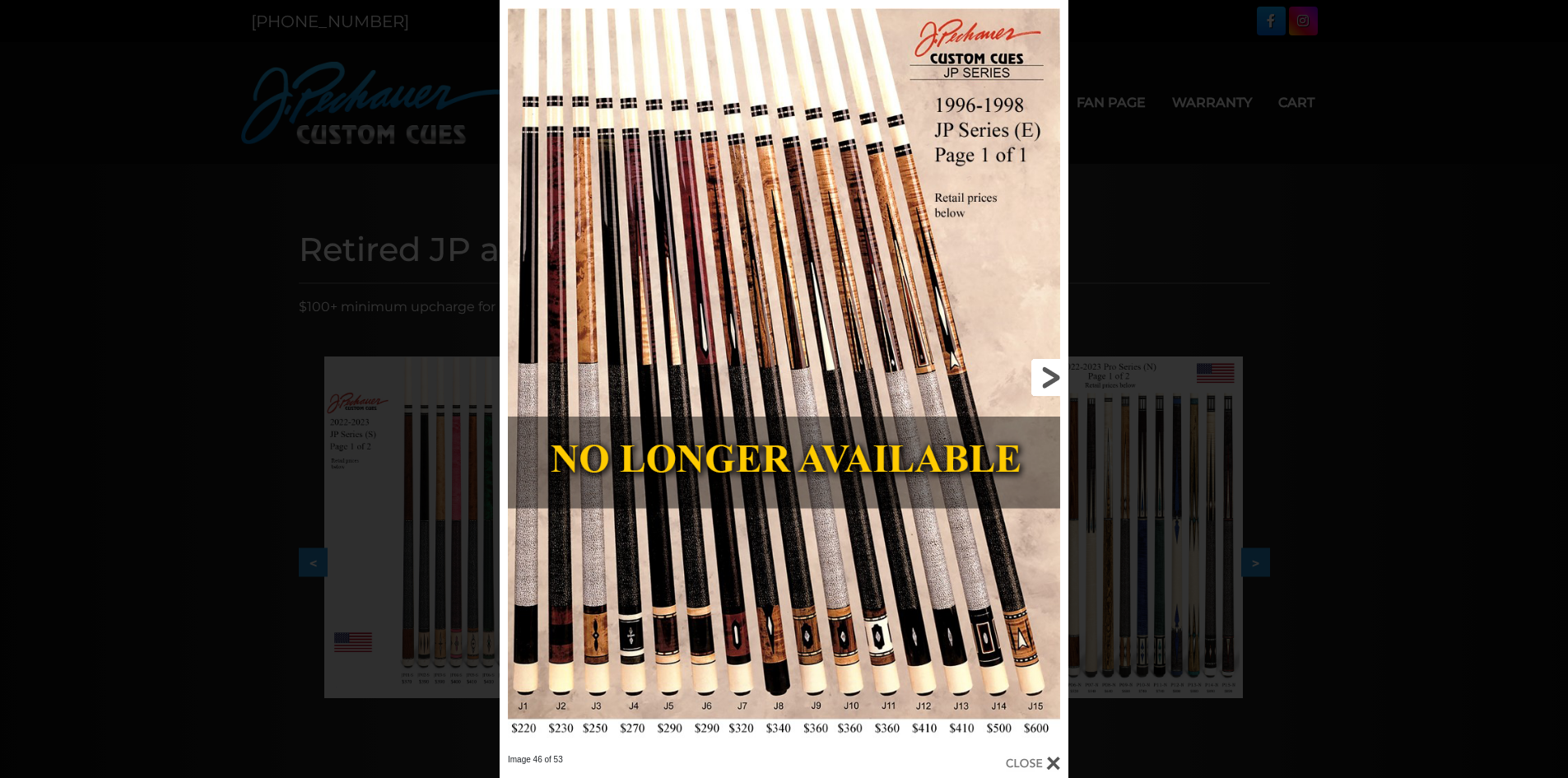
click at [1041, 370] on link at bounding box center [940, 377] width 256 height 754
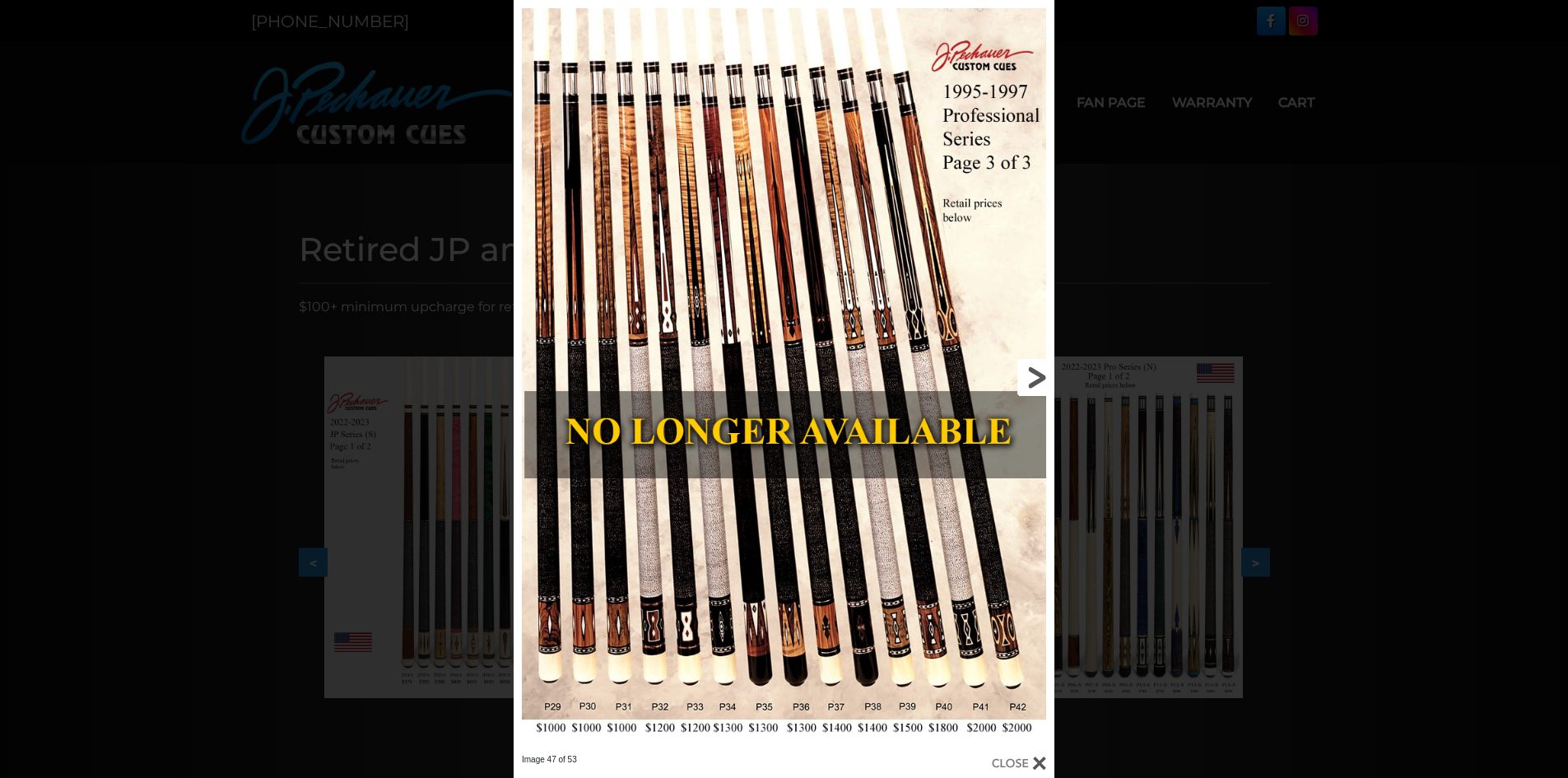
click at [1041, 370] on link at bounding box center [931, 377] width 243 height 754
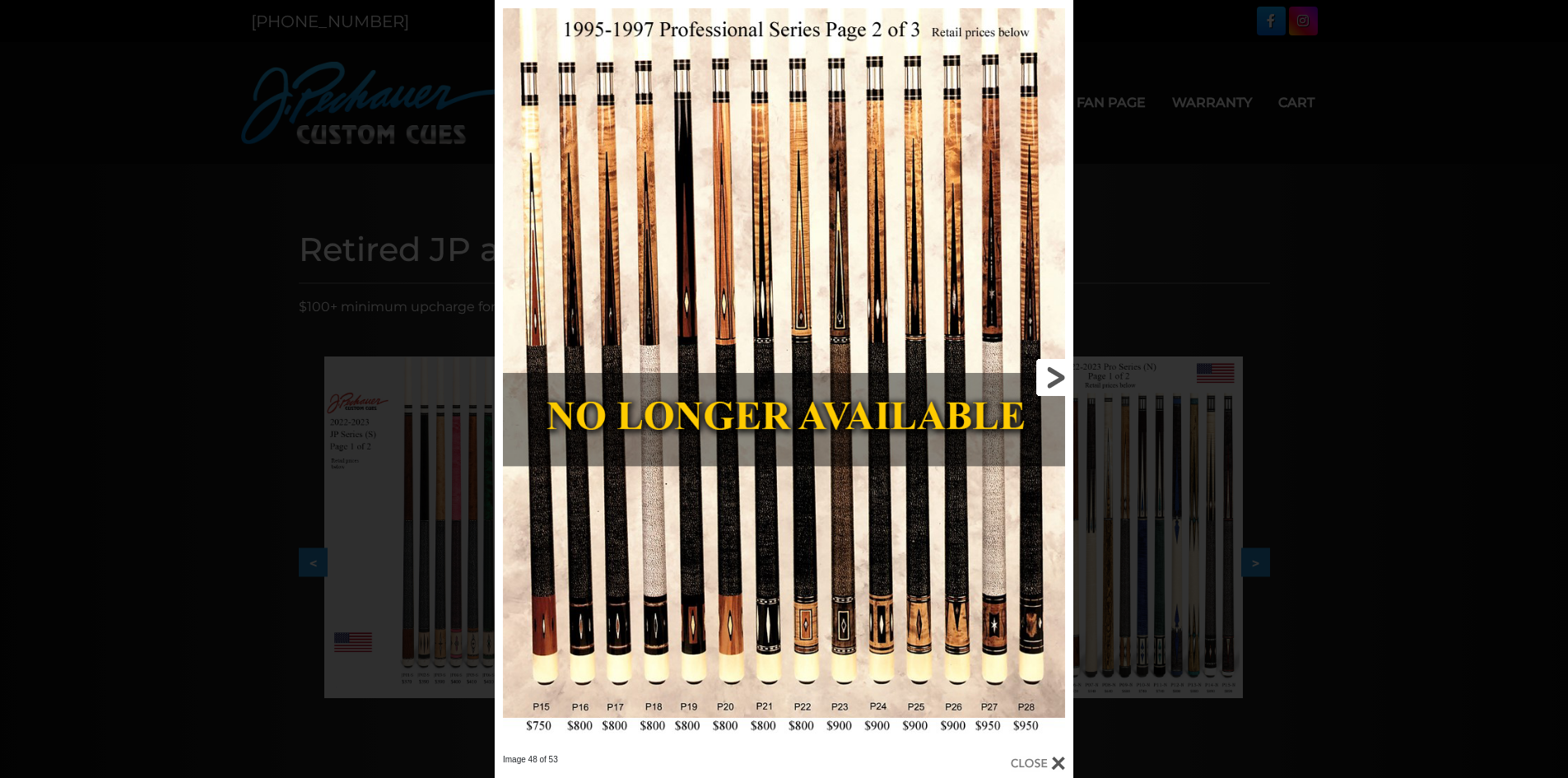
click at [1041, 370] on link at bounding box center [943, 377] width 260 height 754
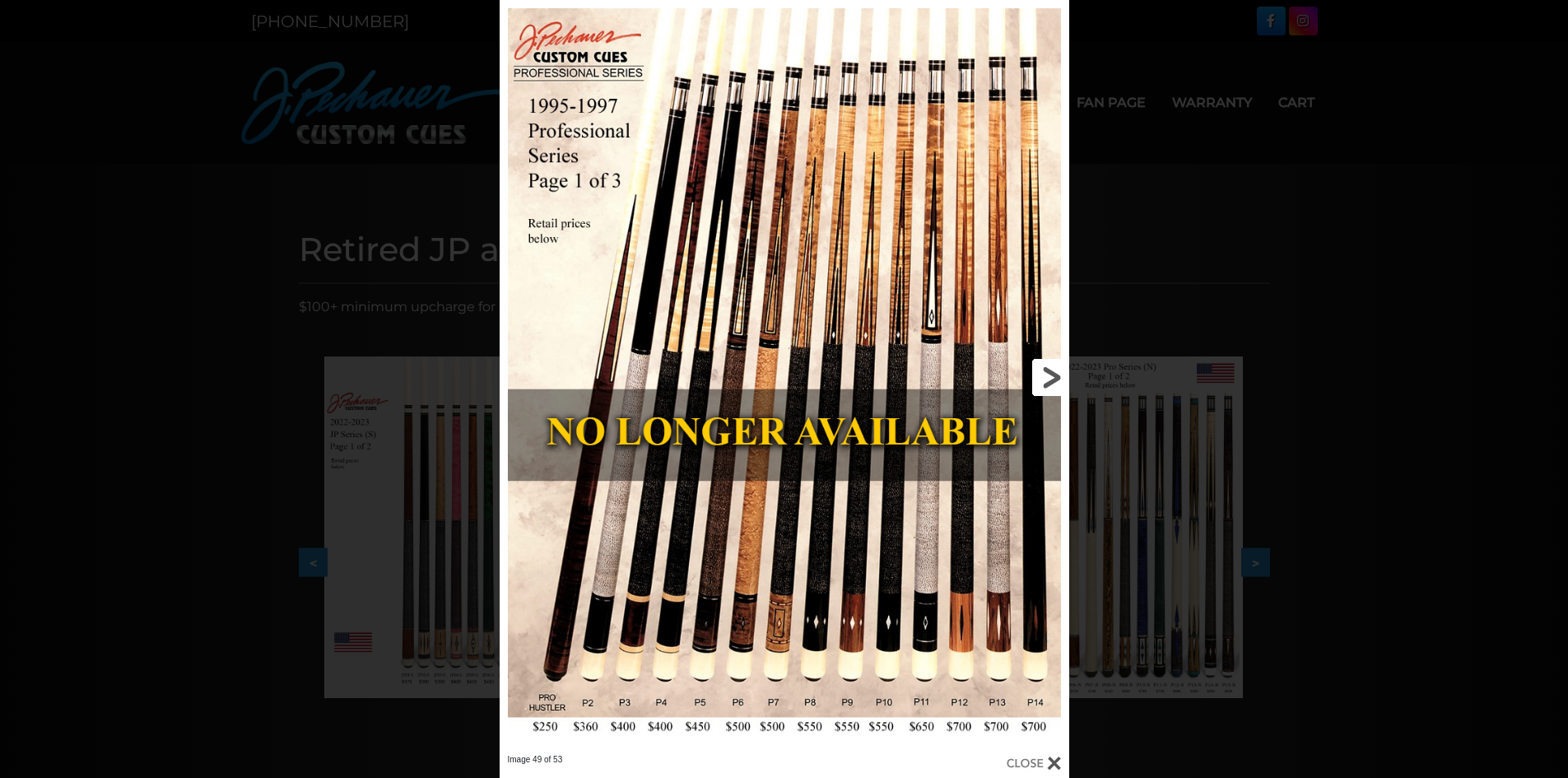
click at [1041, 370] on link at bounding box center [940, 377] width 256 height 754
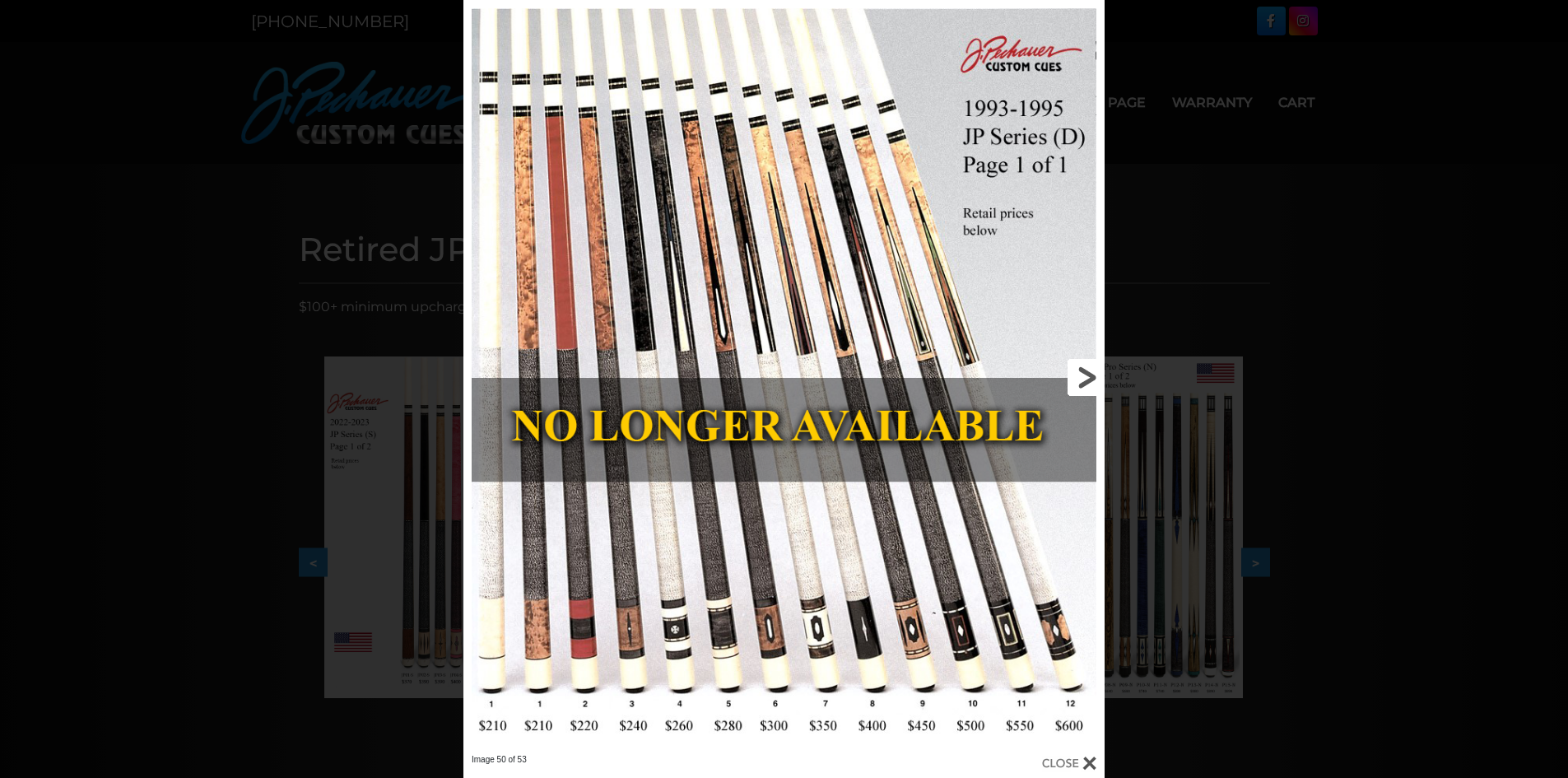
click at [1082, 385] on link at bounding box center [960, 377] width 289 height 754
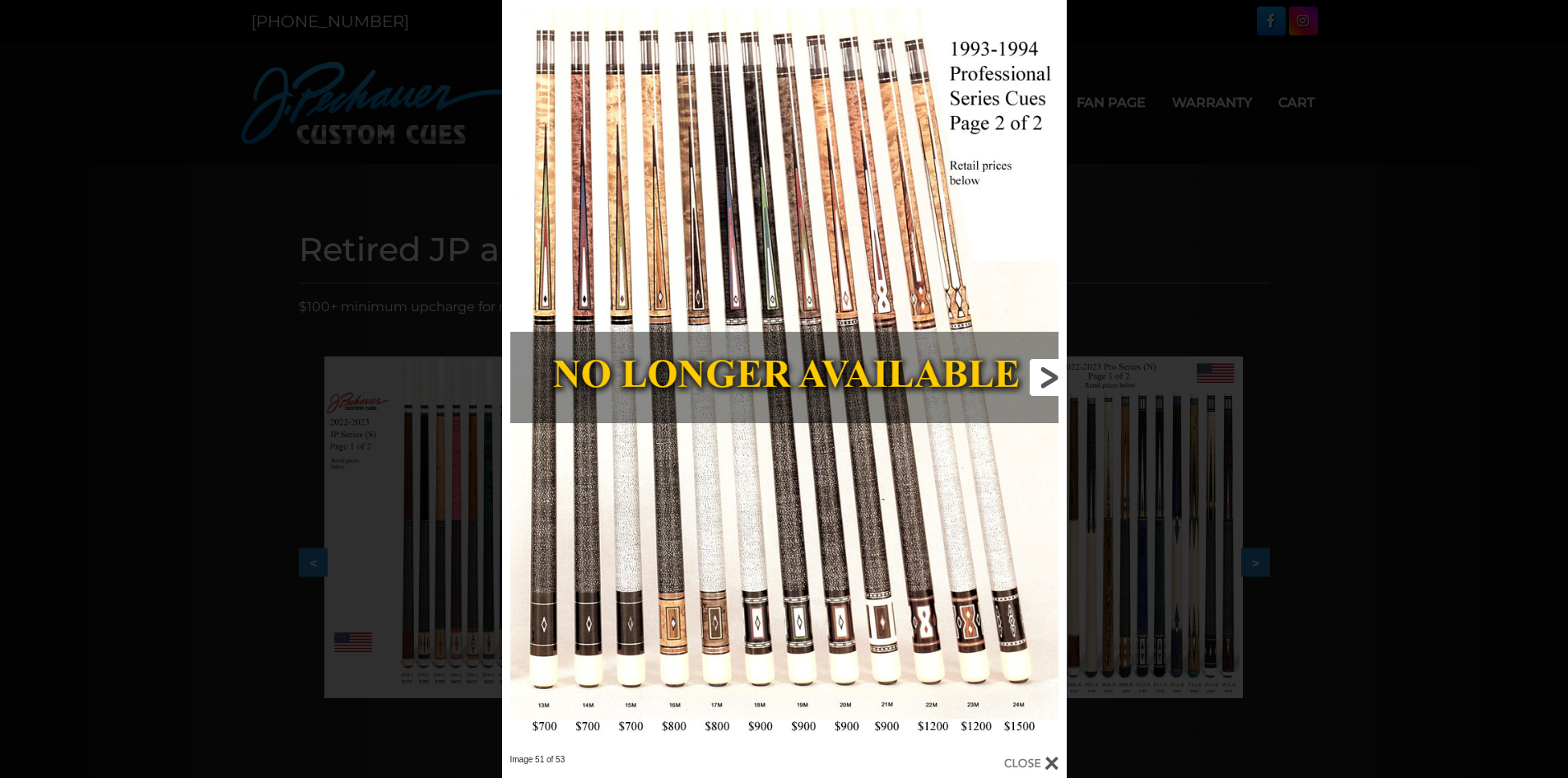
click at [1046, 385] on link at bounding box center [939, 377] width 254 height 754
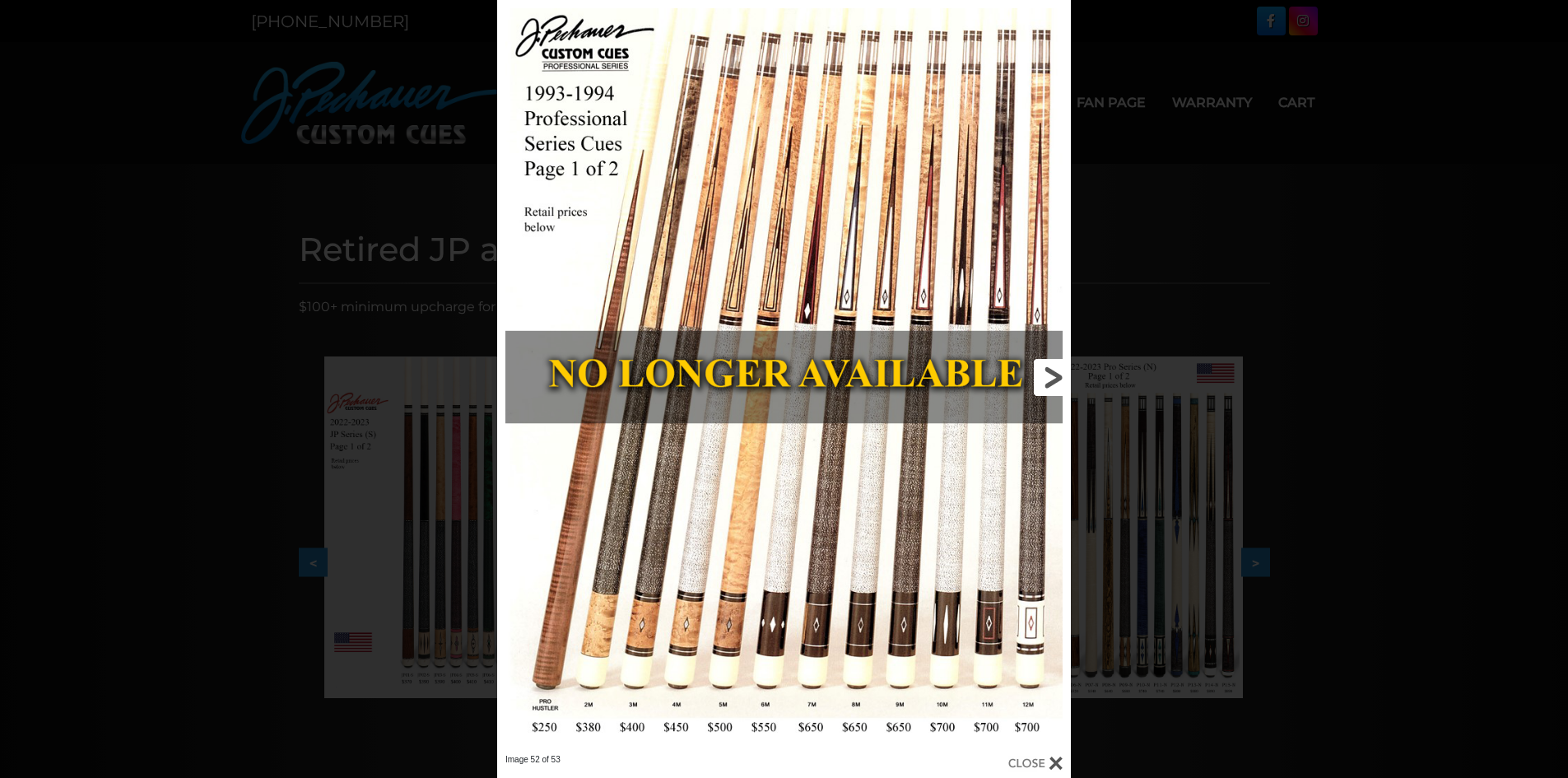
click at [1046, 385] on link at bounding box center [941, 377] width 259 height 754
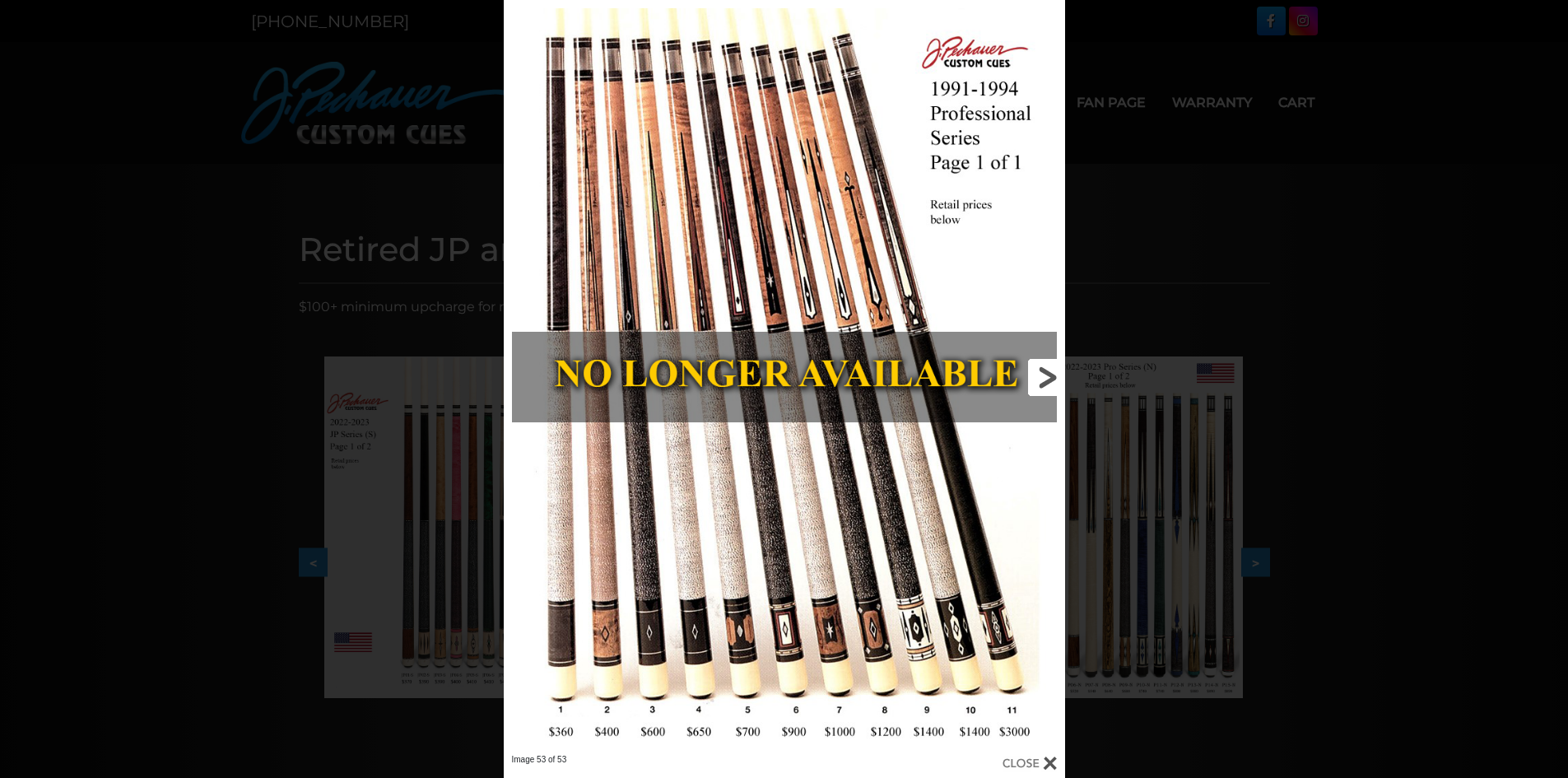
click at [1030, 368] on link at bounding box center [938, 377] width 253 height 754
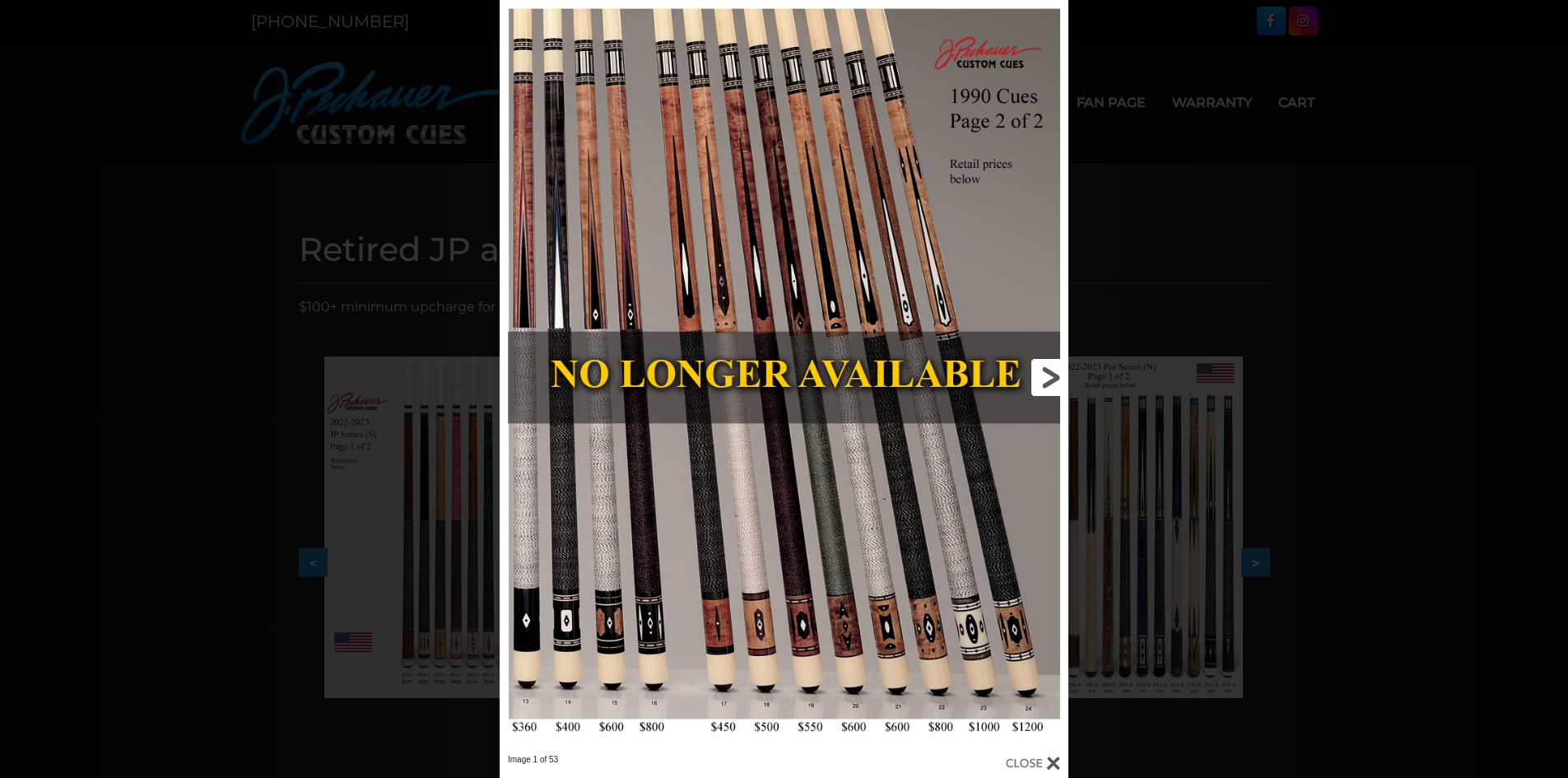
click at [1051, 381] on link at bounding box center [940, 377] width 256 height 754
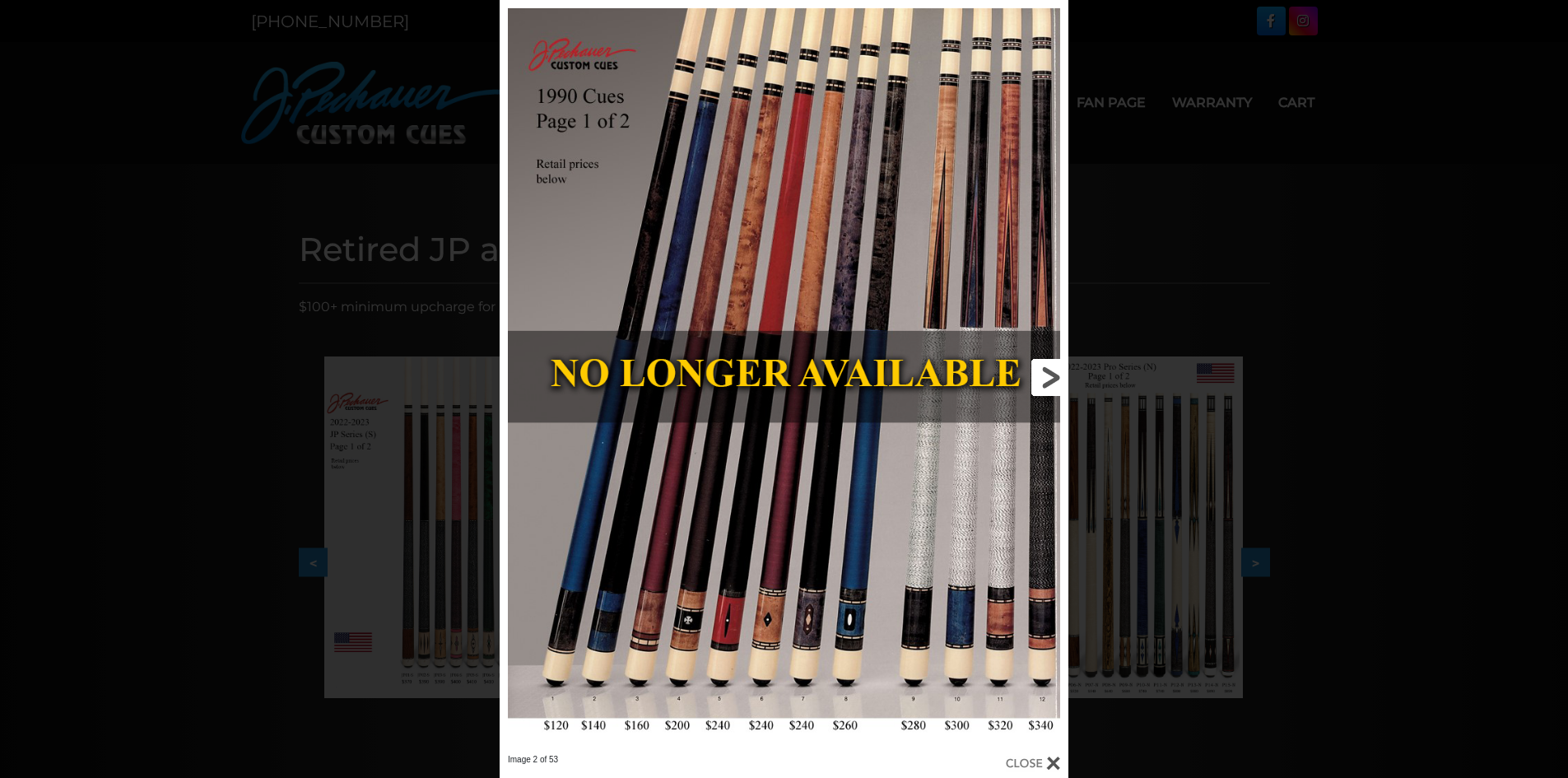
click at [1051, 381] on link at bounding box center [940, 377] width 256 height 754
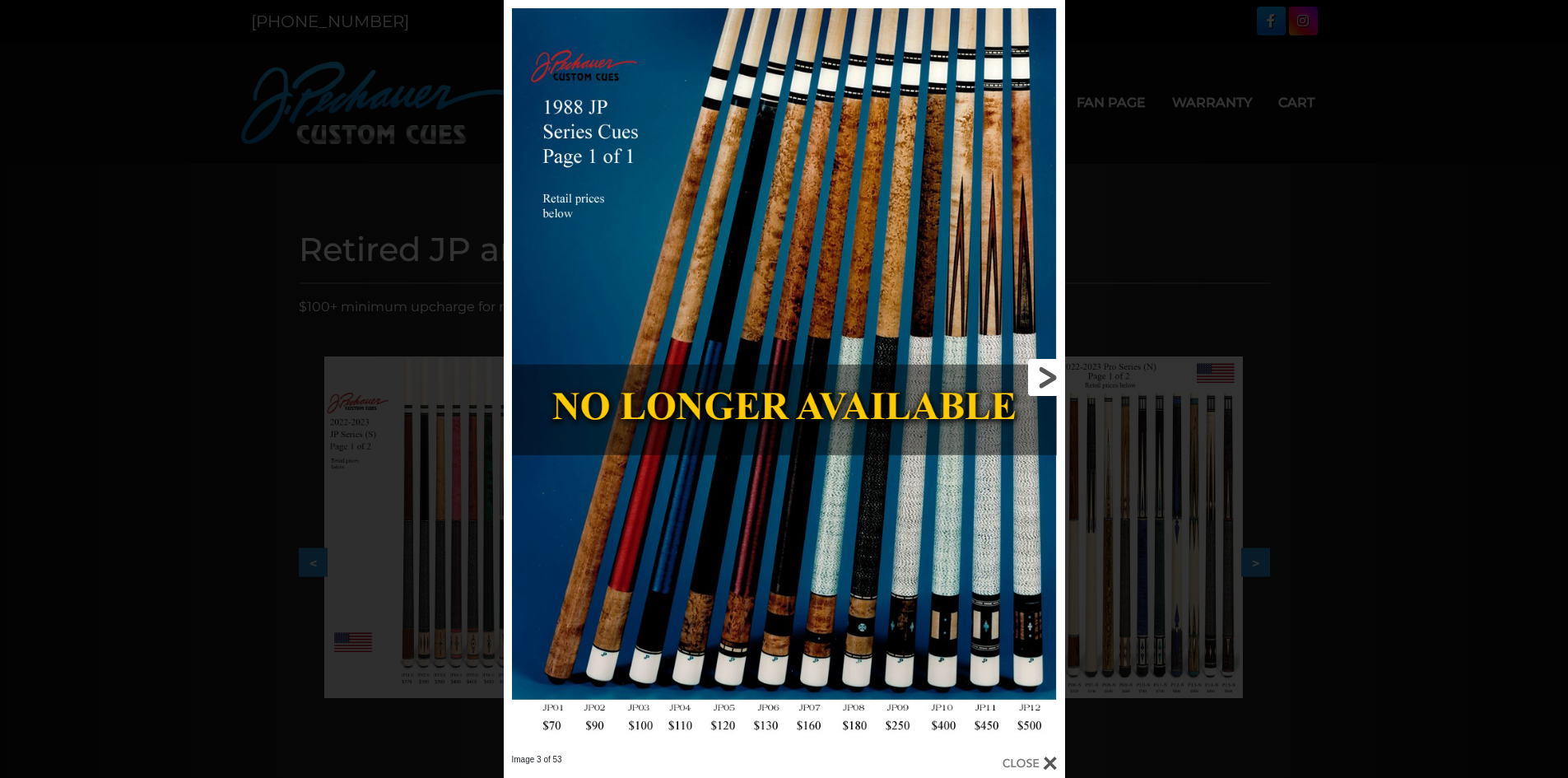
click at [1051, 381] on link at bounding box center [938, 377] width 253 height 754
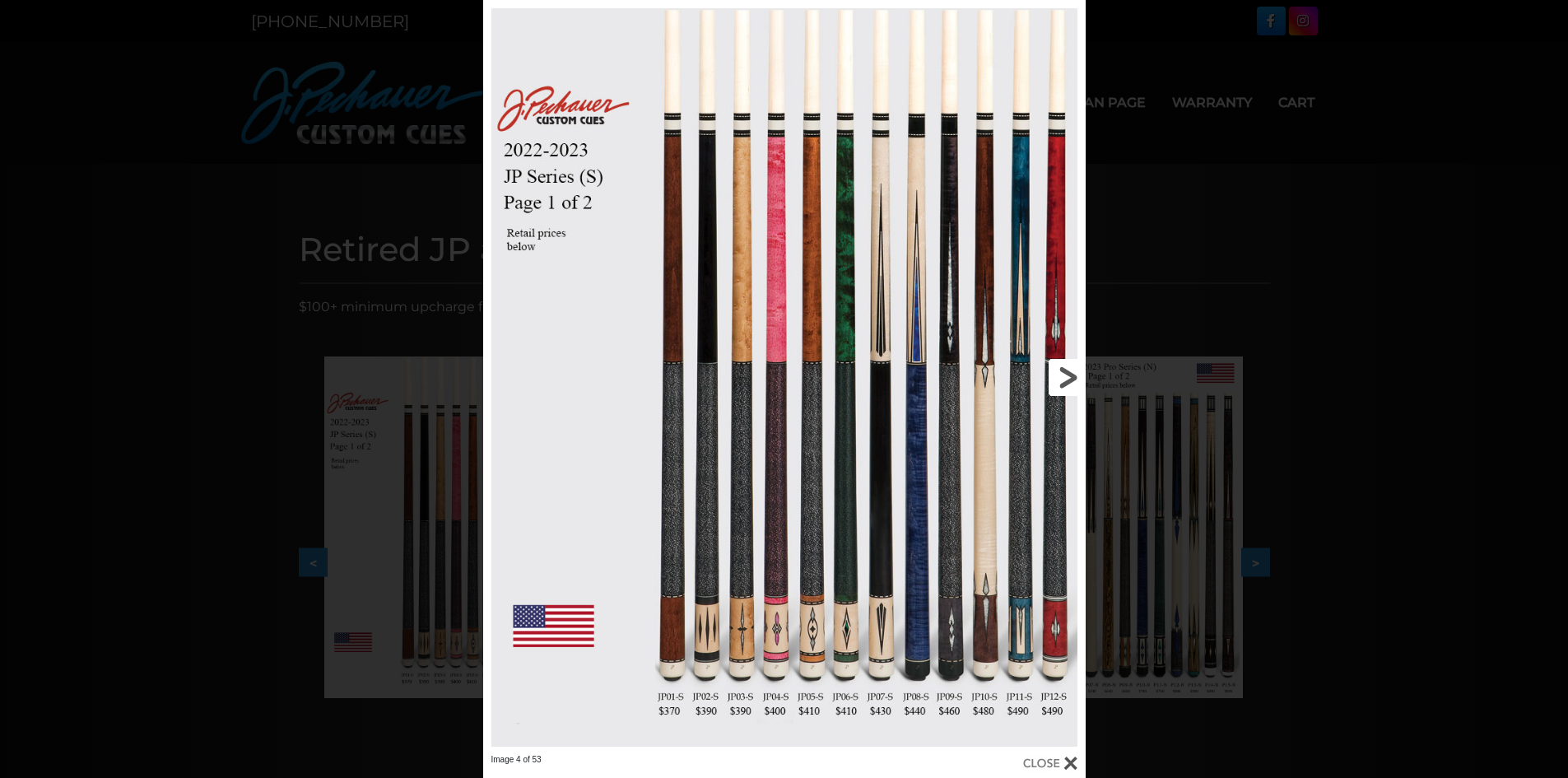
click at [1051, 381] on link at bounding box center [949, 377] width 270 height 754
